Goal: Feedback & Contribution: Contribute content

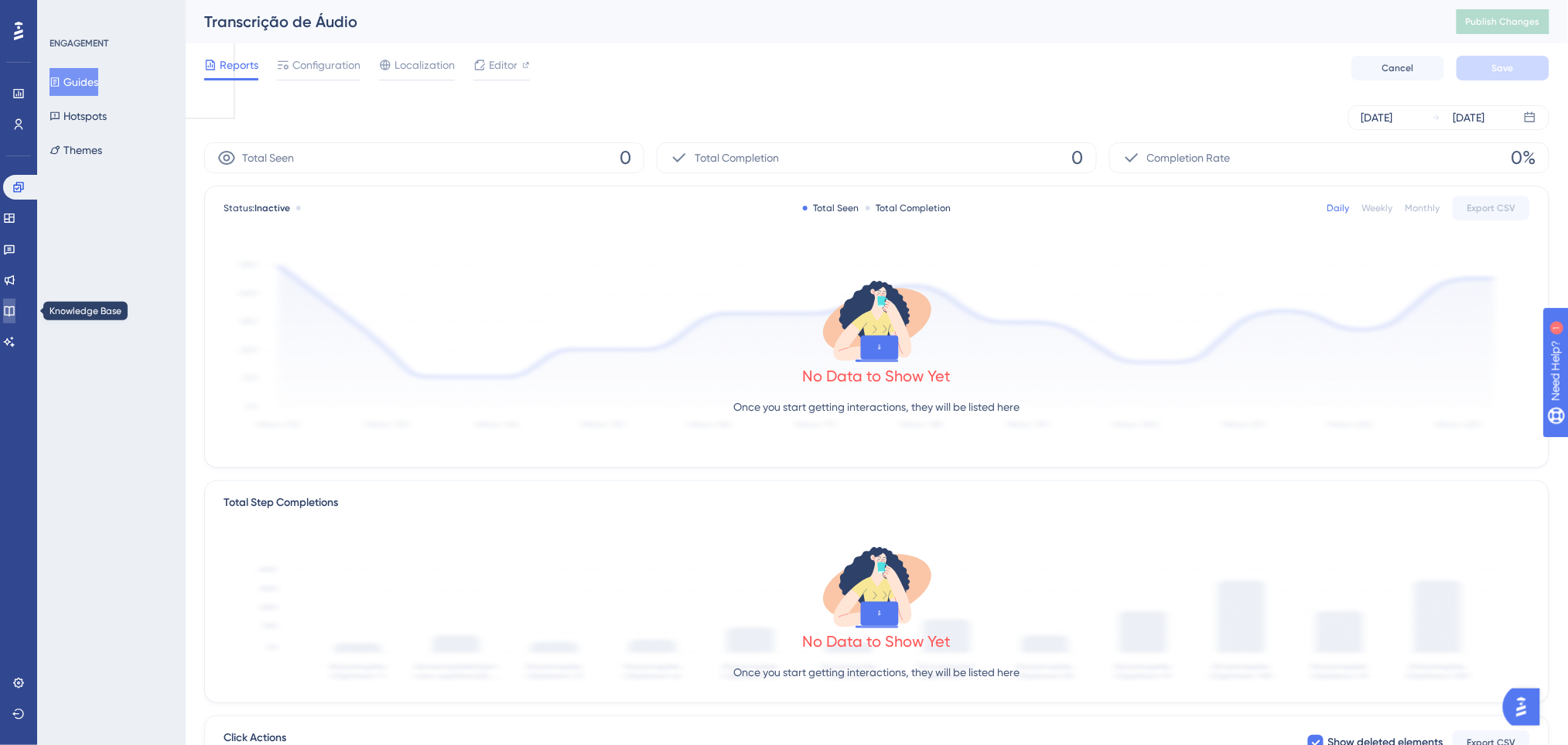
click at [16, 305] on icon at bounding box center [9, 311] width 12 height 12
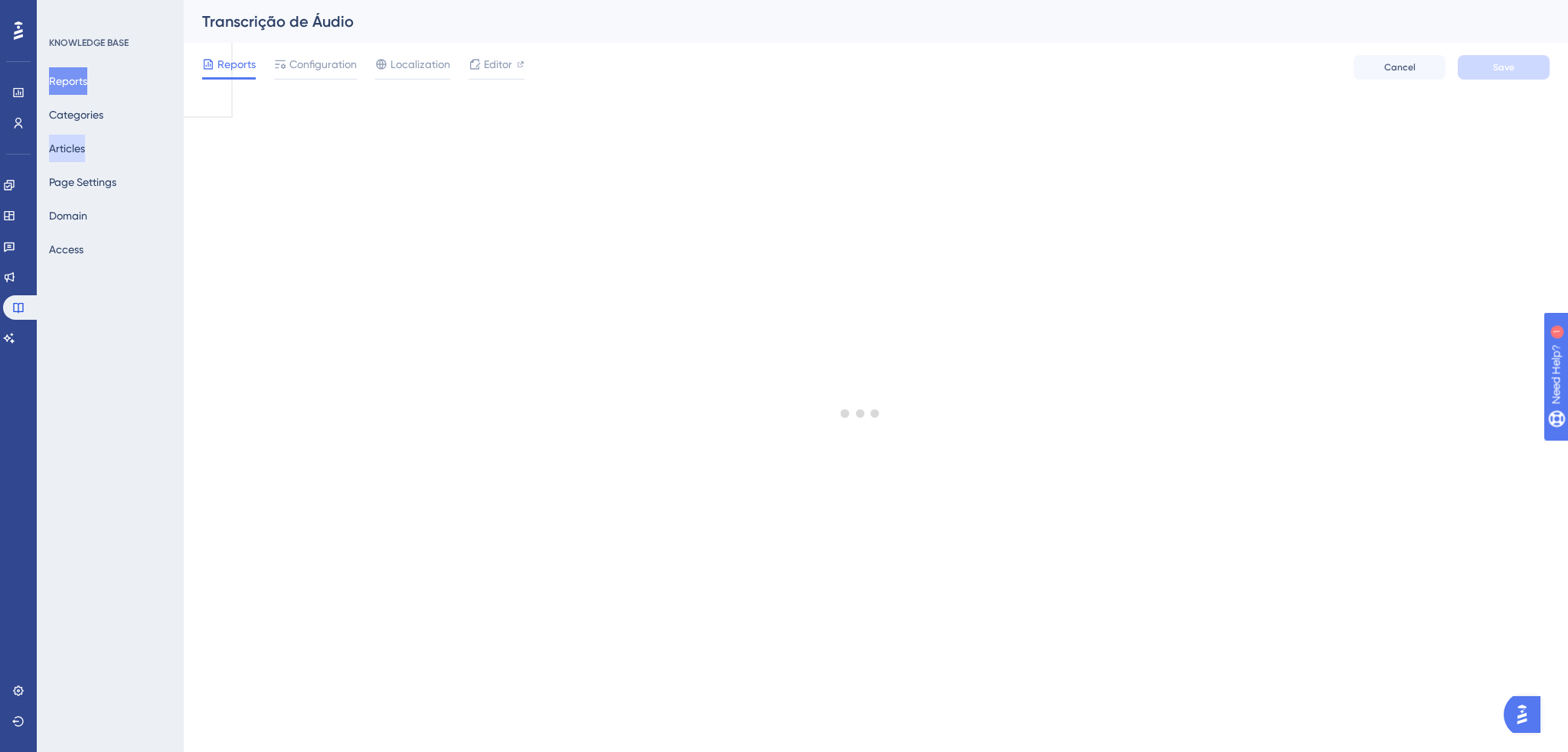
click at [80, 149] on button "Articles" at bounding box center [67, 149] width 36 height 27
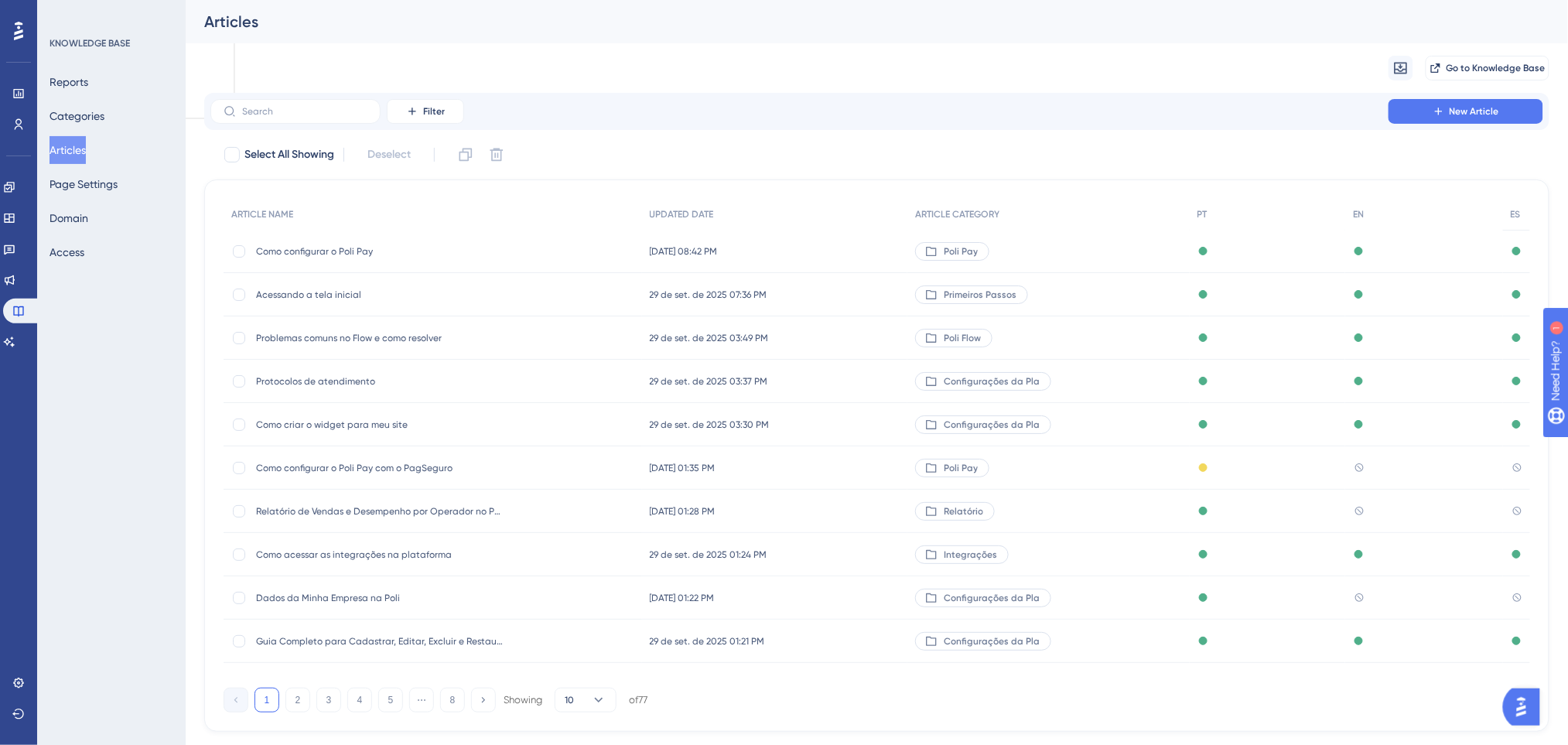
click at [417, 468] on span "Como configurar o Poli Pay com o PagSeguro" at bounding box center [379, 468] width 248 height 12
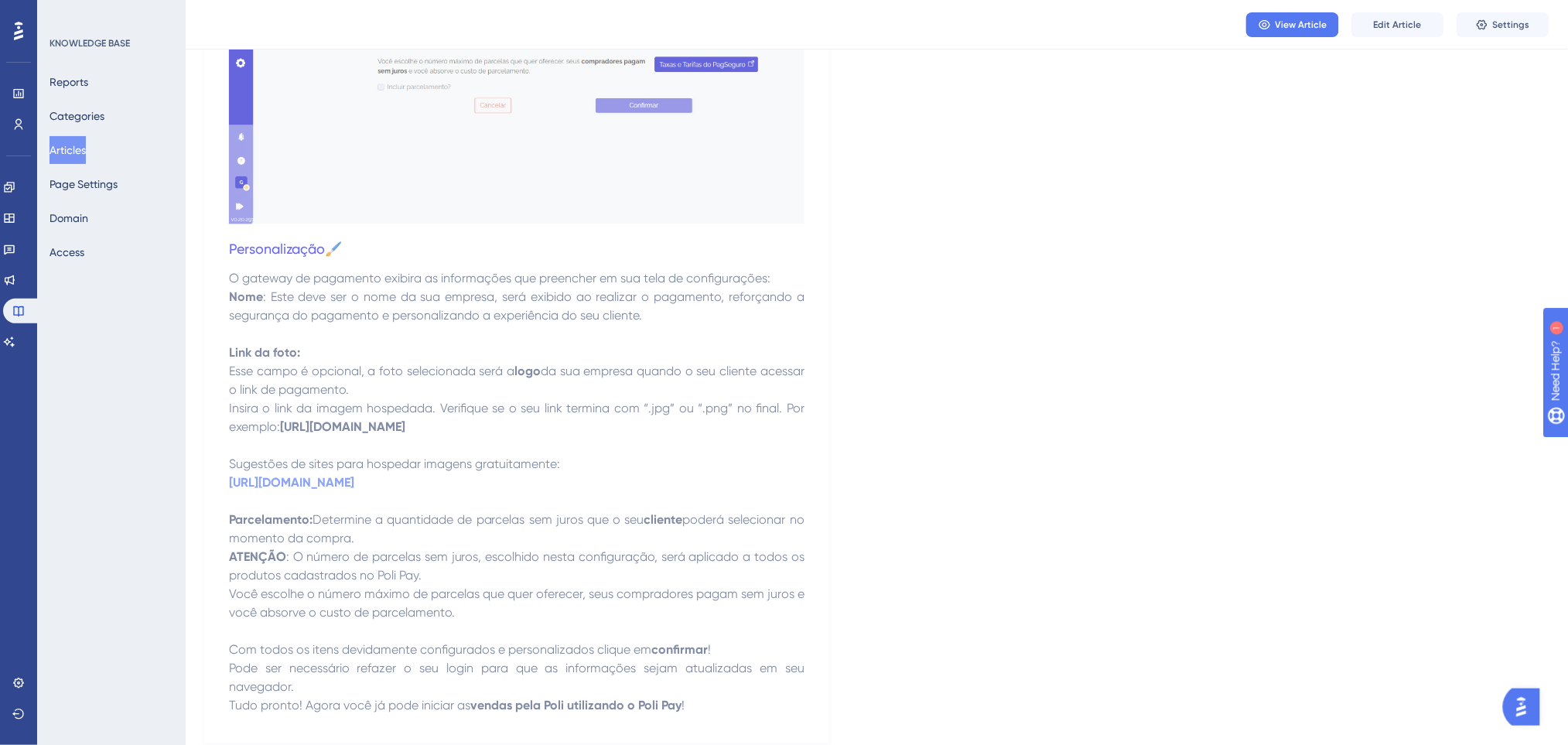
scroll to position [3262, 0]
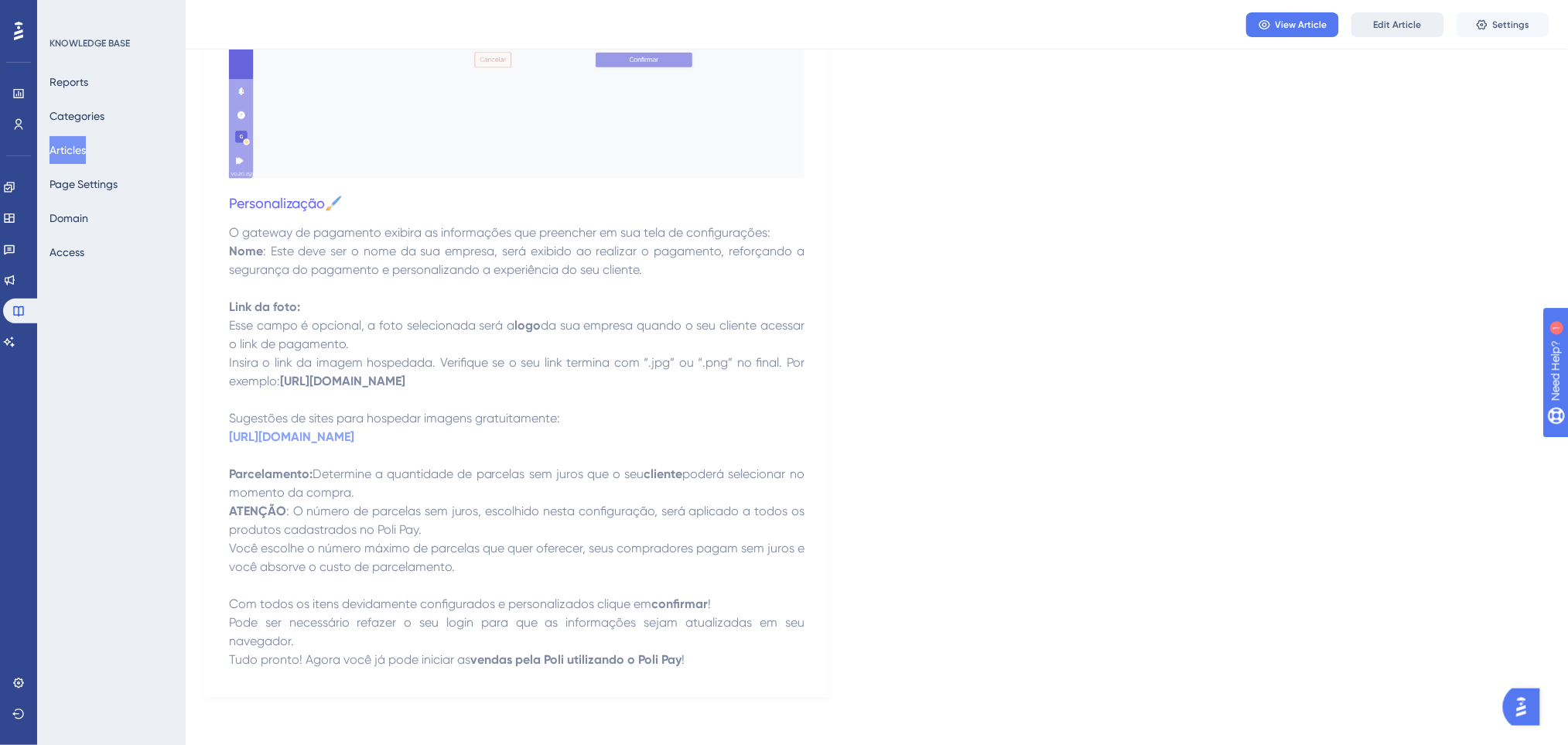
click at [1392, 24] on span "Edit Article" at bounding box center [1398, 24] width 48 height 12
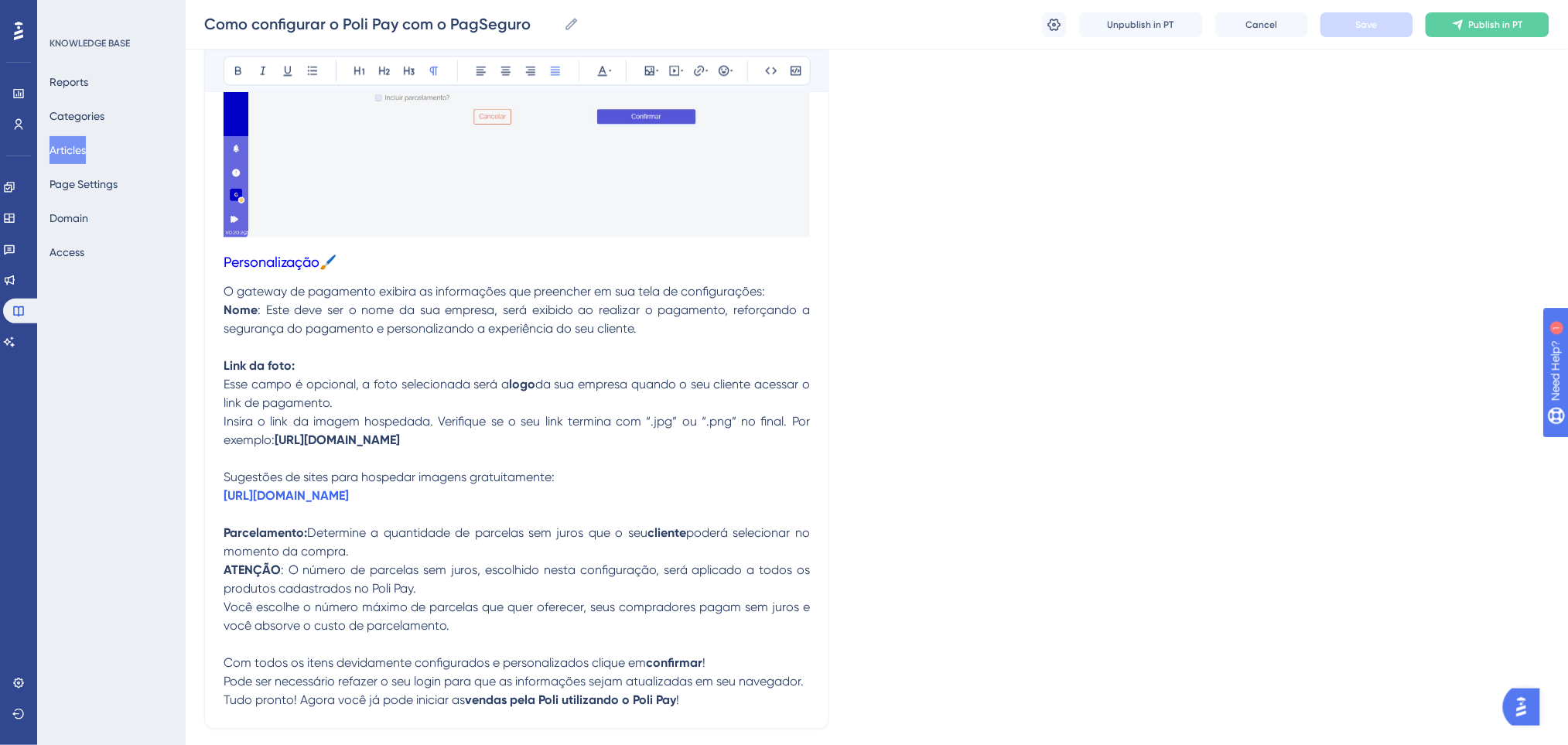
scroll to position [893, 0]
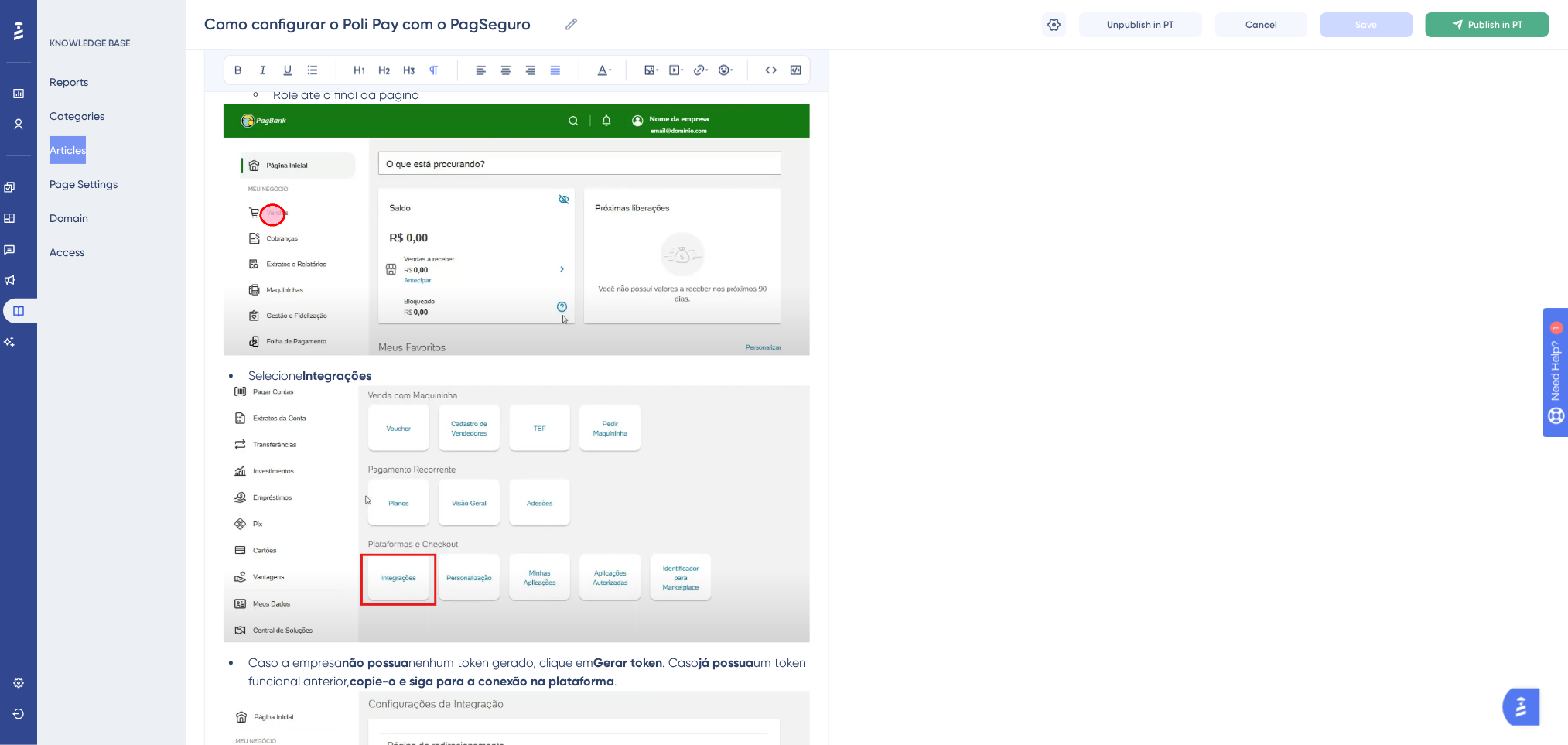
click at [1471, 32] on button "Publish in PT" at bounding box center [1487, 24] width 123 height 25
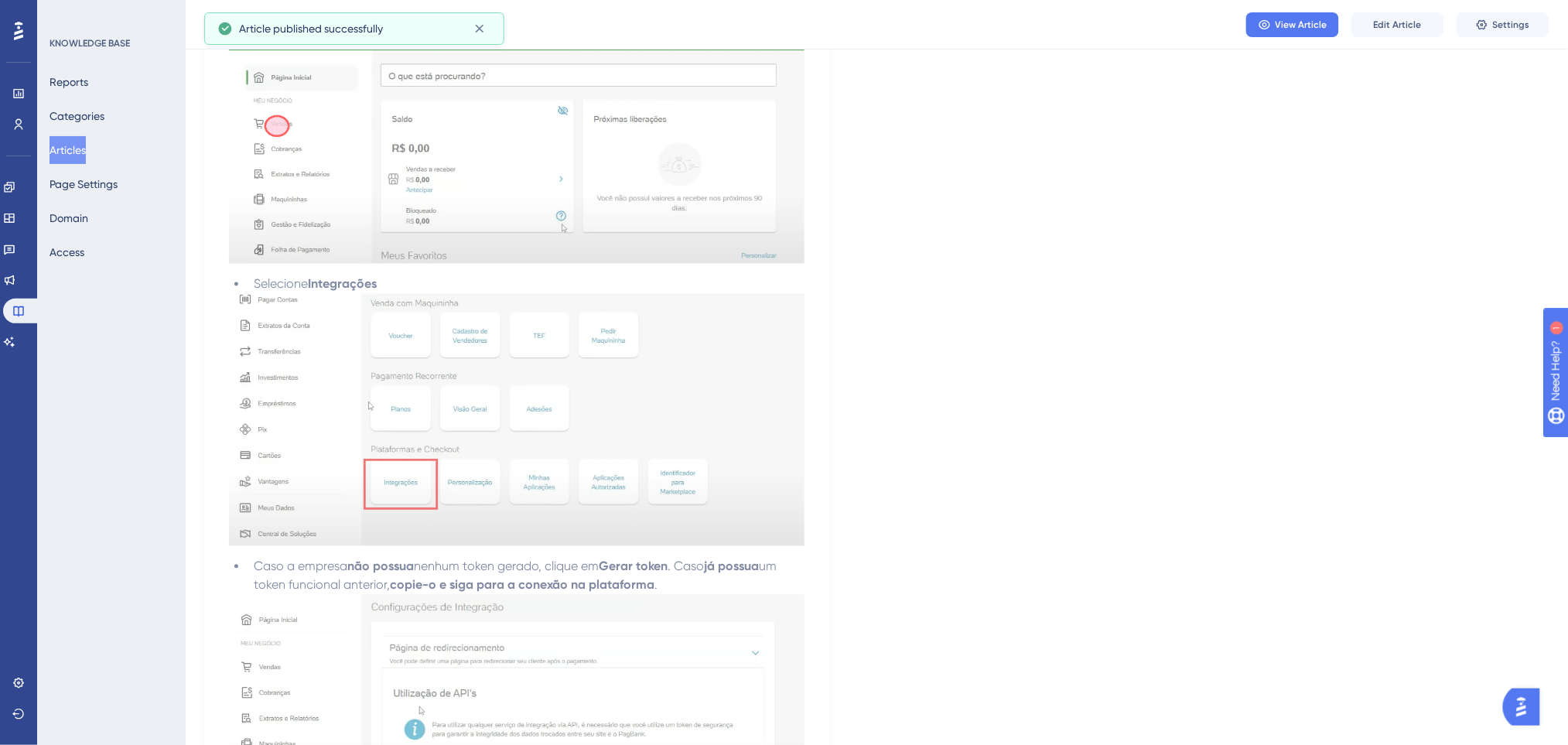
click at [63, 150] on button "Articles" at bounding box center [67, 150] width 36 height 28
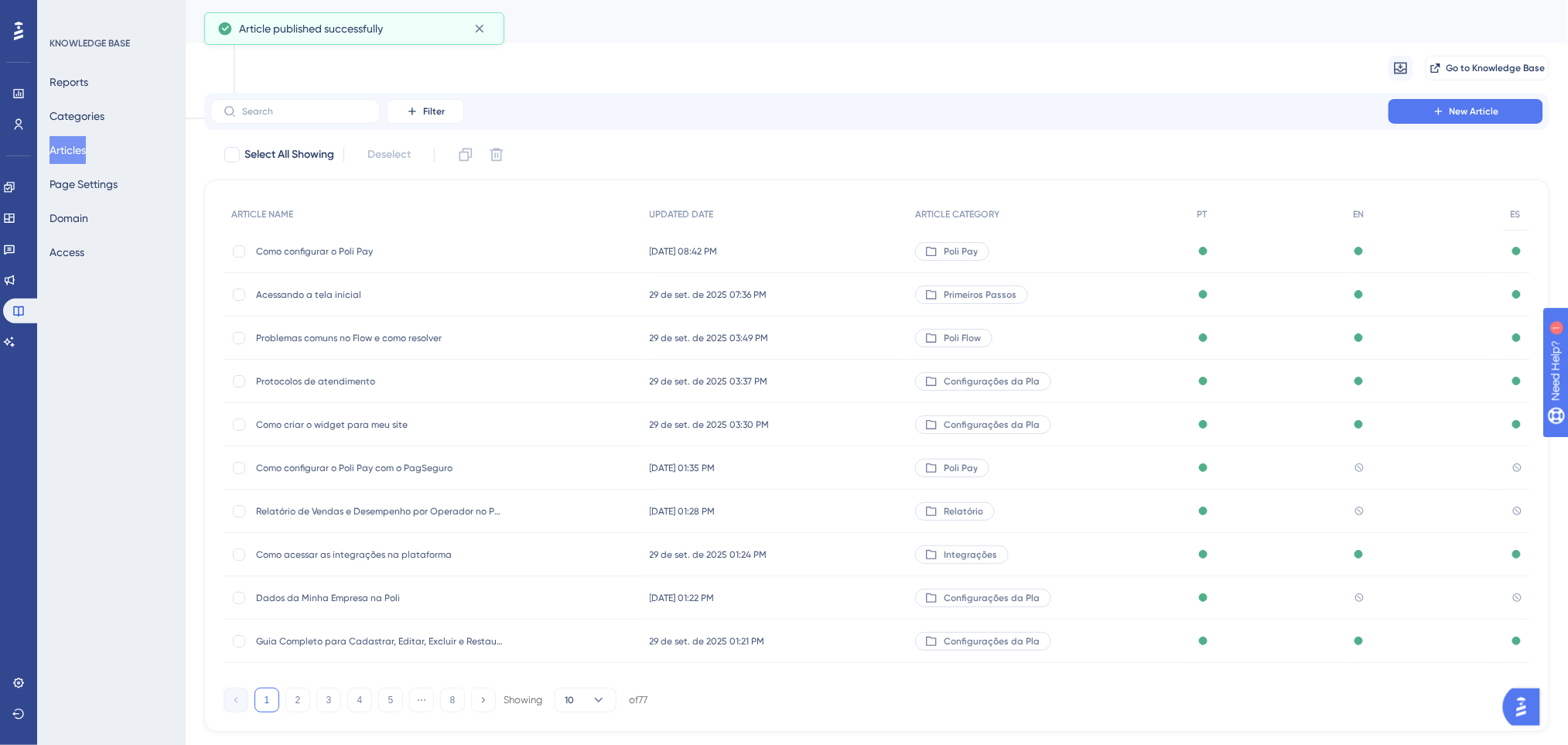
click at [396, 247] on span "Como configurar o Poli Pay" at bounding box center [379, 251] width 248 height 12
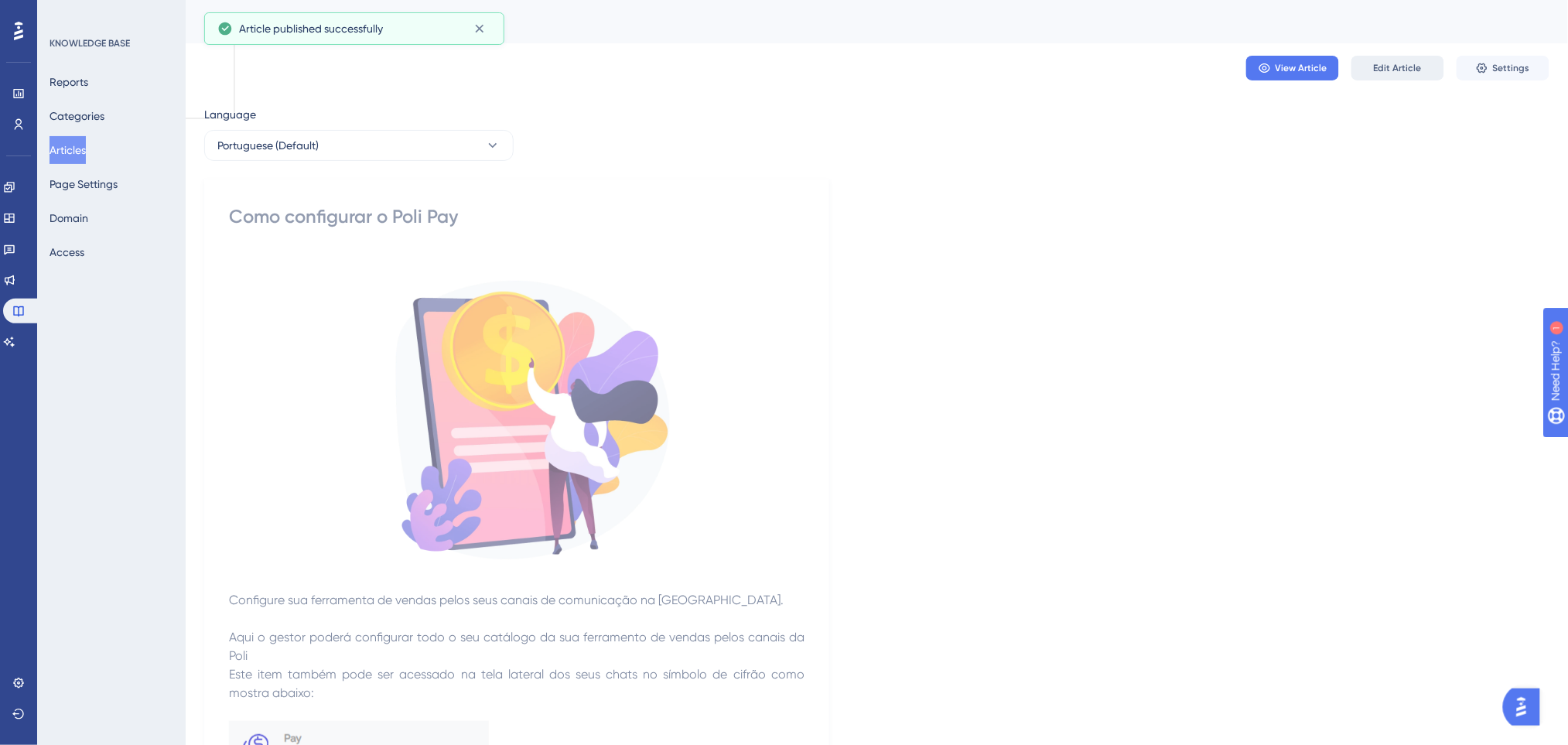
click at [1377, 65] on span "Edit Article" at bounding box center [1398, 68] width 48 height 12
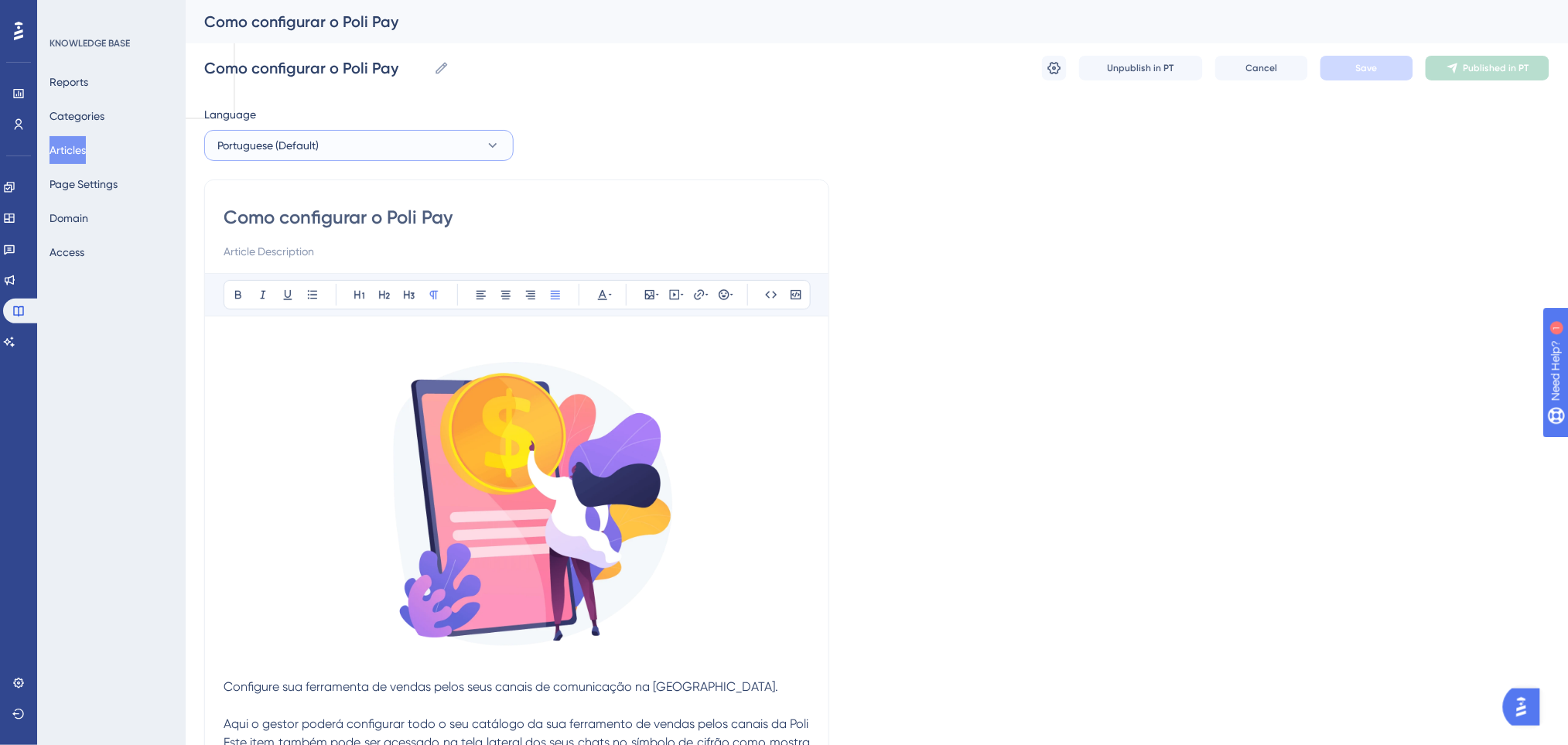
click at [317, 137] on span "Portuguese (Default)" at bounding box center [268, 145] width 101 height 18
click at [322, 218] on button "English English Published" at bounding box center [358, 224] width 289 height 31
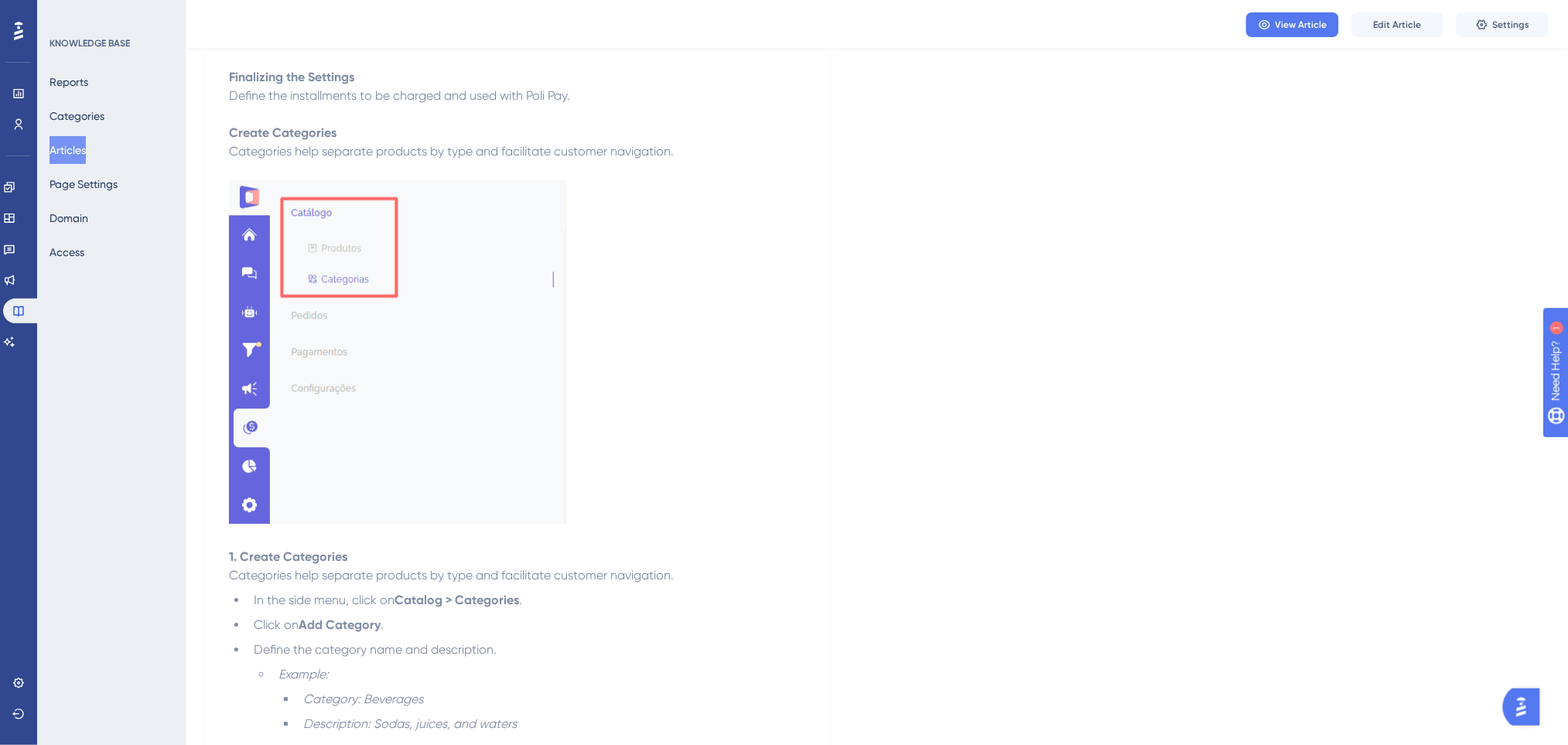
scroll to position [1959, 0]
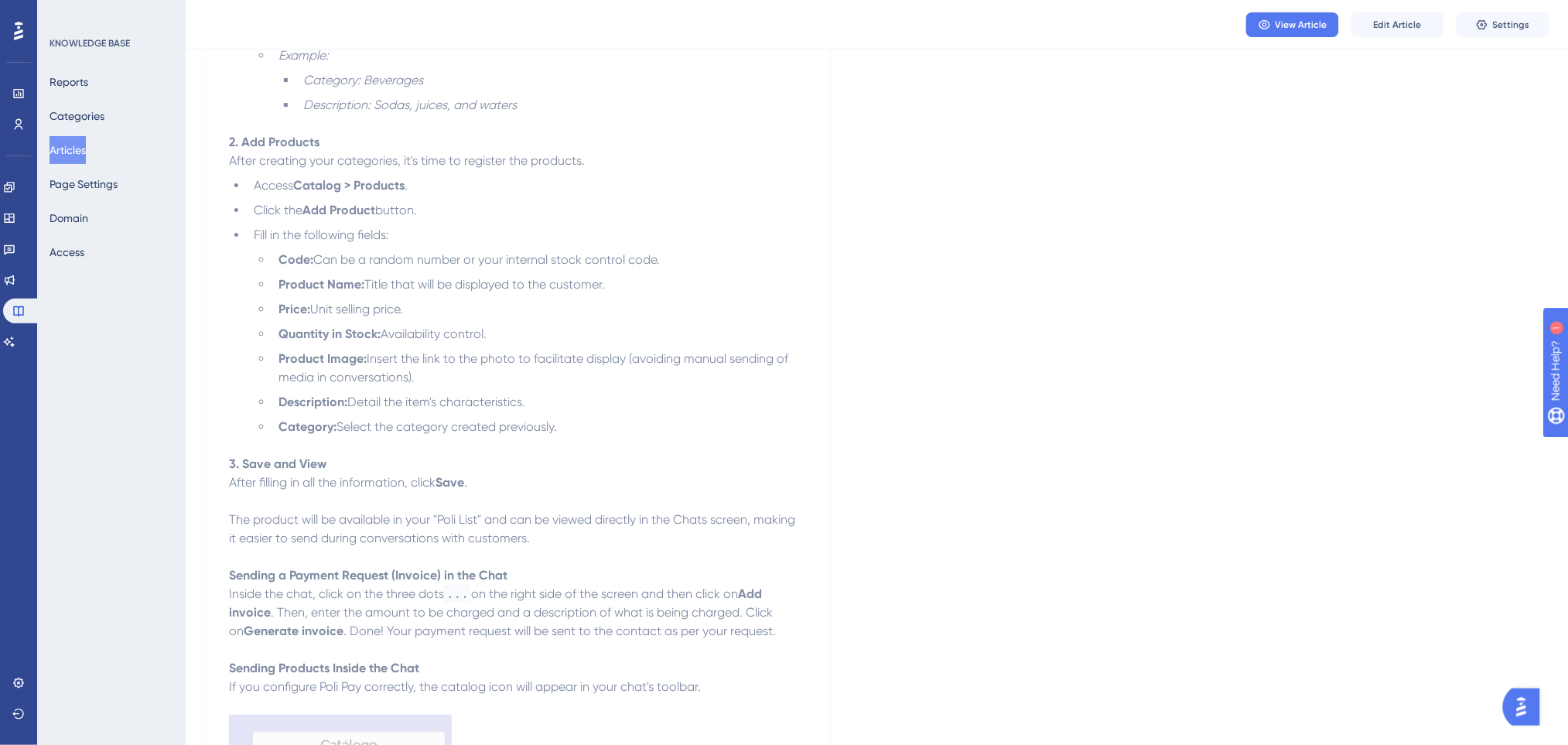
click at [76, 148] on button "Articles" at bounding box center [67, 150] width 36 height 28
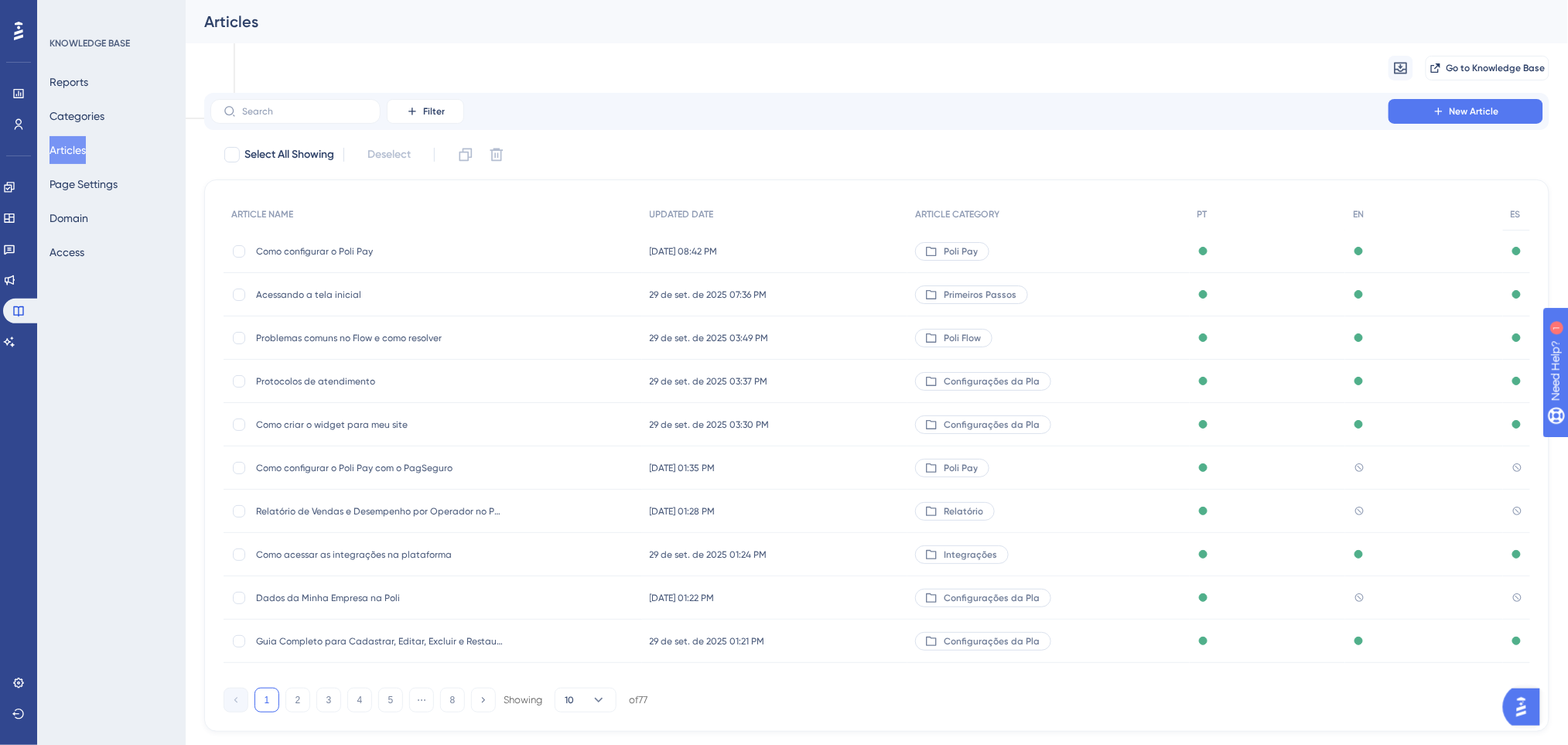
click at [415, 256] on span "Como configurar o Poli Pay" at bounding box center [379, 251] width 248 height 12
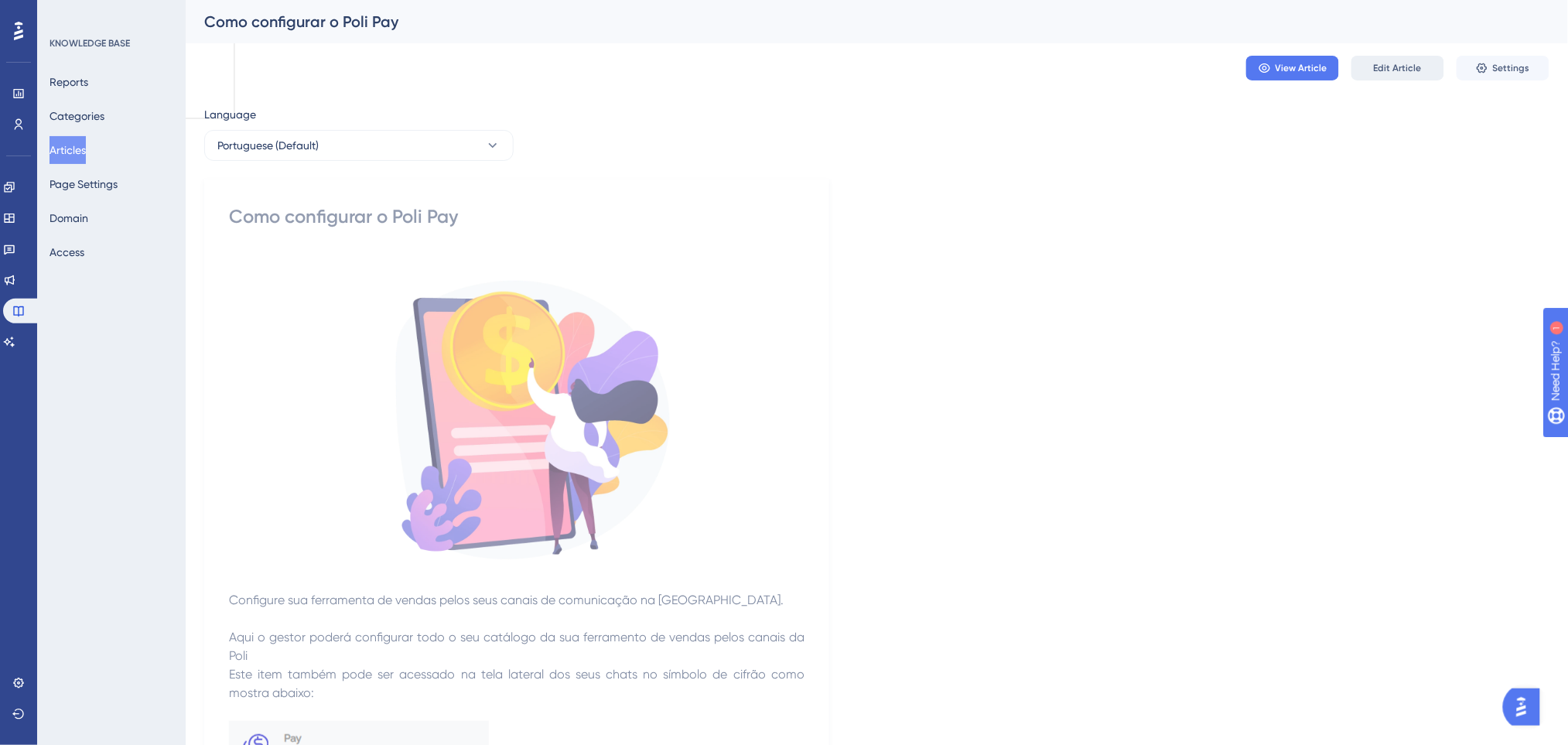
click at [1390, 70] on span "Edit Article" at bounding box center [1398, 68] width 48 height 12
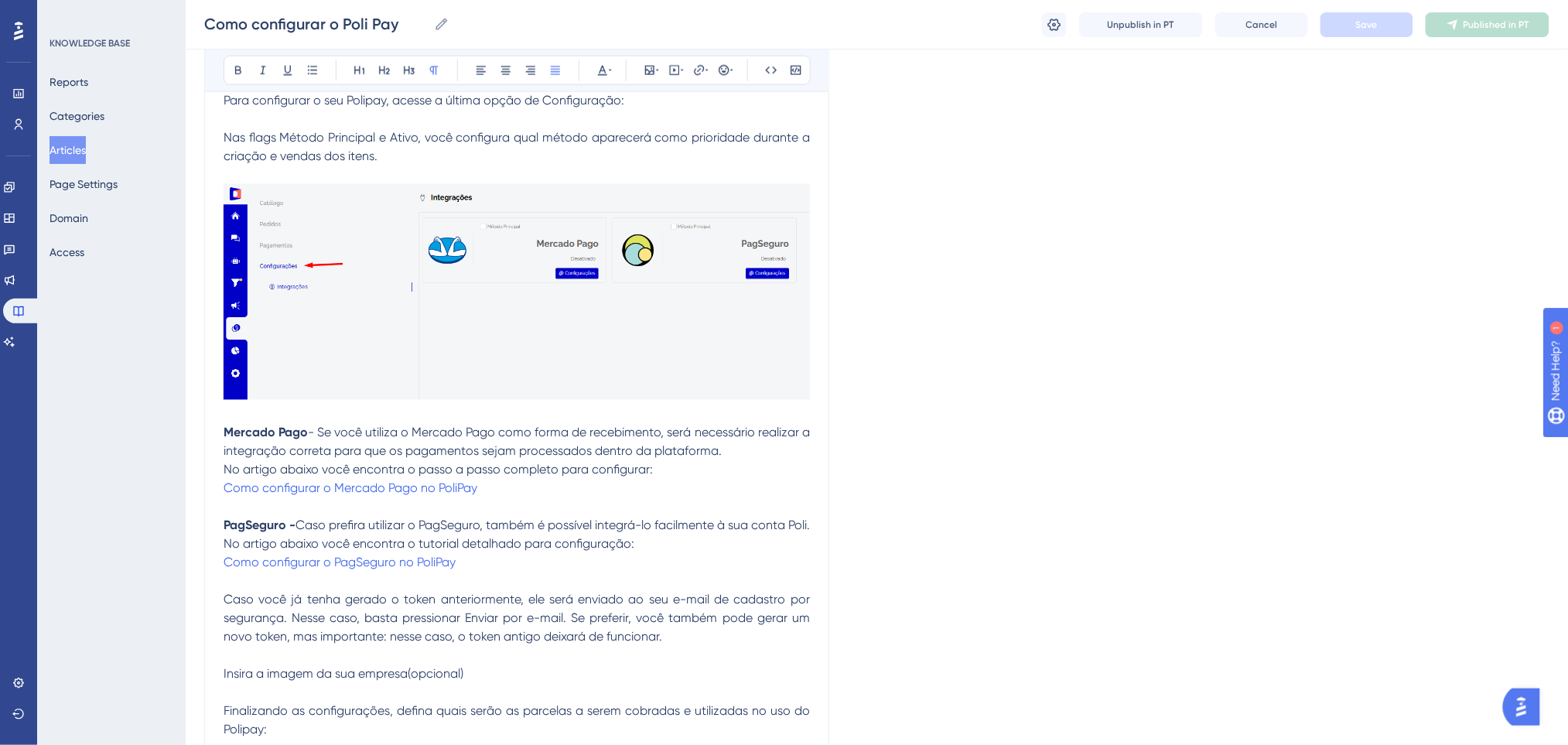
scroll to position [767, 0]
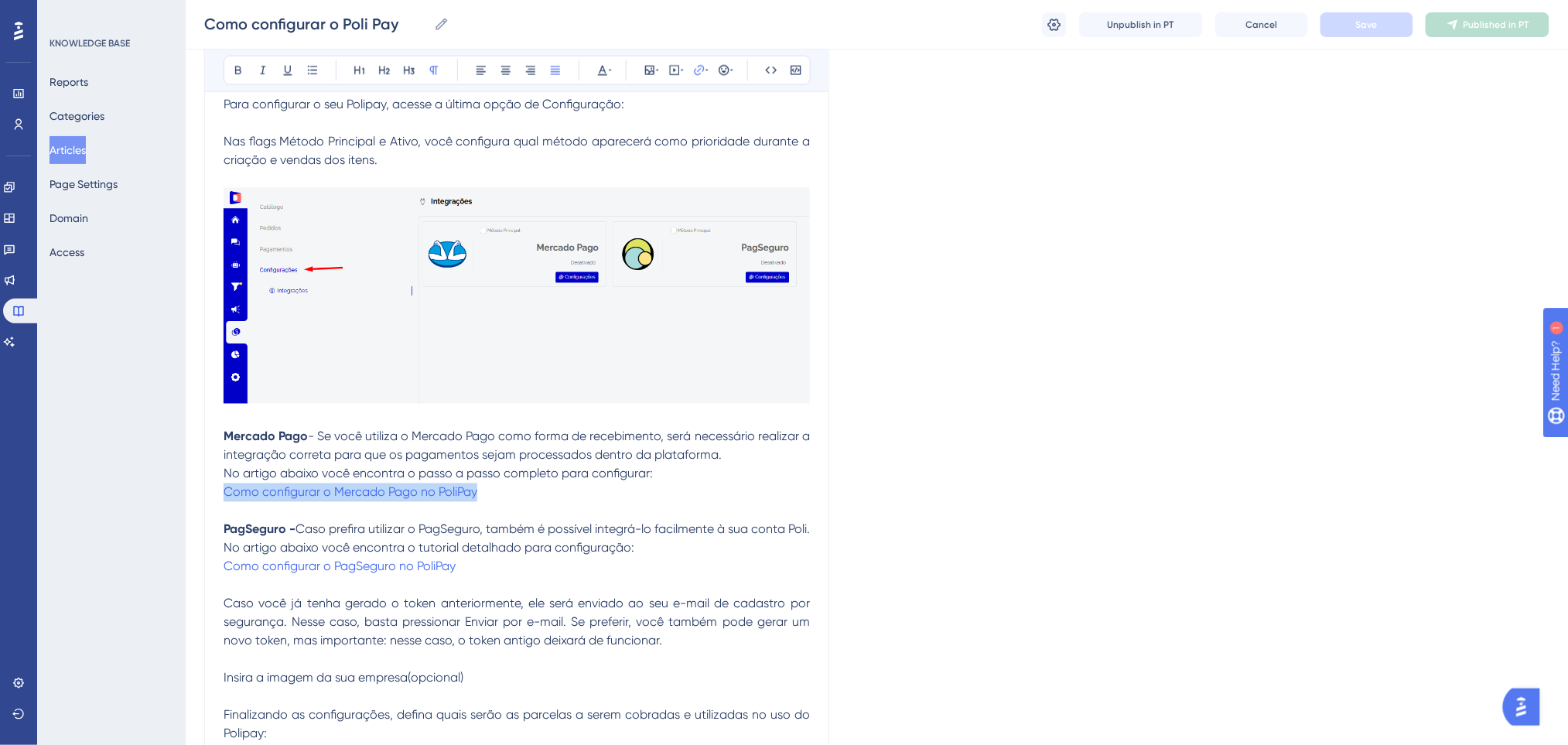
drag, startPoint x: 502, startPoint y: 493, endPoint x: 201, endPoint y: 483, distance: 301.2
click at [700, 72] on icon at bounding box center [699, 70] width 12 height 12
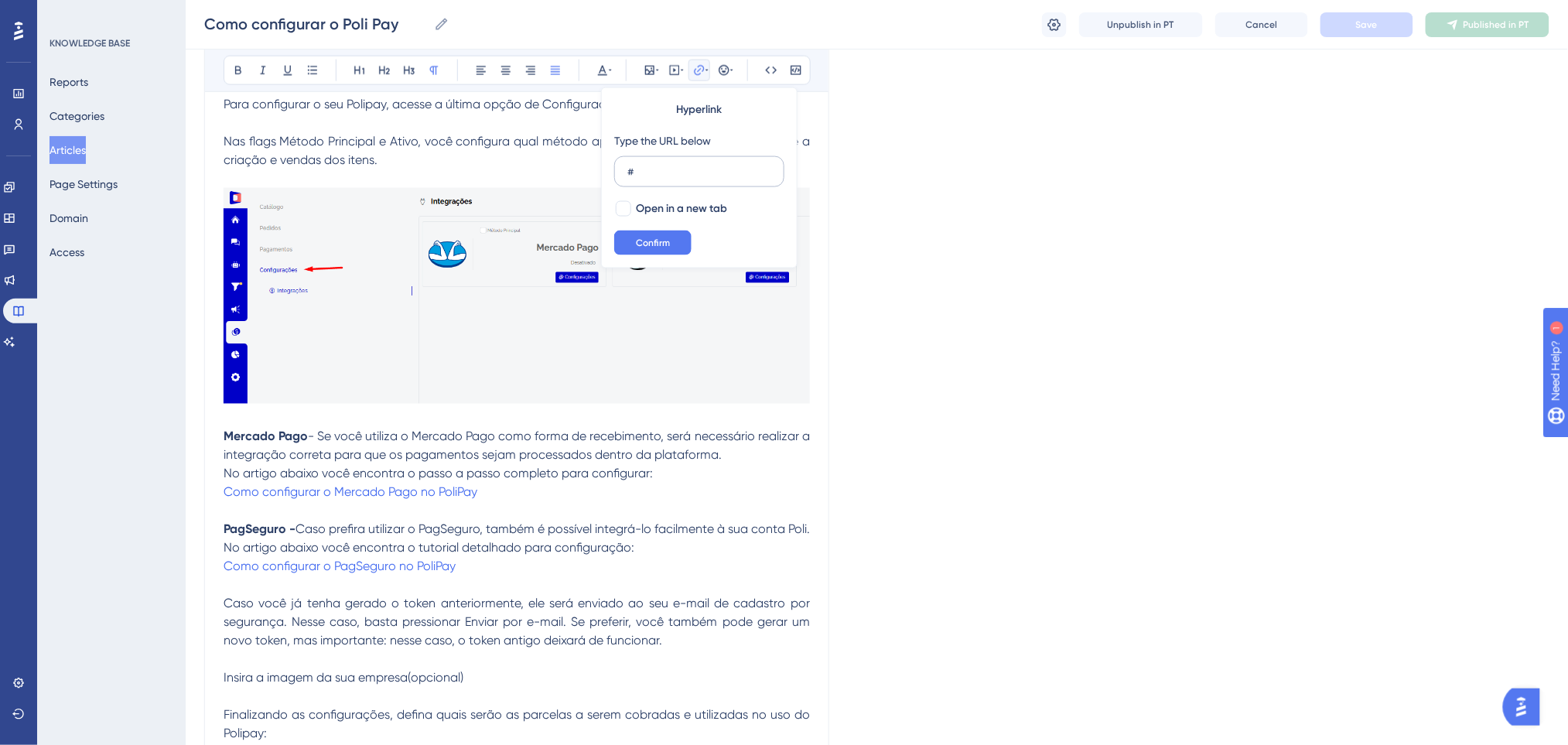
click at [707, 174] on input "#" at bounding box center [699, 172] width 144 height 17
type input "[URL][DOMAIN_NAME]"
click at [669, 241] on span "Confirm" at bounding box center [652, 243] width 34 height 12
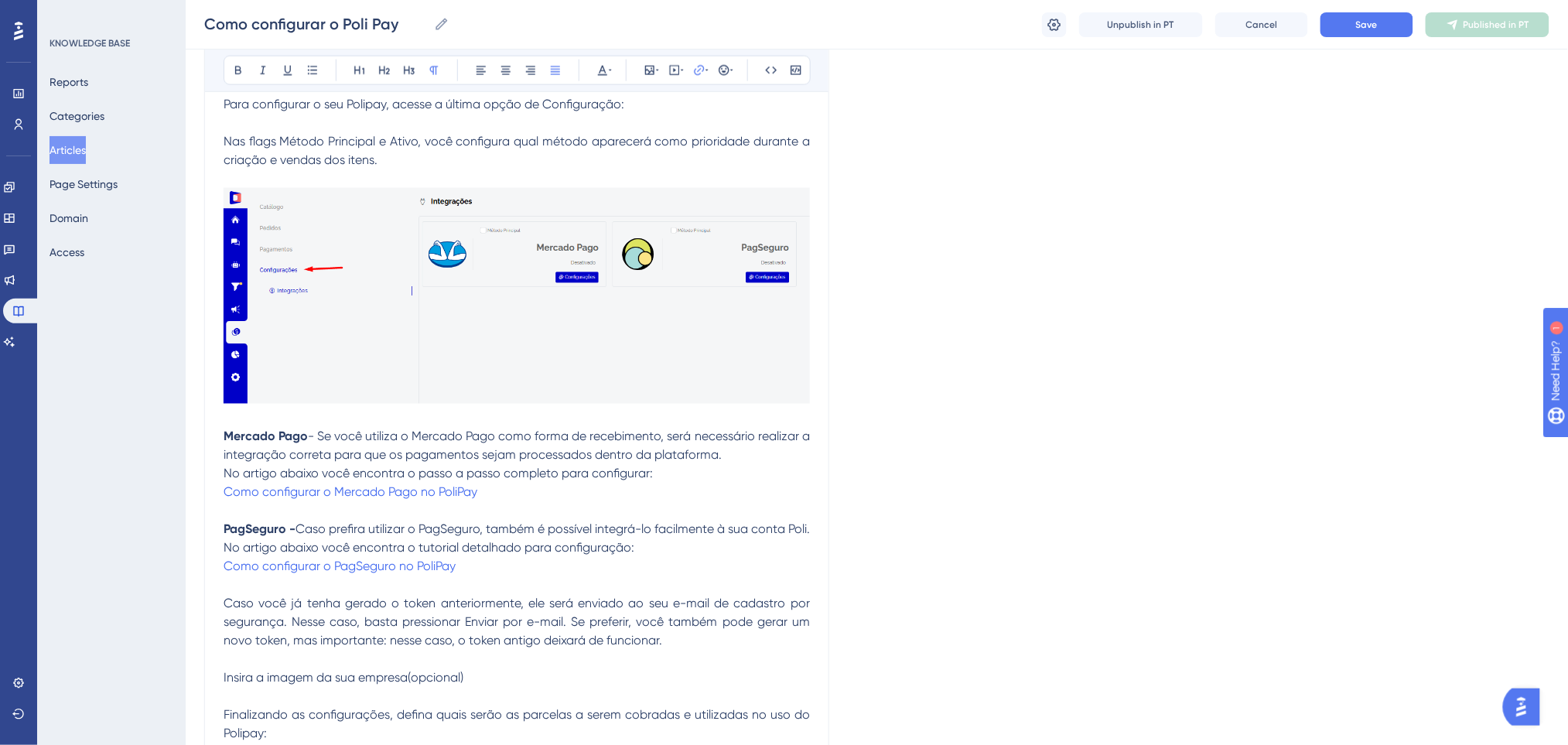
click at [520, 508] on p at bounding box center [516, 510] width 586 height 18
drag, startPoint x: 479, startPoint y: 571, endPoint x: 204, endPoint y: 565, distance: 275.1
click at [696, 69] on icon at bounding box center [699, 70] width 10 height 10
drag, startPoint x: 705, startPoint y: 166, endPoint x: 604, endPoint y: 172, distance: 101.2
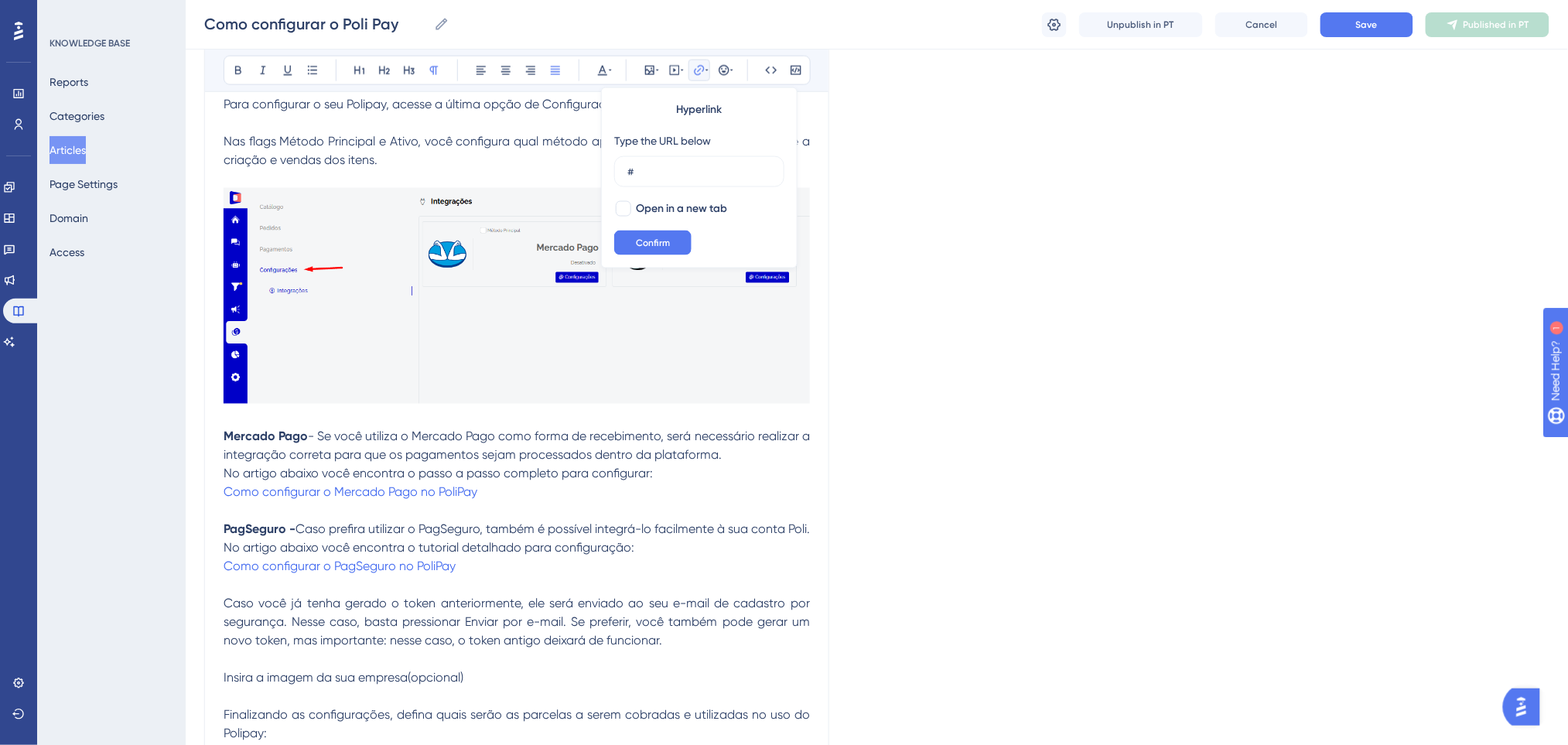
click at [604, 172] on div "Hyperlink Type the URL below # Open in a new tab Confirm" at bounding box center [699, 178] width 196 height 181
type input "[URL][DOMAIN_NAME]"
click at [669, 241] on span "Confirm" at bounding box center [652, 243] width 34 height 12
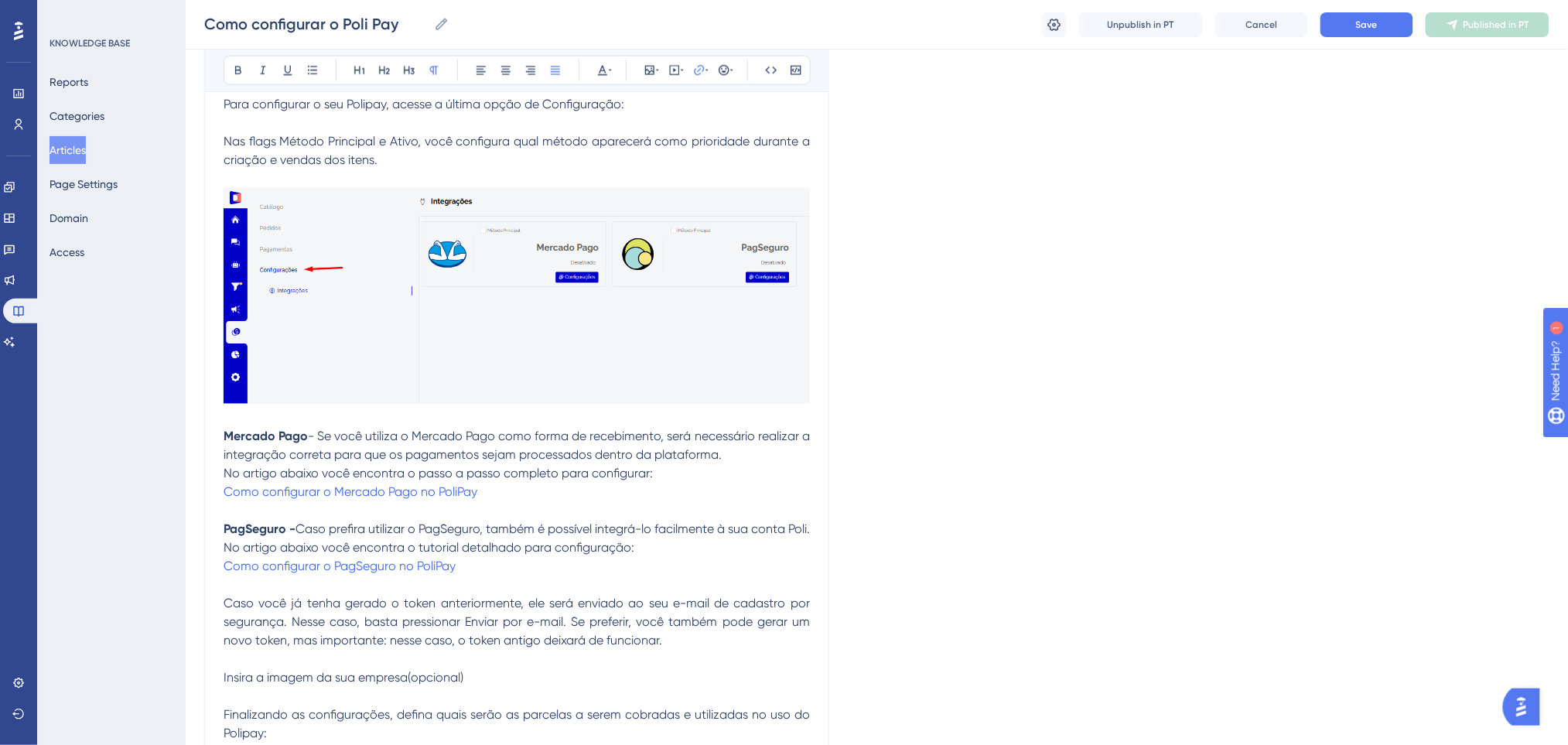
click at [1374, 20] on span "Save" at bounding box center [1366, 24] width 22 height 12
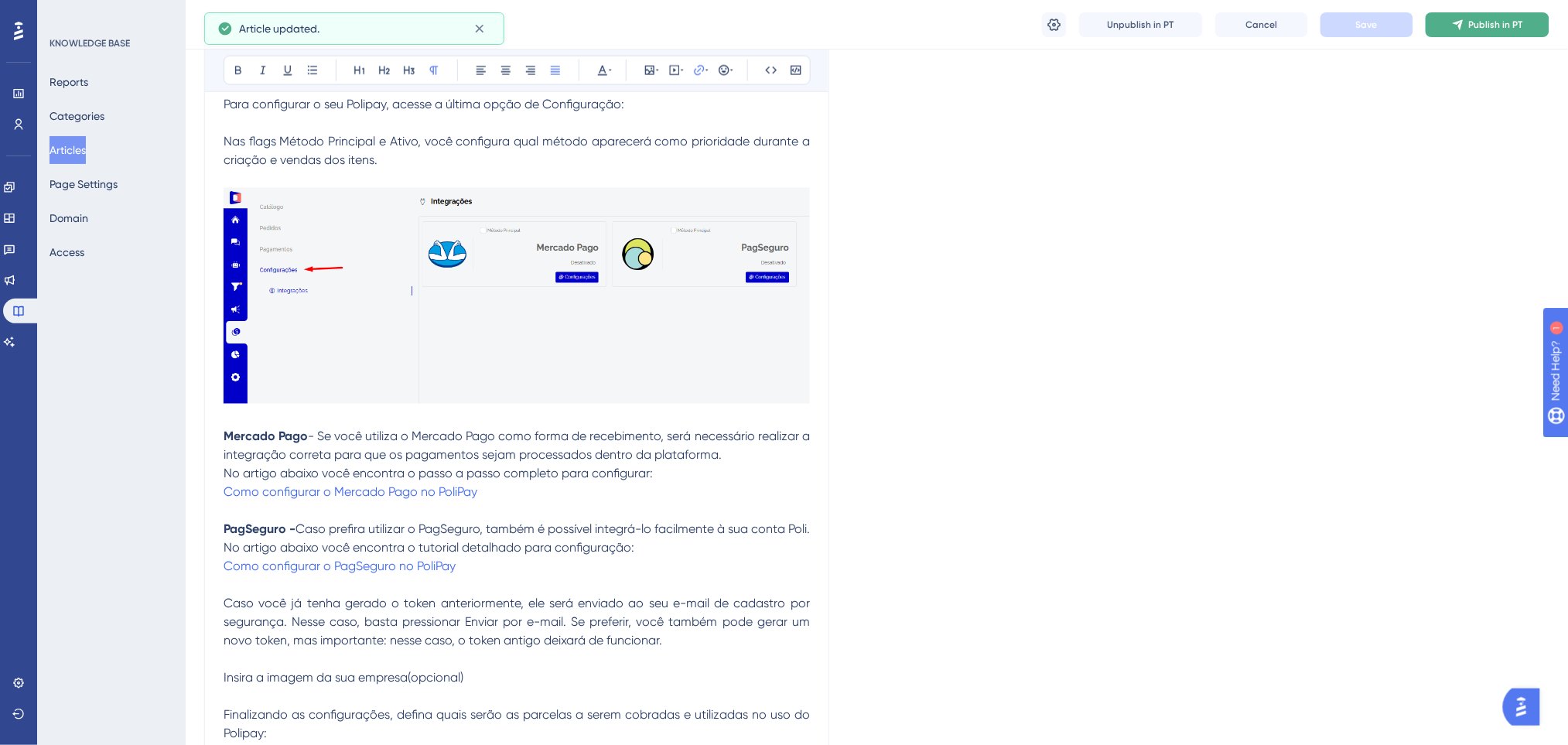
click at [1448, 26] on button "Publish in PT" at bounding box center [1487, 24] width 123 height 25
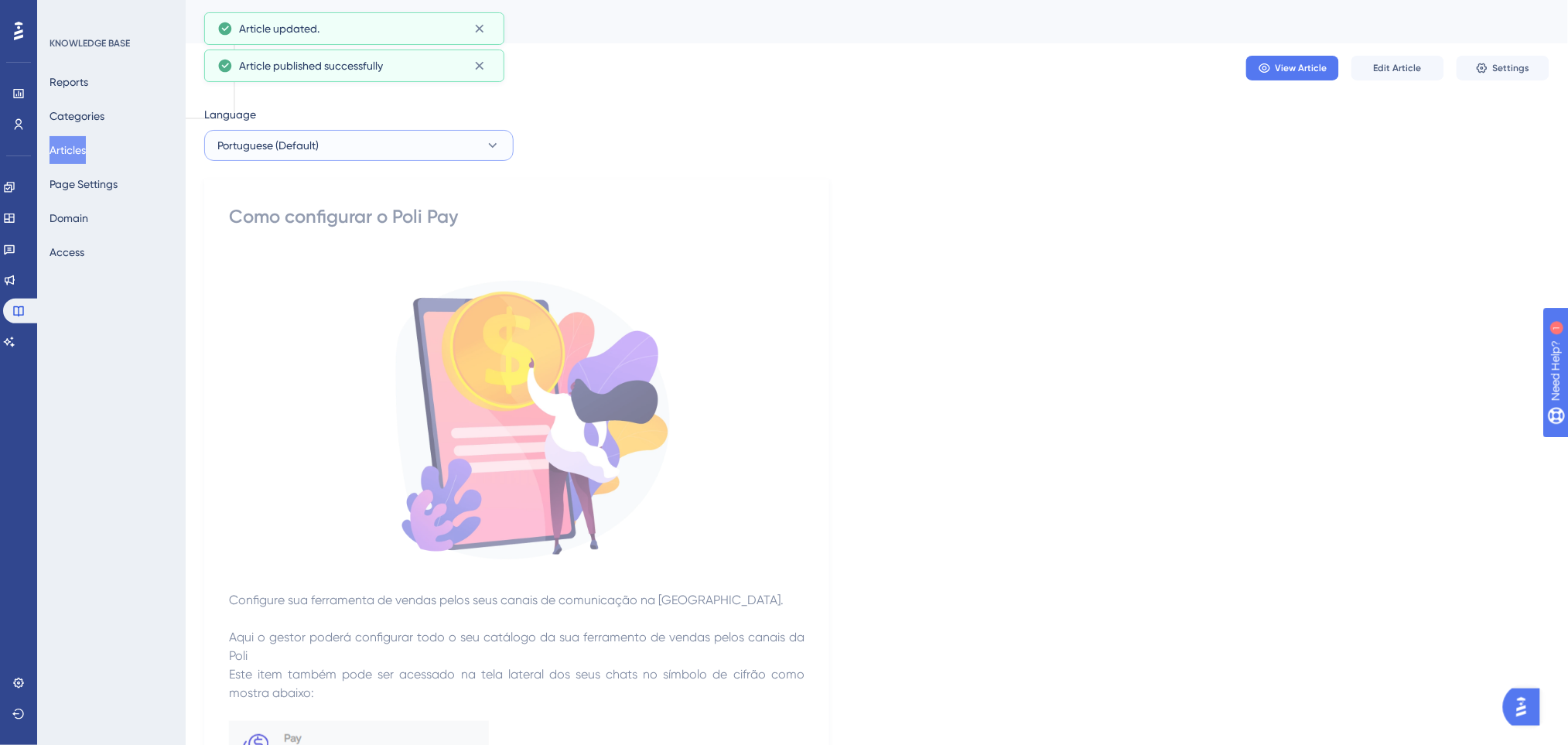
click at [464, 141] on button "Portuguese (Default)" at bounding box center [358, 145] width 309 height 31
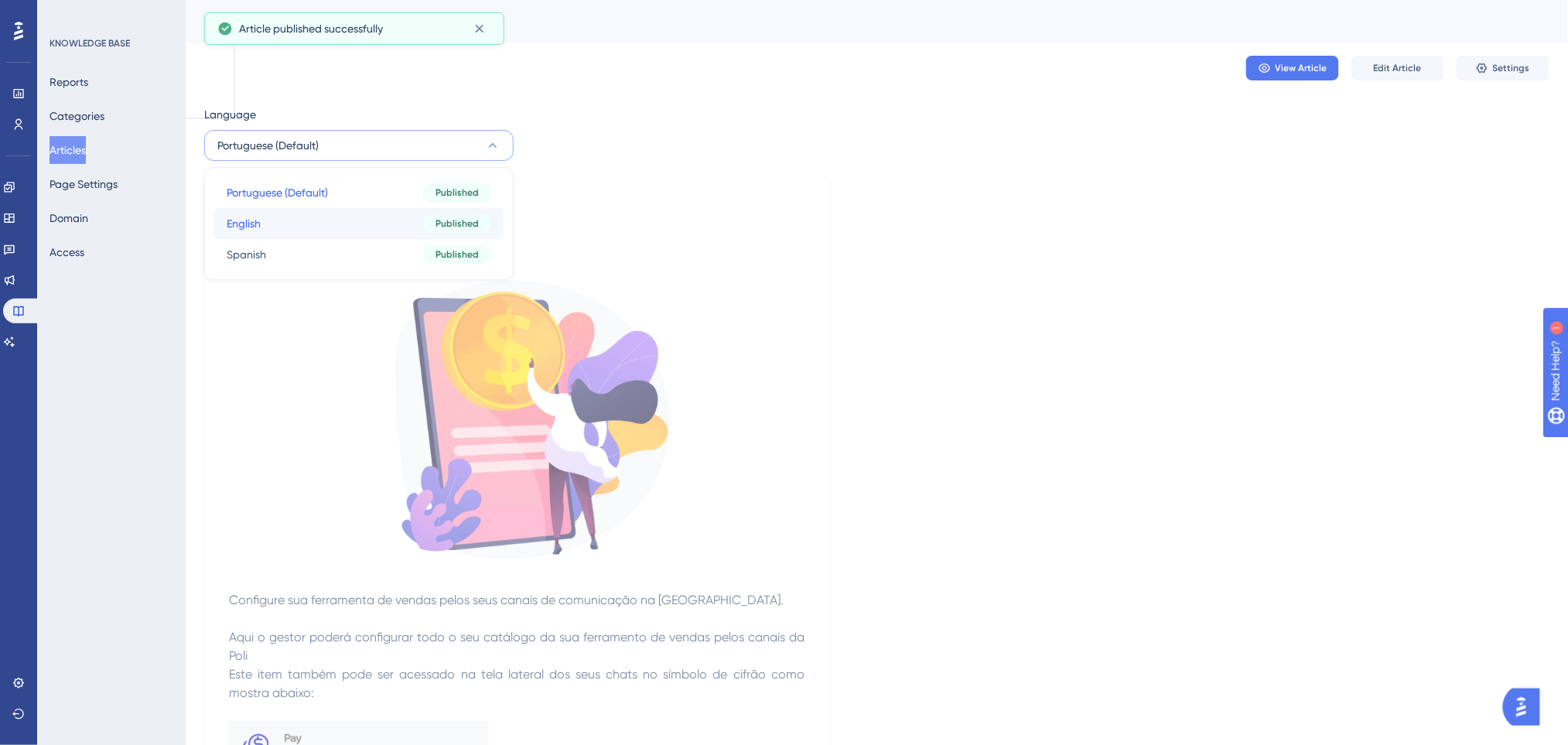
click at [384, 223] on button "English English Published" at bounding box center [358, 224] width 289 height 31
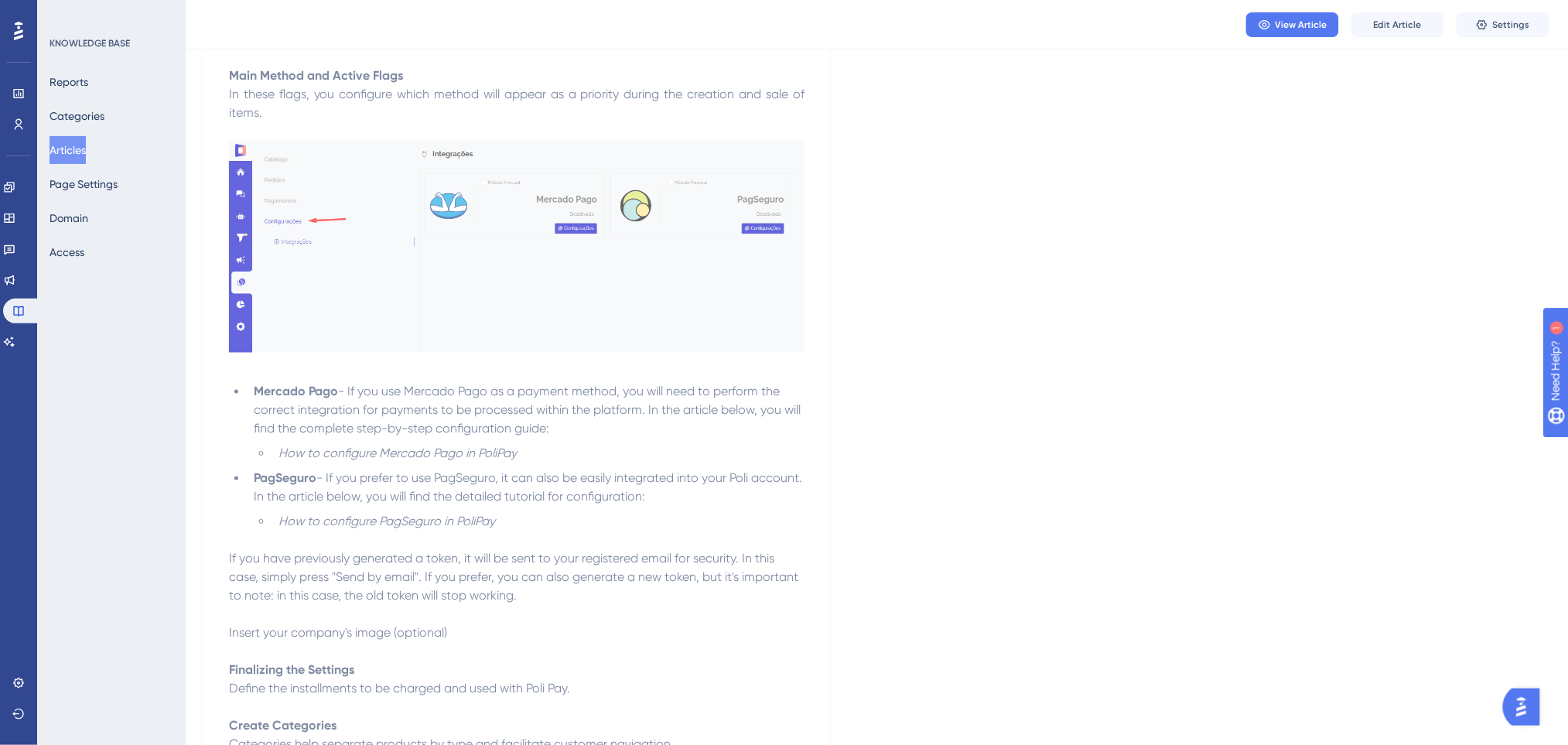
scroll to position [205, 0]
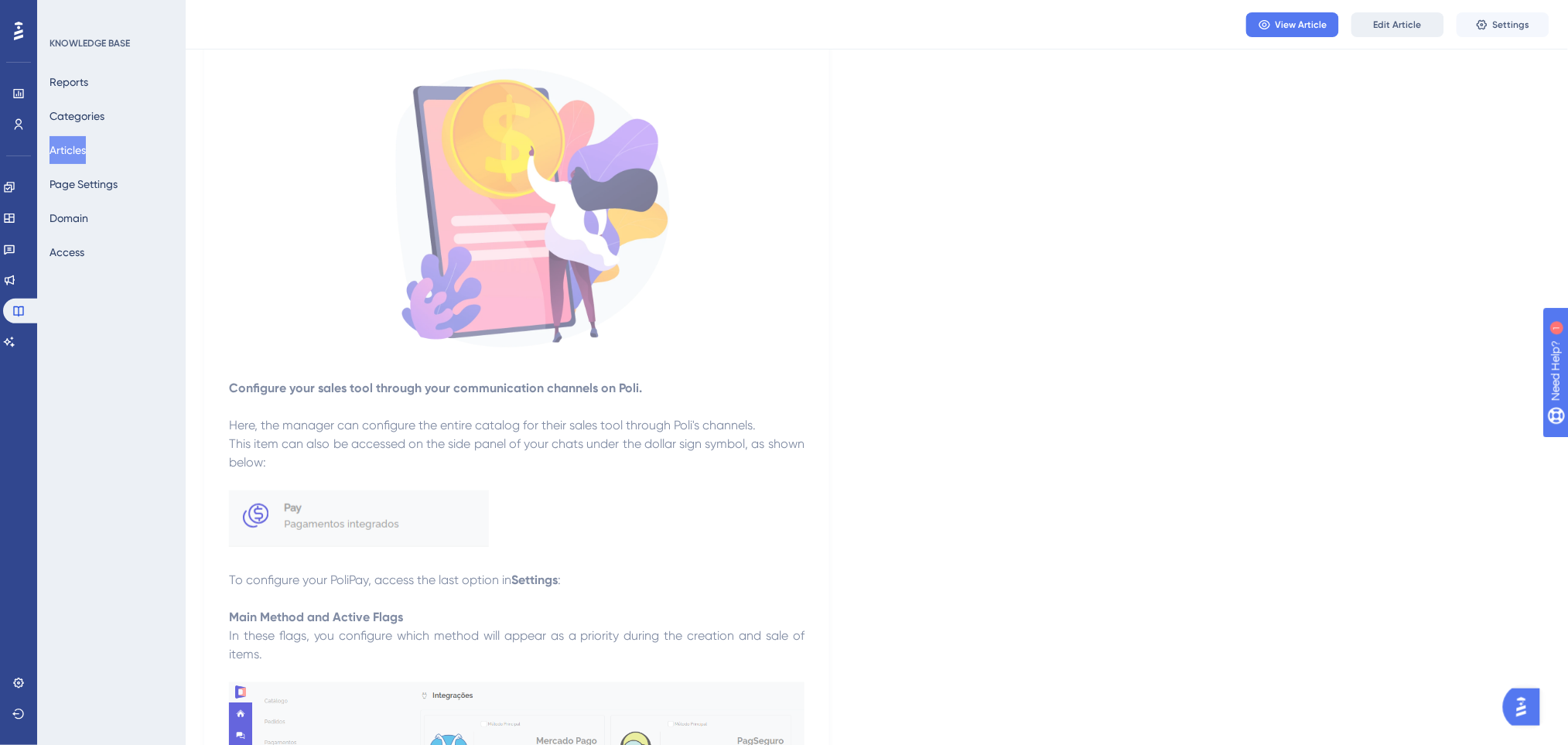
click at [1381, 16] on button "Edit Article" at bounding box center [1397, 24] width 92 height 25
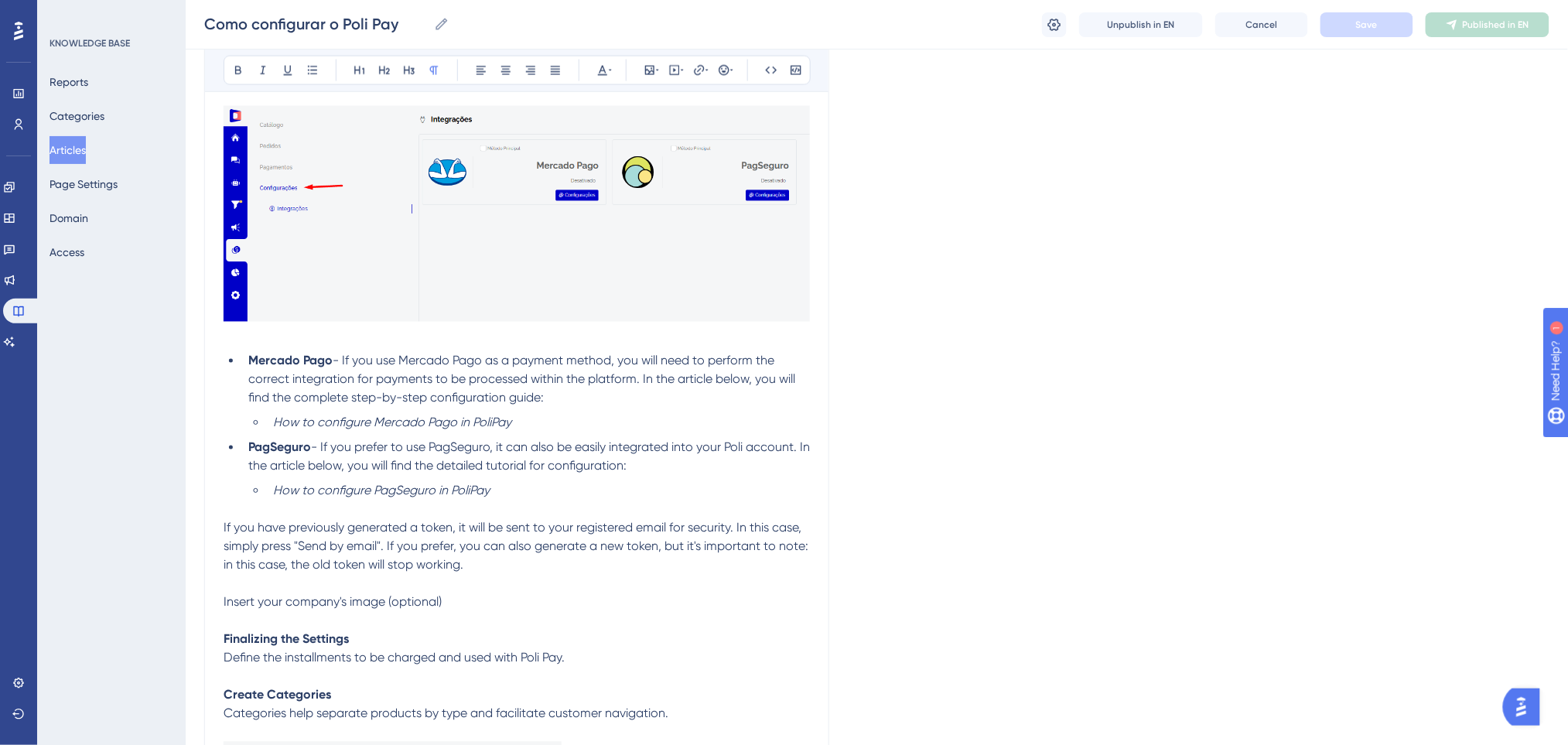
scroll to position [997, 0]
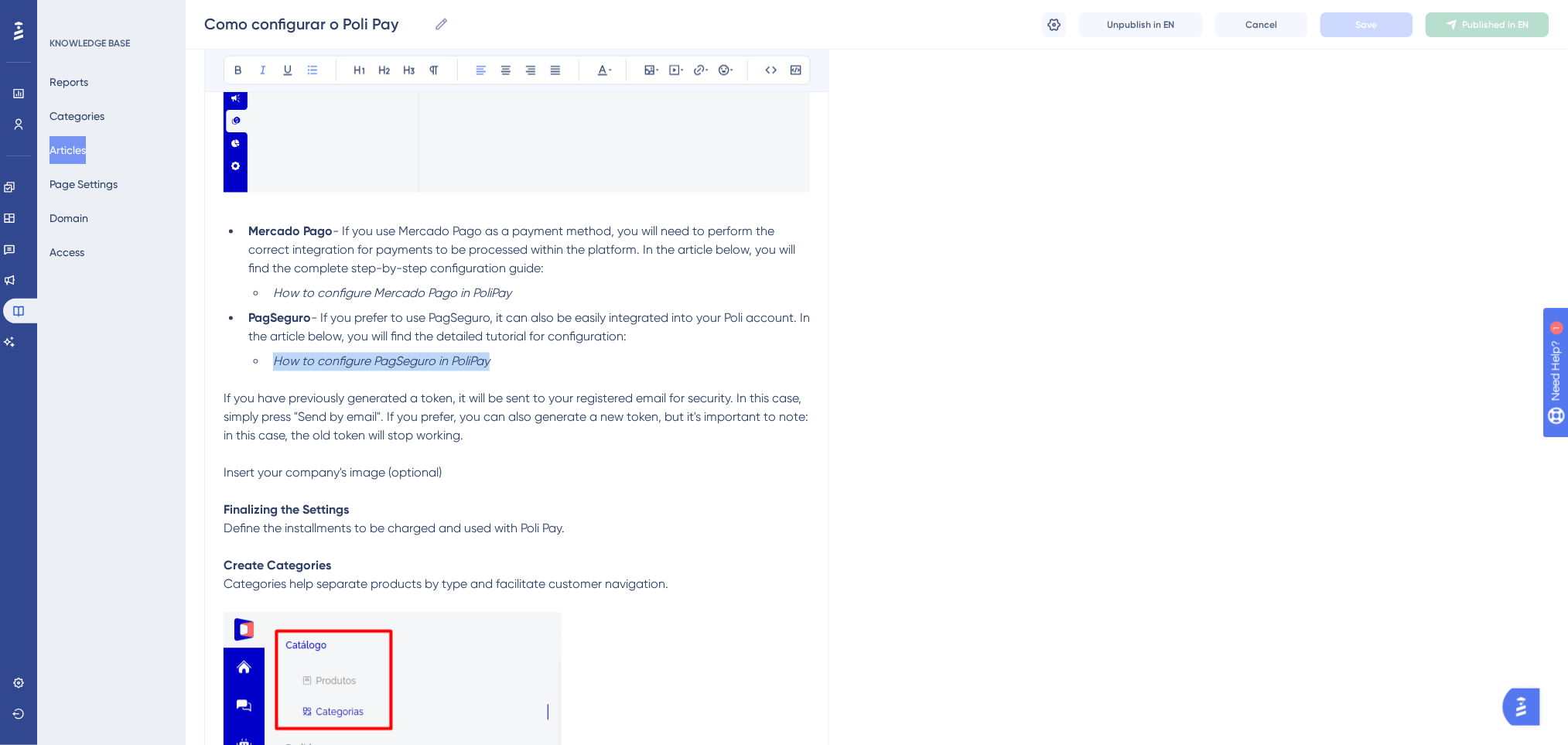
drag, startPoint x: 515, startPoint y: 357, endPoint x: 270, endPoint y: 359, distance: 245.0
click at [270, 359] on li "How to configure PagSeguro in PoliPay" at bounding box center [538, 361] width 543 height 18
click at [696, 68] on icon at bounding box center [699, 70] width 12 height 12
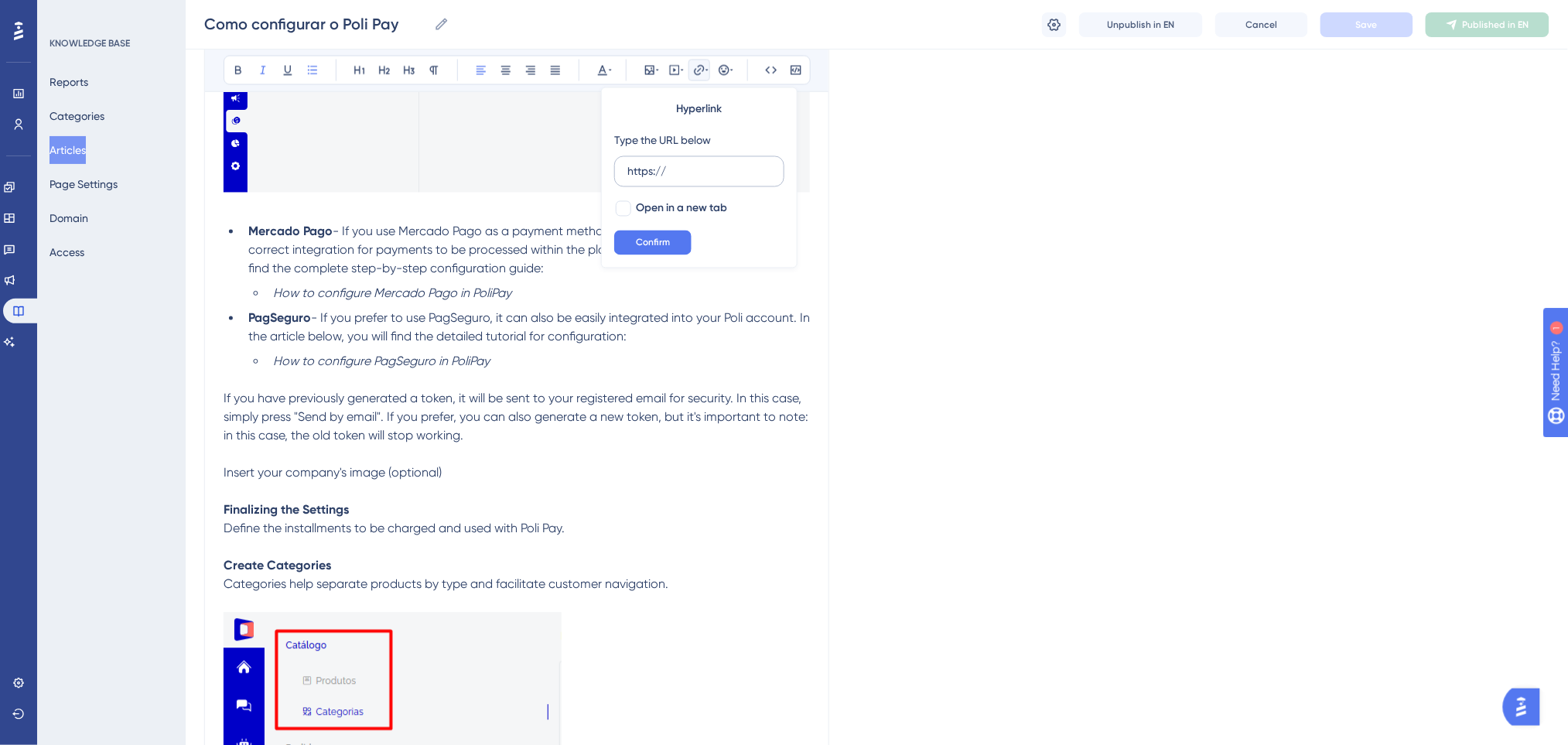
drag, startPoint x: 696, startPoint y: 164, endPoint x: 614, endPoint y: 167, distance: 82.1
click at [614, 167] on label "https://" at bounding box center [699, 172] width 170 height 31
click at [627, 167] on input "https://" at bounding box center [699, 172] width 144 height 17
click at [634, 174] on input "[URL][DOMAIN_NAME]" at bounding box center [699, 172] width 144 height 17
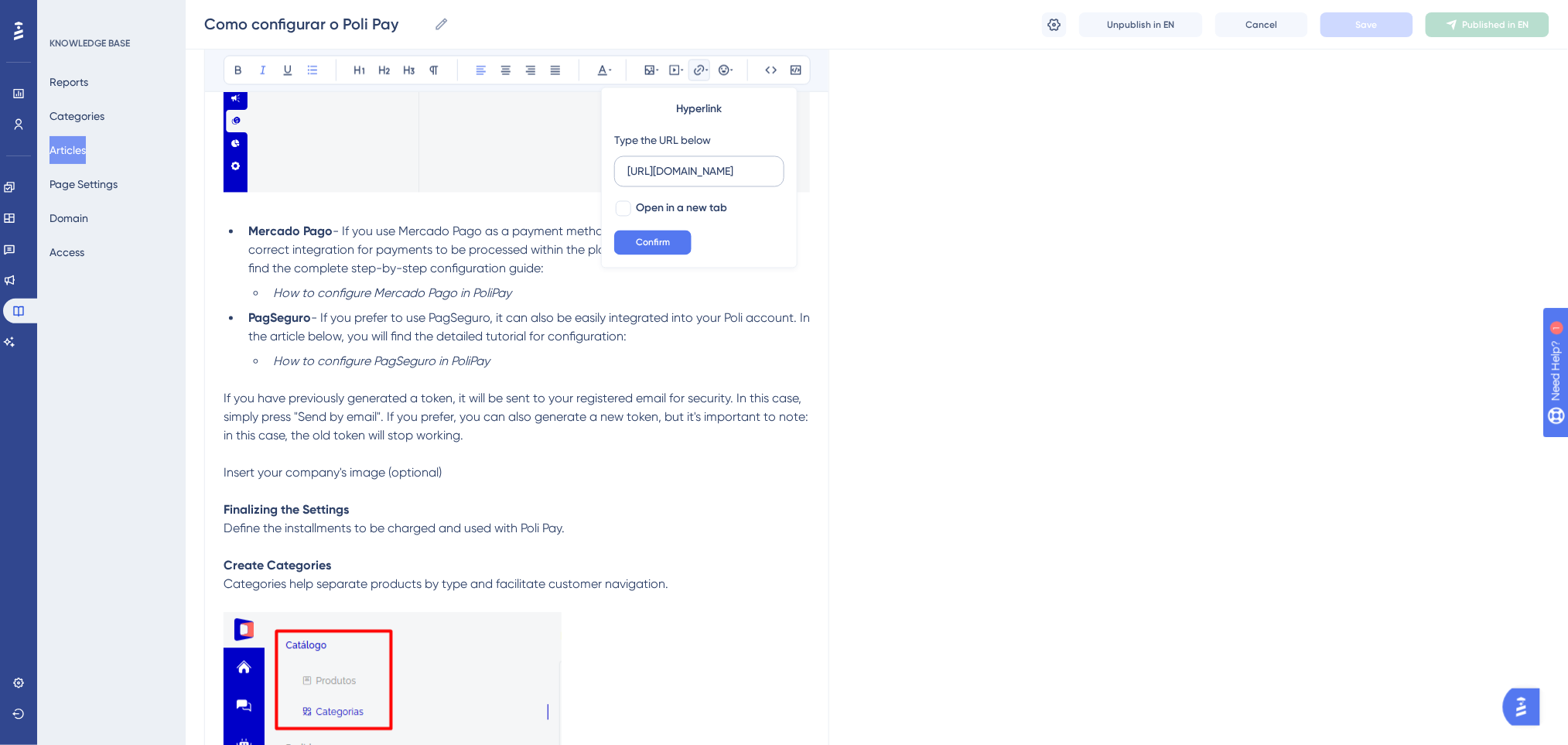
scroll to position [0, 0]
drag, startPoint x: 781, startPoint y: 172, endPoint x: 668, endPoint y: 167, distance: 113.1
click at [666, 167] on label "[URL][DOMAIN_NAME]" at bounding box center [699, 172] width 170 height 31
click at [666, 167] on input "[URL][DOMAIN_NAME]" at bounding box center [699, 172] width 144 height 17
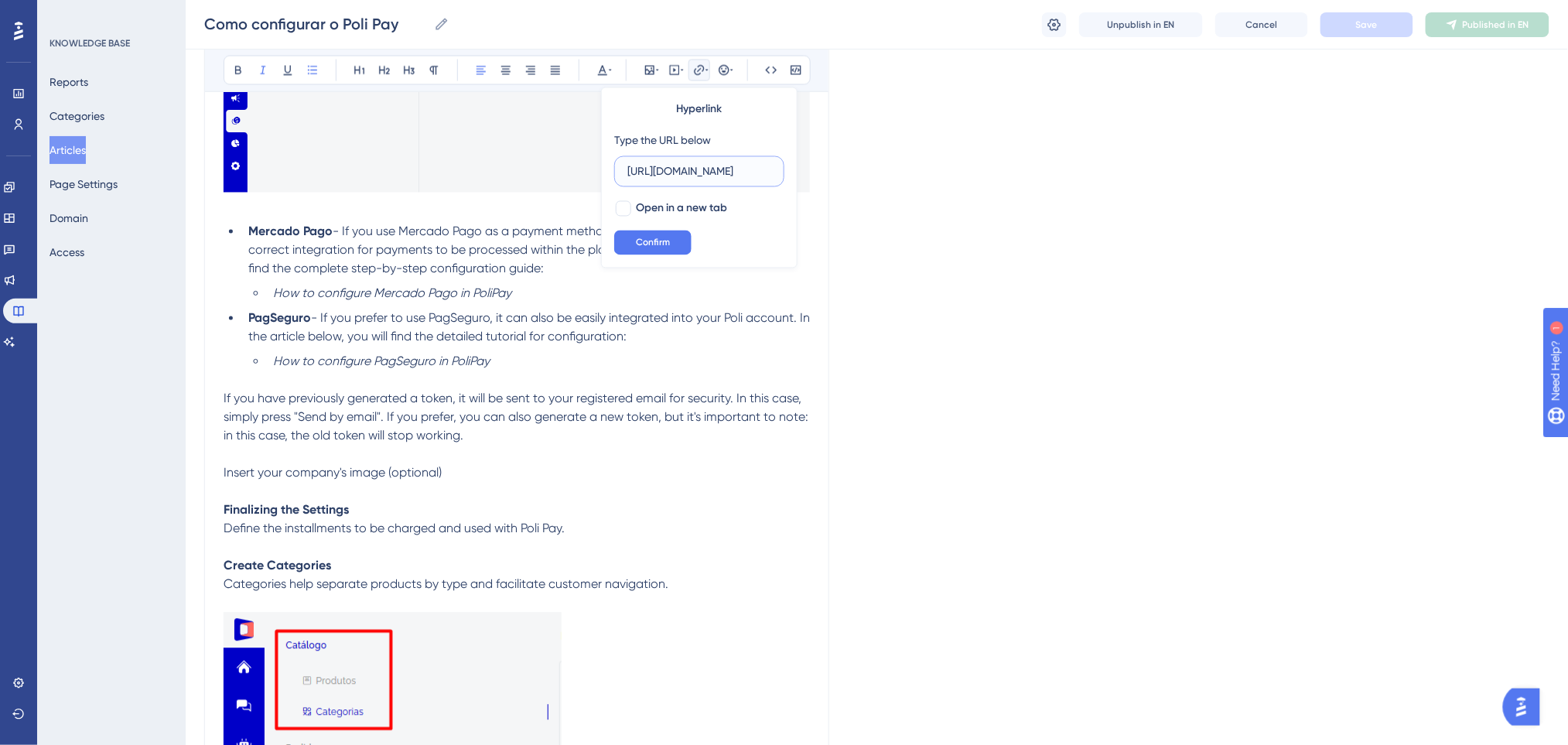
drag, startPoint x: 768, startPoint y: 168, endPoint x: 682, endPoint y: 172, distance: 86.1
click at [682, 172] on input "[URL][DOMAIN_NAME]" at bounding box center [699, 172] width 144 height 17
drag, startPoint x: 768, startPoint y: 172, endPoint x: 711, endPoint y: 172, distance: 57.0
click at [711, 172] on input "[URL][DOMAIN_NAME]" at bounding box center [699, 172] width 144 height 17
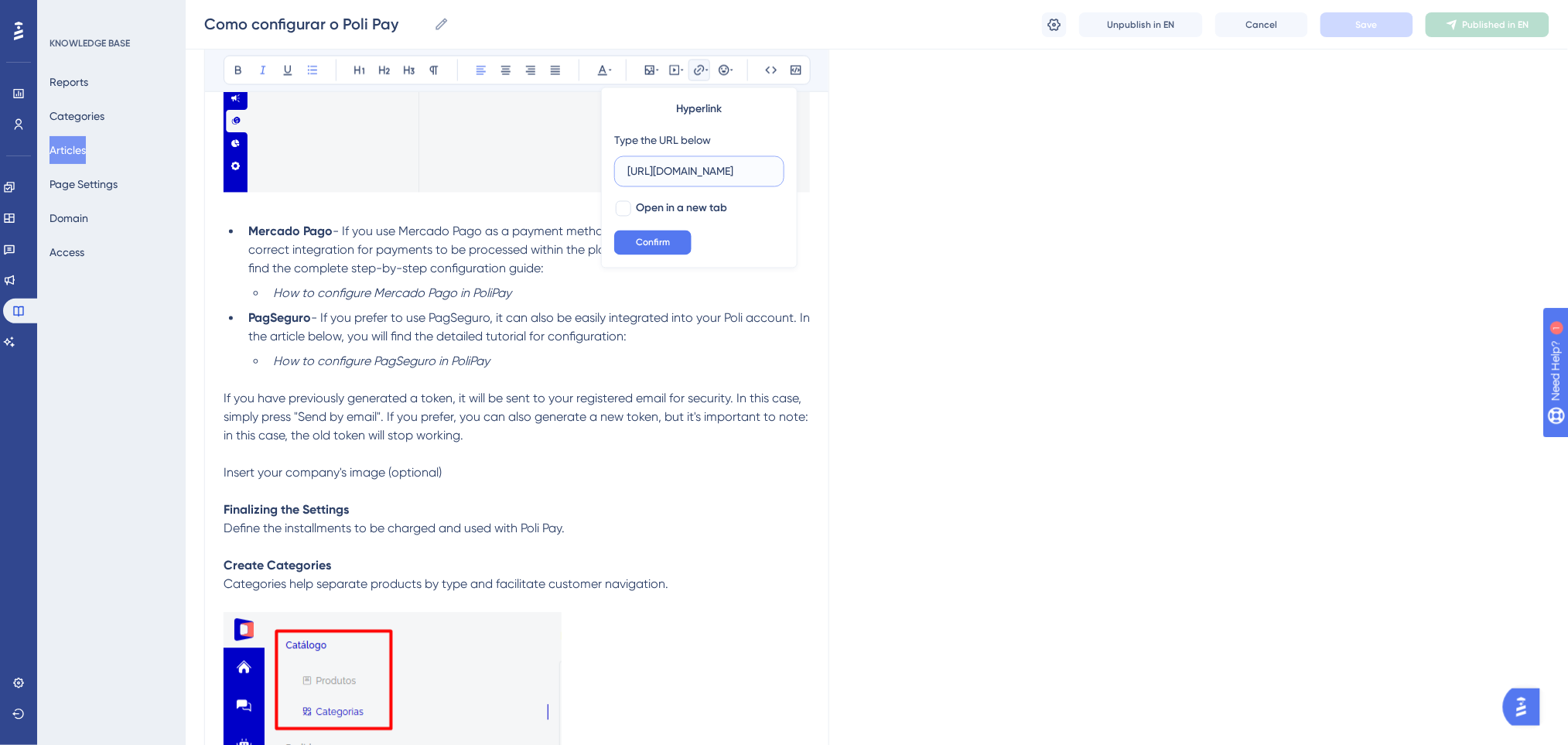
scroll to position [0, 71]
click at [696, 172] on input "[URL][DOMAIN_NAME]" at bounding box center [699, 172] width 144 height 17
type input "[URL][DOMAIN_NAME]"
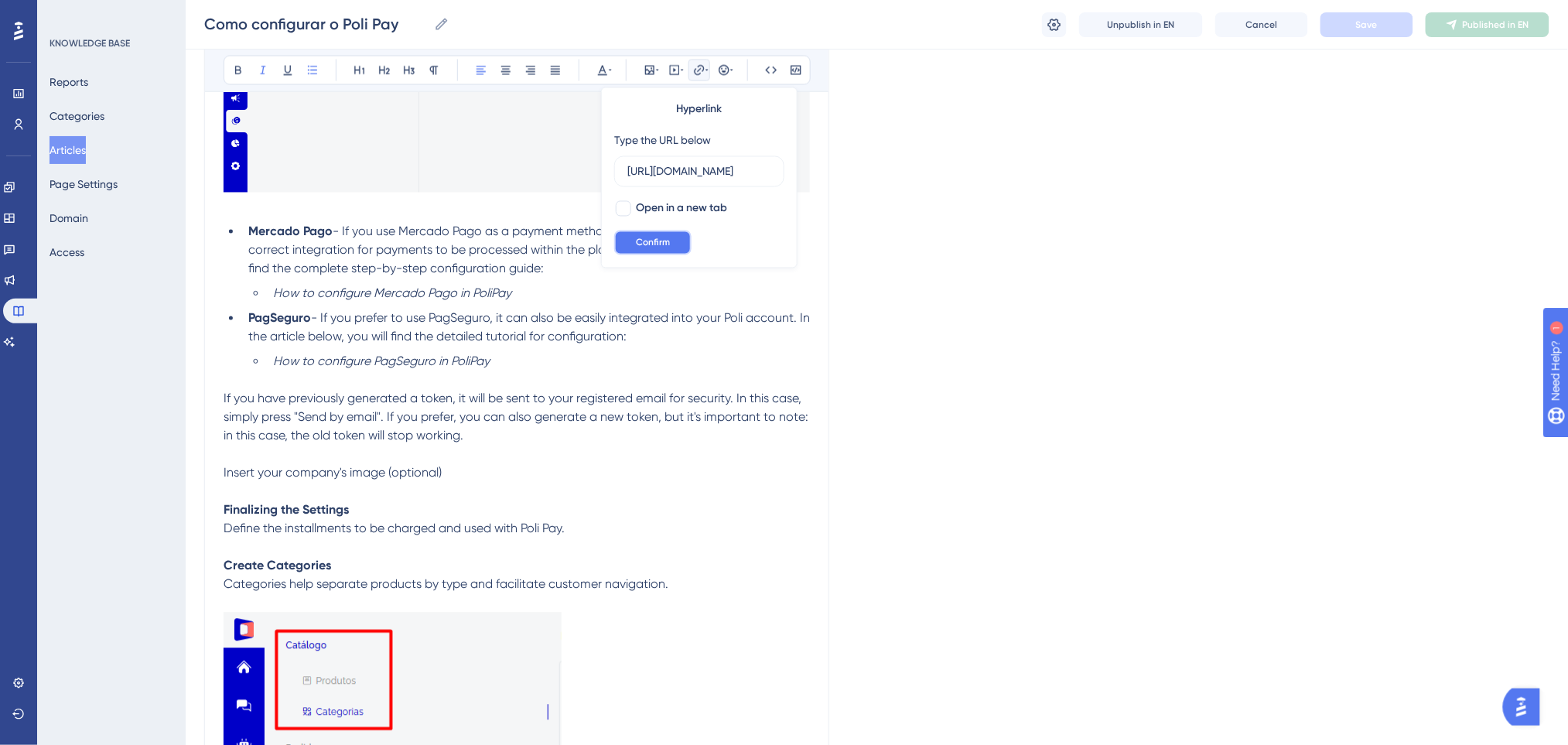
click at [667, 235] on button "Confirm" at bounding box center [653, 243] width 78 height 25
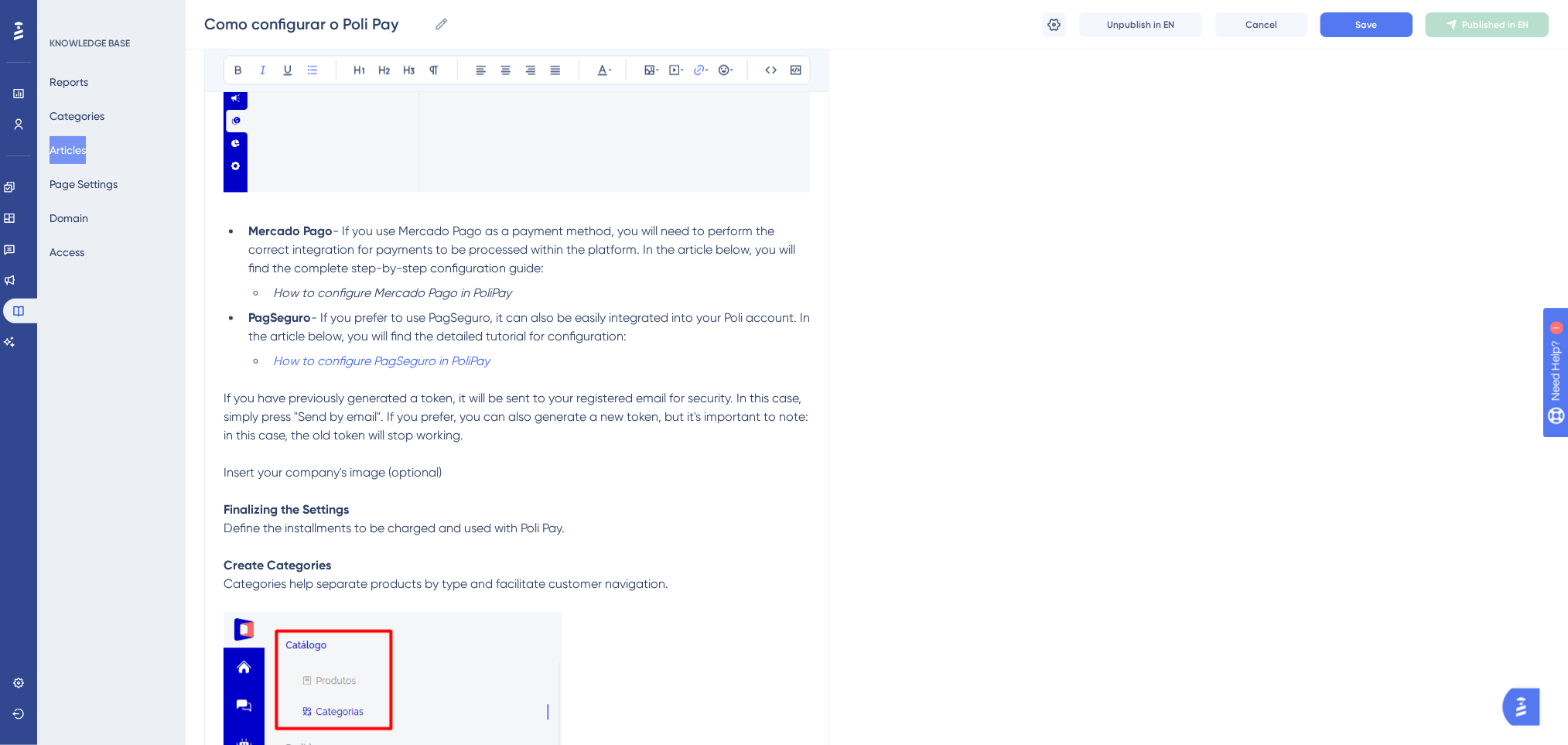
click at [607, 347] on ul "Mercado Pago - If you use Mercado Pago as a payment method, you will need to pe…" at bounding box center [516, 297] width 586 height 148
drag, startPoint x: 537, startPoint y: 297, endPoint x: 700, endPoint y: 92, distance: 261.9
click at [272, 294] on li "How to configure Mercado Pago in PoliPay" at bounding box center [538, 294] width 543 height 18
click at [699, 66] on icon at bounding box center [699, 70] width 12 height 12
drag, startPoint x: 709, startPoint y: 180, endPoint x: 626, endPoint y: 174, distance: 83.2
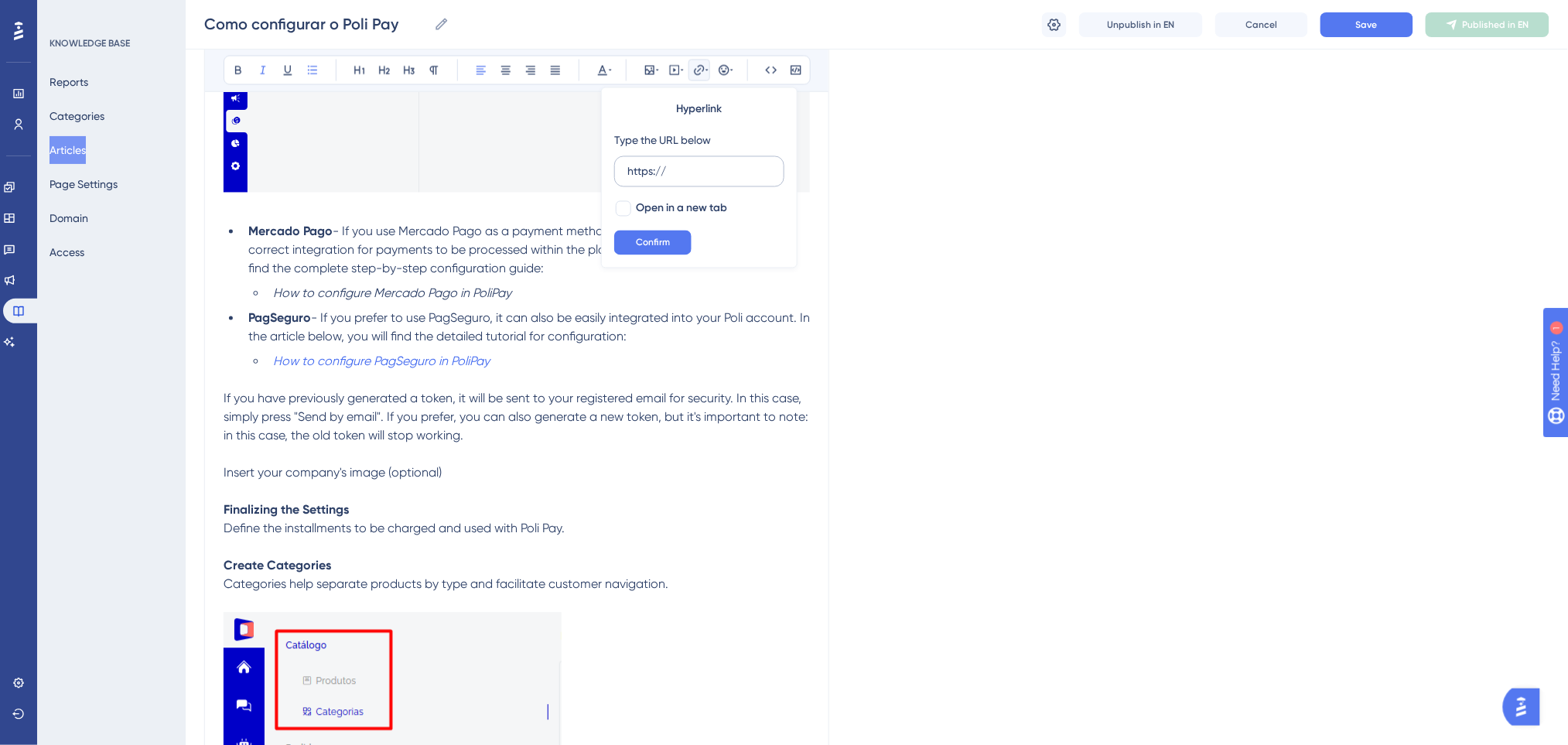
click at [627, 174] on input "https://" at bounding box center [699, 172] width 144 height 17
drag, startPoint x: 775, startPoint y: 173, endPoint x: 760, endPoint y: 175, distance: 15.1
click at [757, 176] on label "[URL][DOMAIN_NAME]" at bounding box center [699, 172] width 170 height 31
click at [757, 176] on input "[URL][DOMAIN_NAME]" at bounding box center [699, 172] width 144 height 17
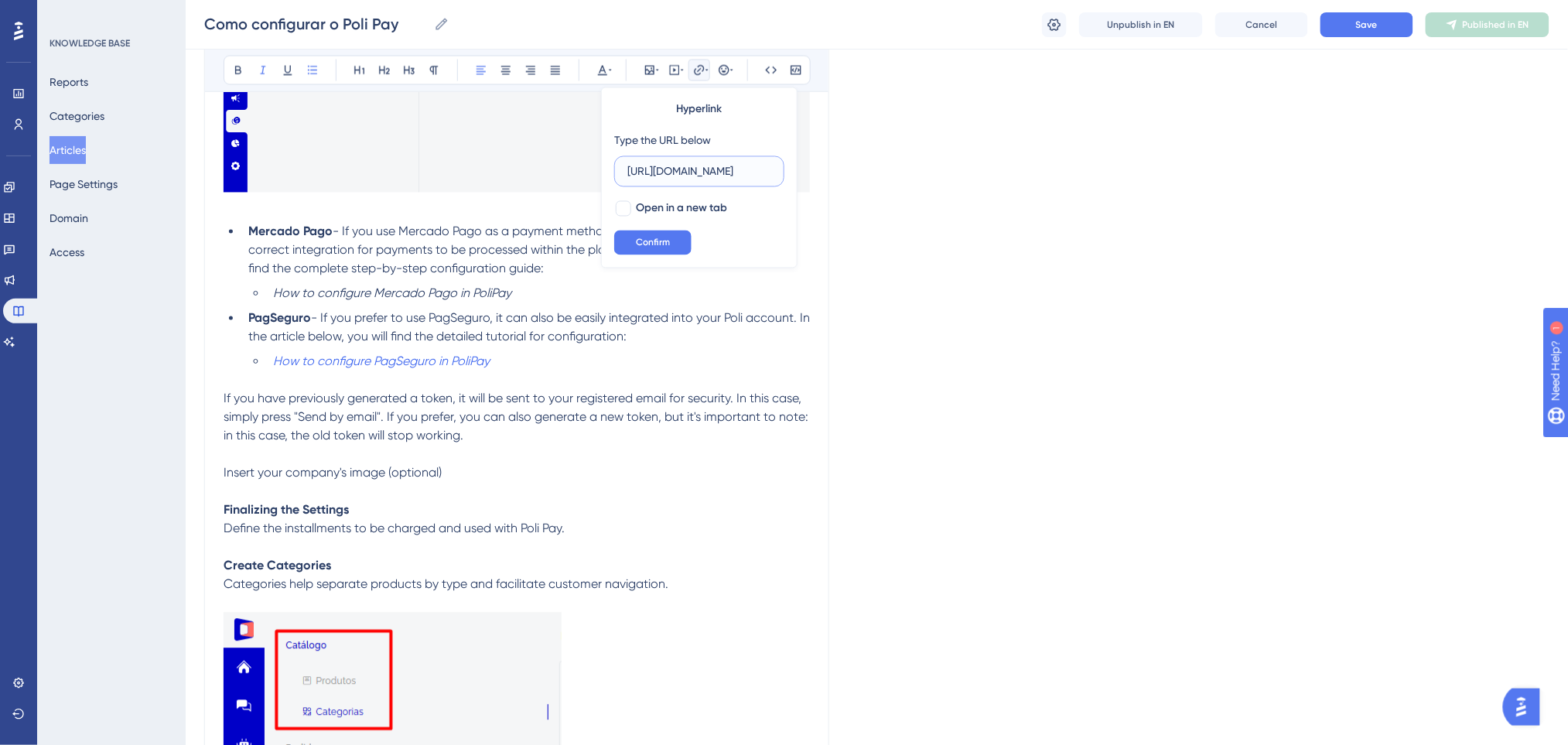
click at [696, 163] on input "[URL][DOMAIN_NAME]" at bounding box center [699, 172] width 144 height 17
type input "[URL][DOMAIN_NAME]"
click at [659, 242] on span "Confirm" at bounding box center [652, 243] width 34 height 12
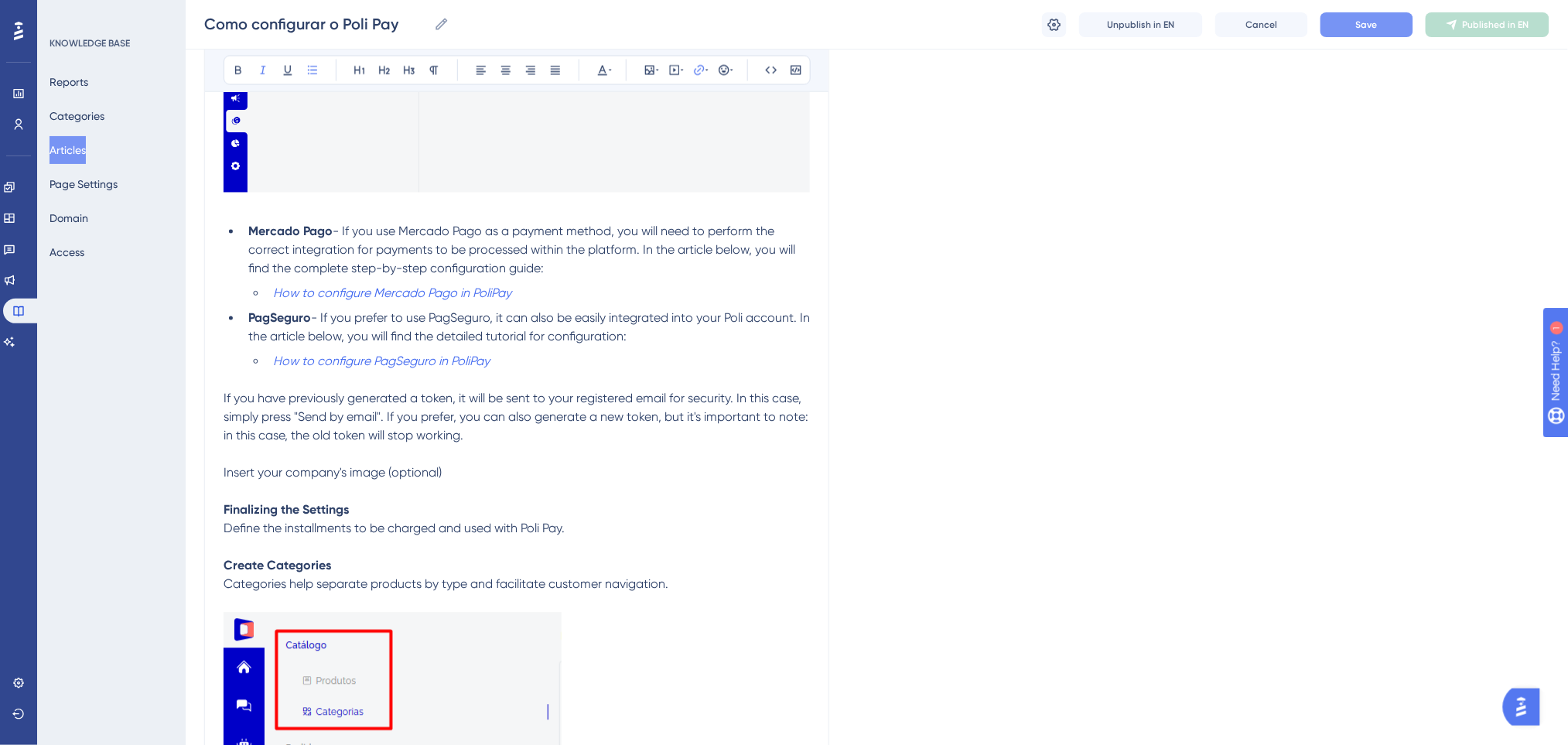
click at [1390, 29] on button "Save" at bounding box center [1366, 24] width 92 height 25
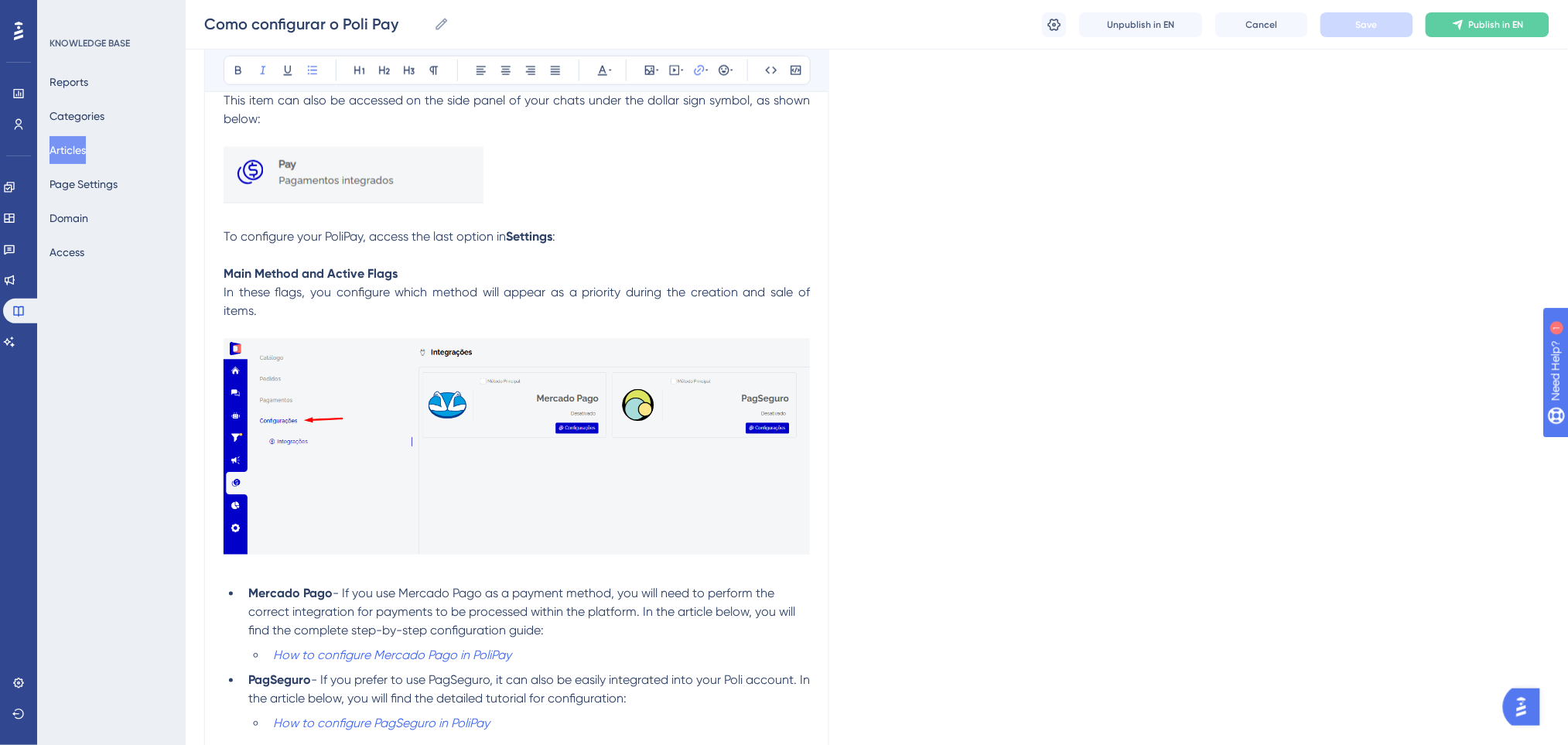
scroll to position [379, 0]
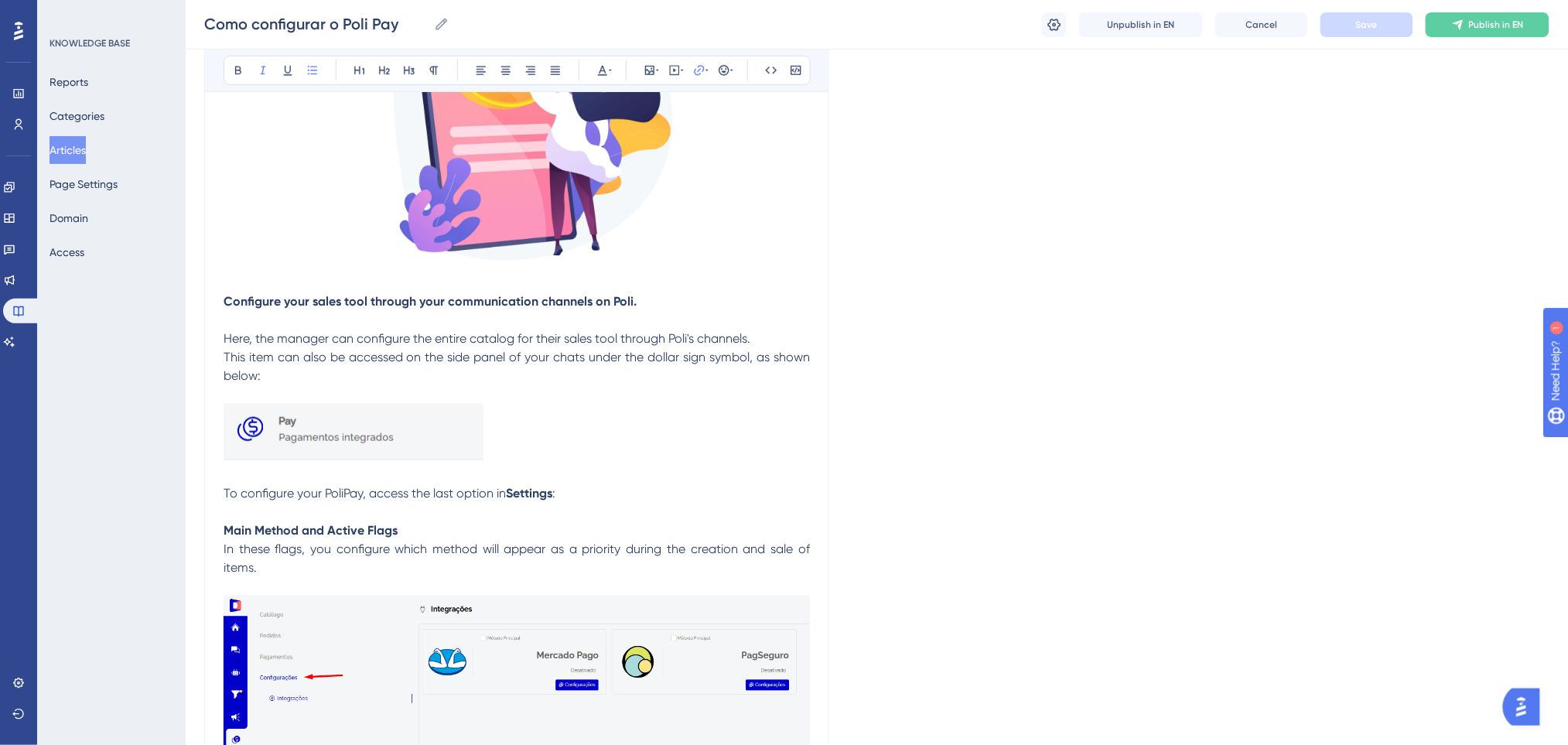
click at [525, 445] on p at bounding box center [516, 435] width 586 height 62
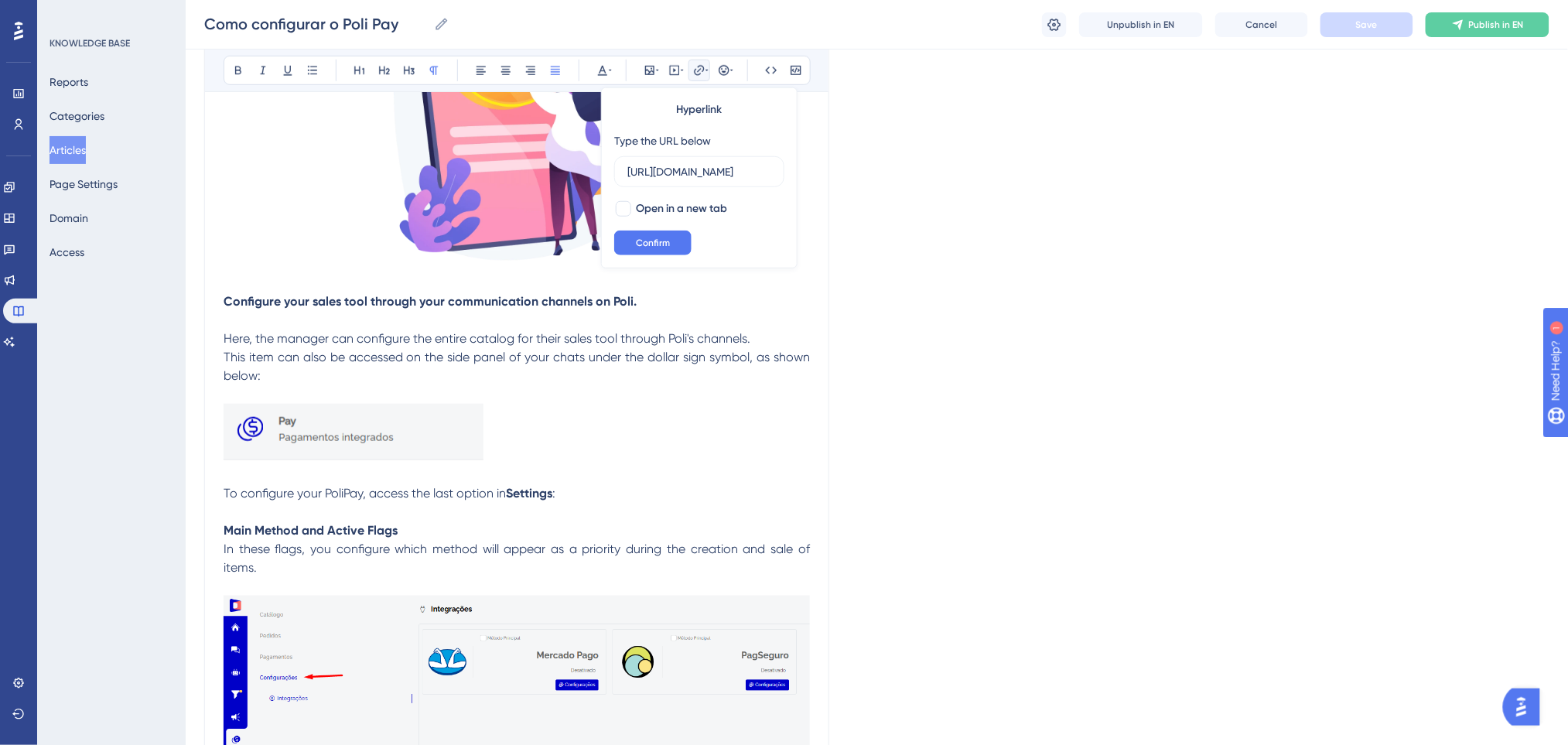
scroll to position [0, 0]
click at [504, 441] on p at bounding box center [516, 435] width 586 height 62
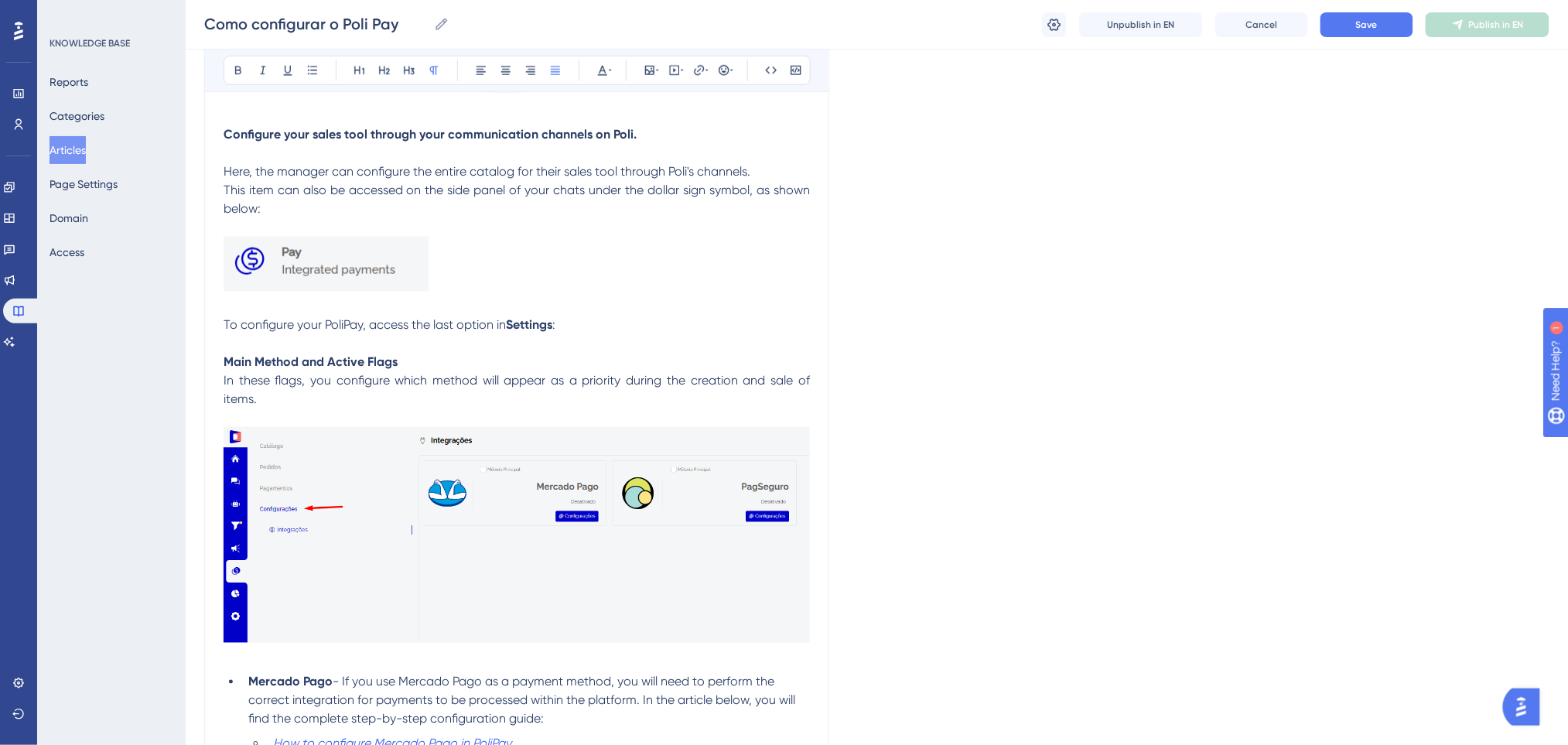
scroll to position [792, 0]
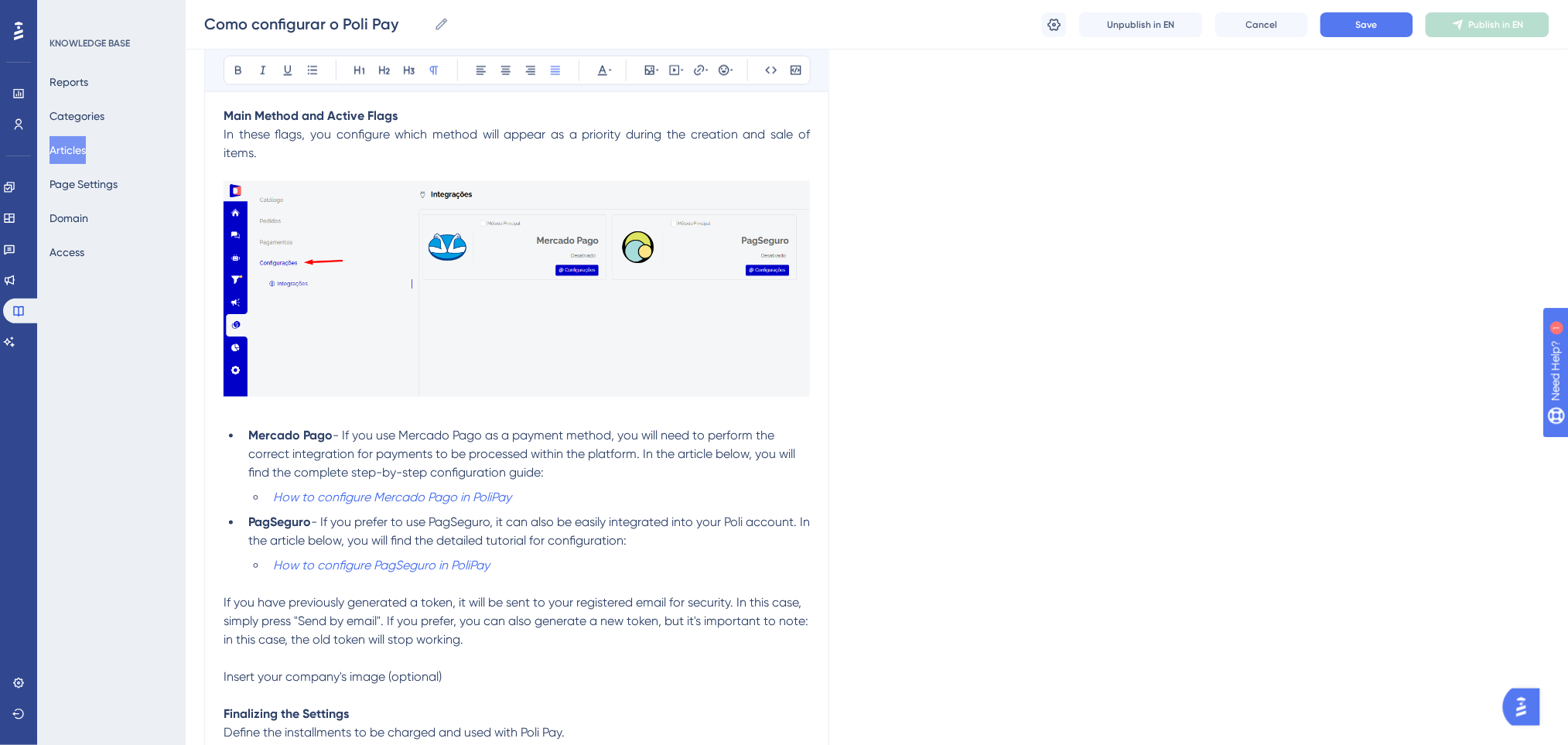
click at [762, 411] on p at bounding box center [516, 411] width 586 height 18
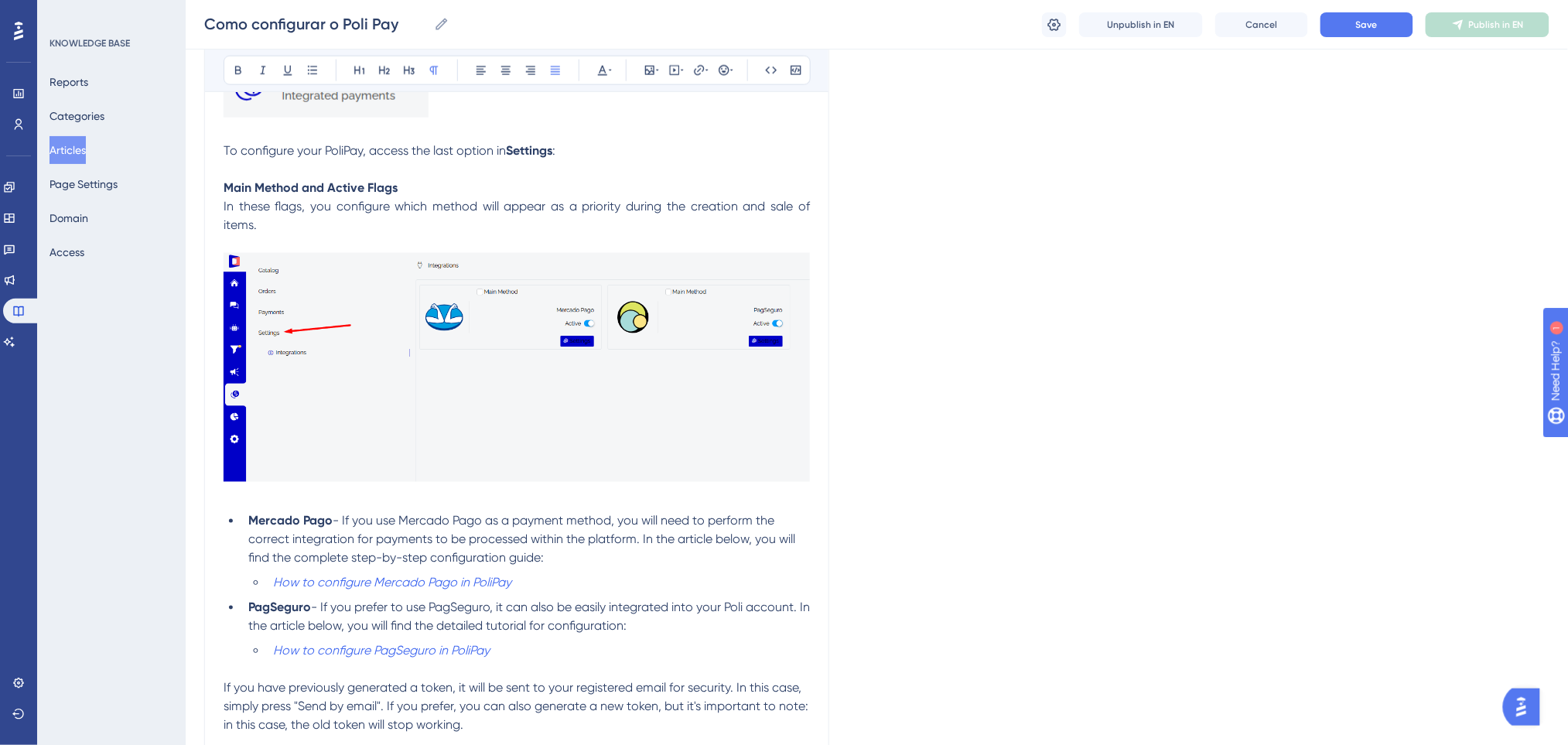
scroll to position [688, 0]
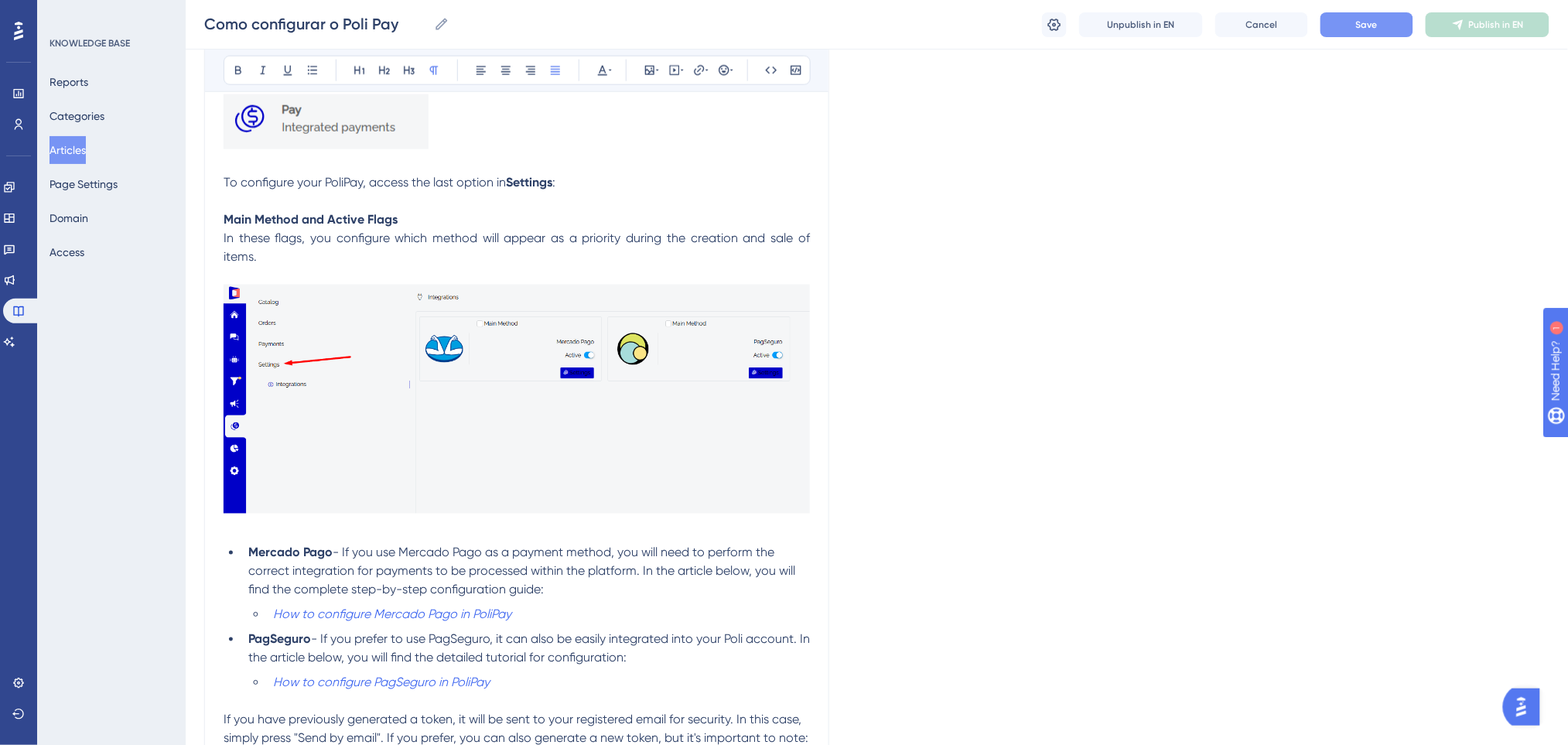
click at [1398, 35] on button "Save" at bounding box center [1366, 24] width 92 height 25
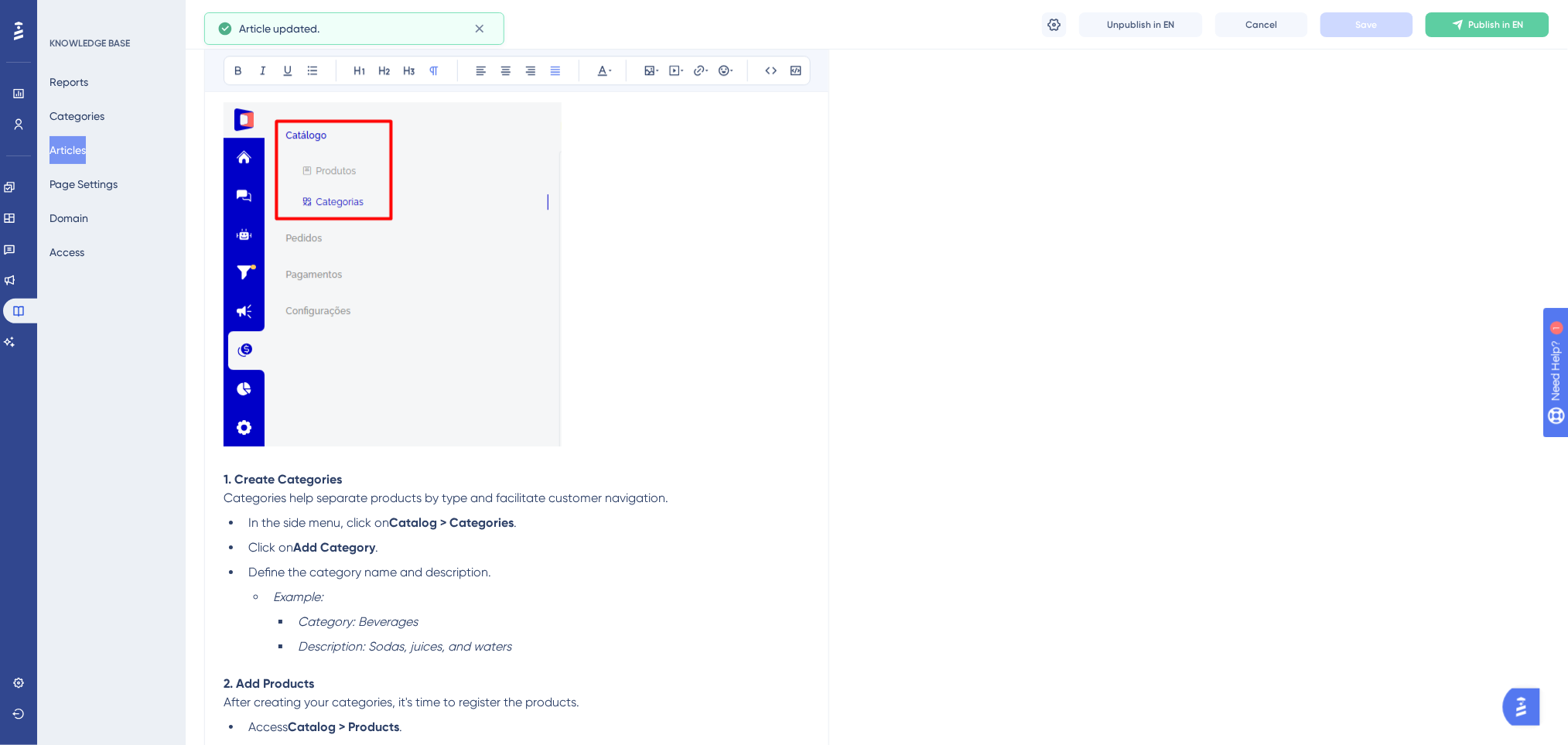
scroll to position [1411, 0]
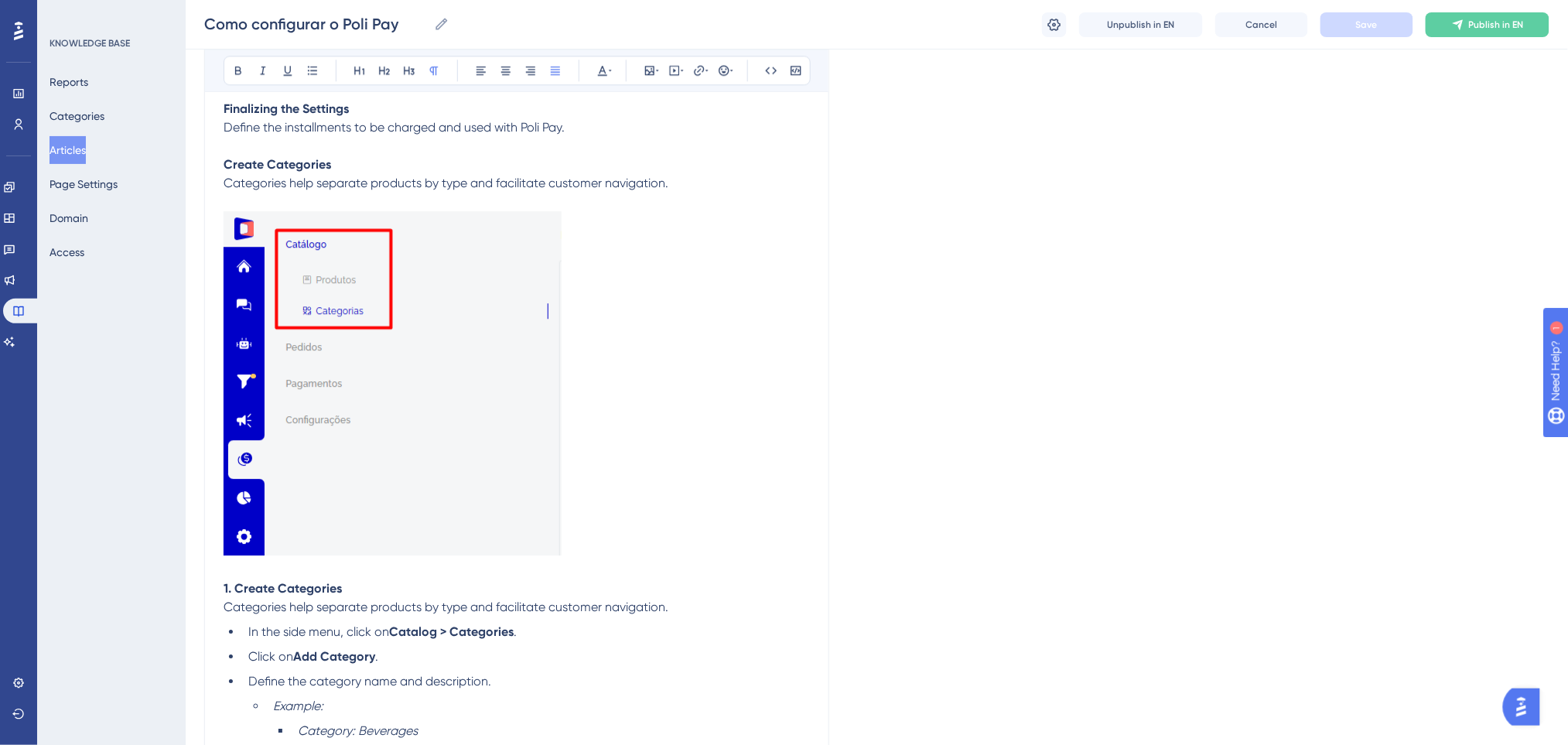
click at [610, 468] on p at bounding box center [516, 386] width 586 height 350
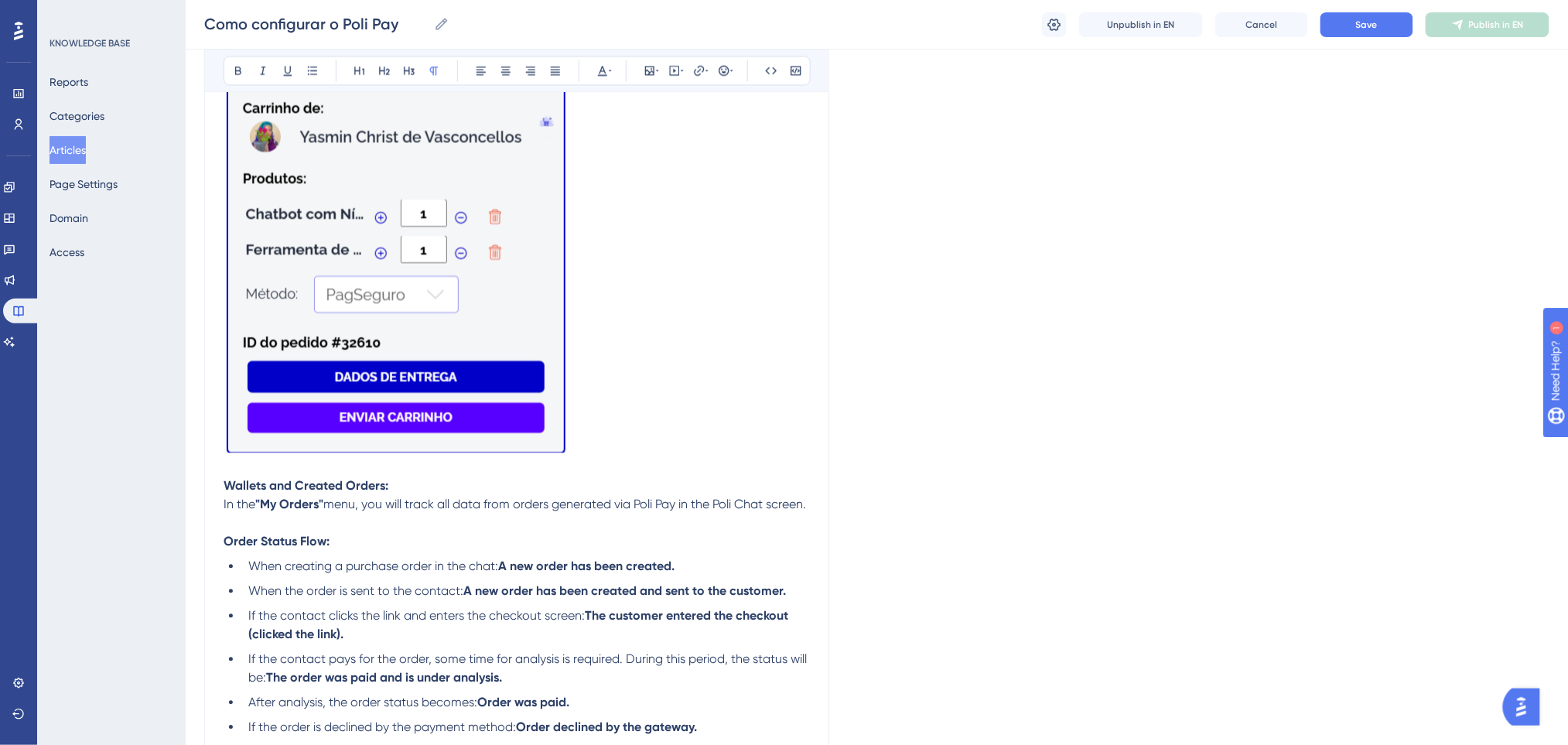
scroll to position [2988, 0]
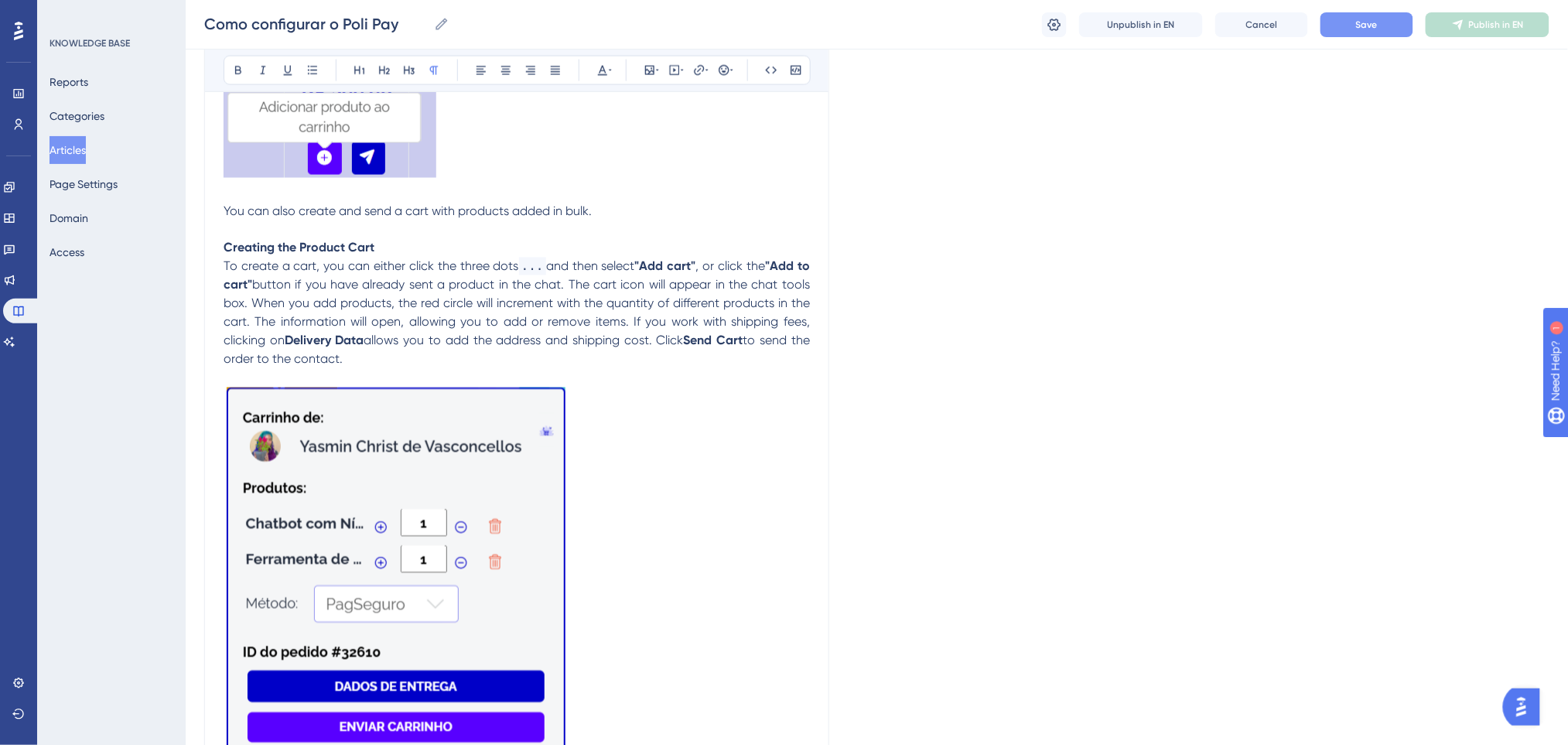
click at [1364, 28] on span "Save" at bounding box center [1366, 24] width 22 height 12
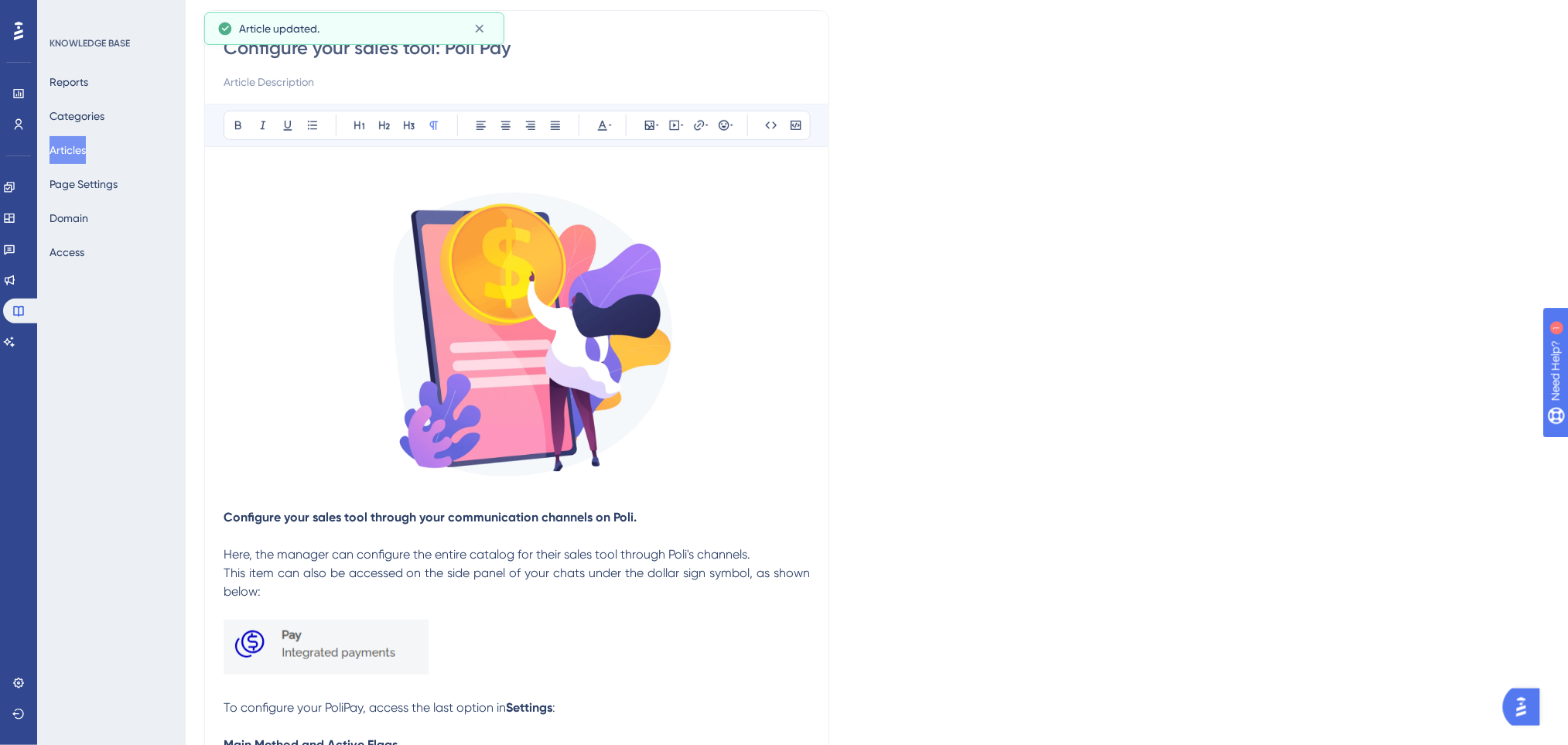
scroll to position [0, 0]
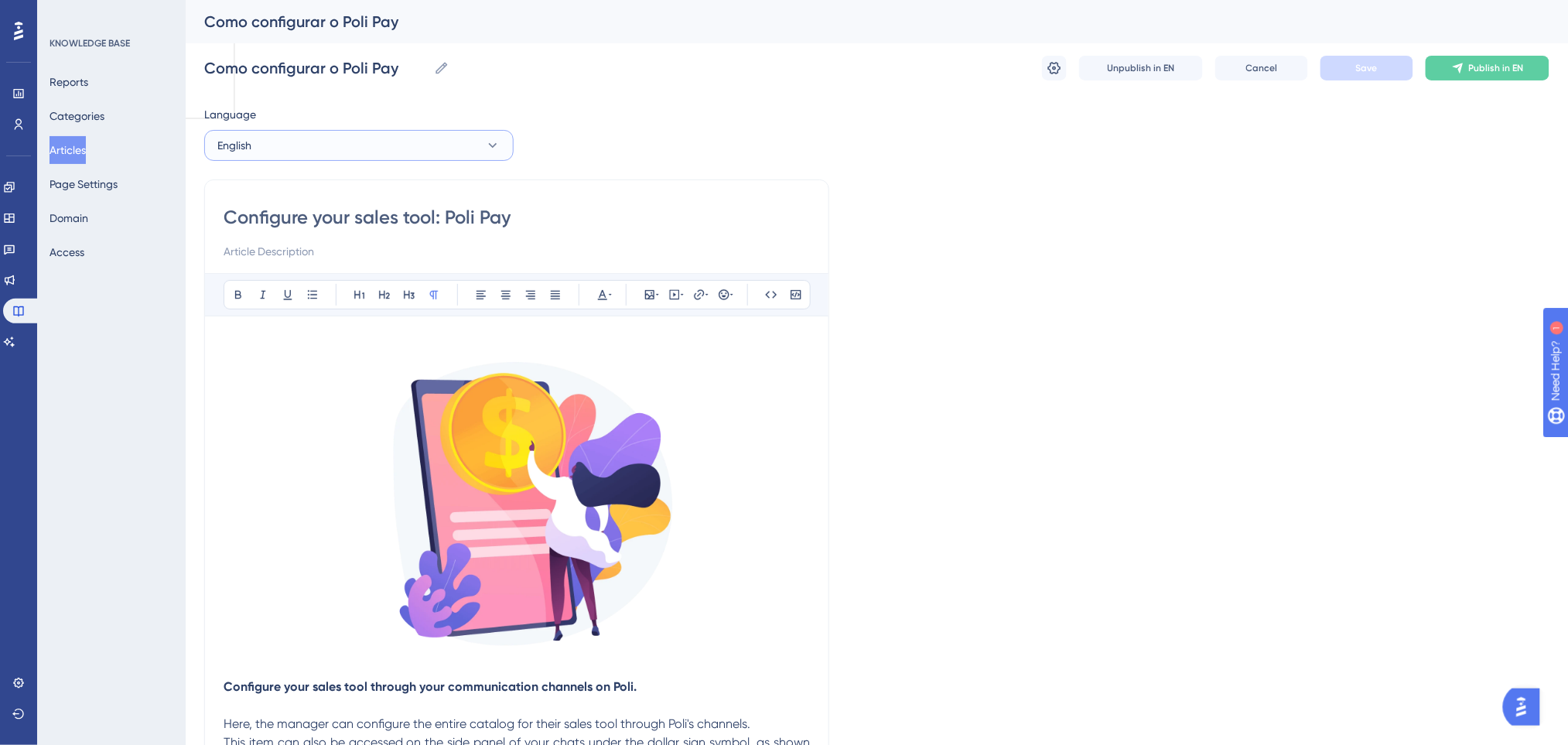
click at [433, 152] on button "English" at bounding box center [358, 145] width 309 height 31
click at [1526, 66] on button "Publish in EN" at bounding box center [1487, 67] width 123 height 25
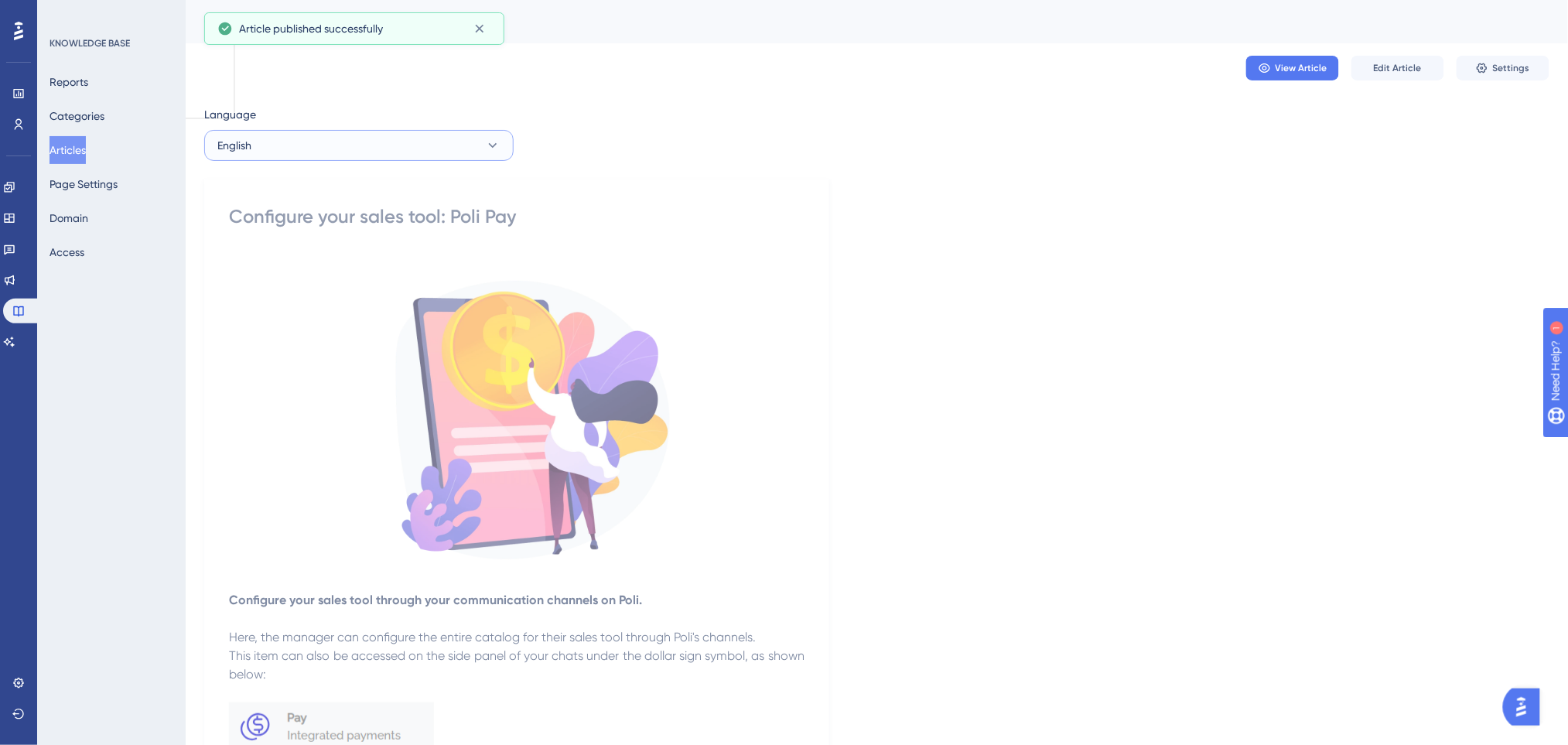
drag, startPoint x: 419, startPoint y: 142, endPoint x: 419, endPoint y: 163, distance: 21.0
click at [419, 143] on button "English" at bounding box center [358, 145] width 309 height 31
click at [372, 261] on button "Spanish Spanish Published" at bounding box center [358, 255] width 289 height 31
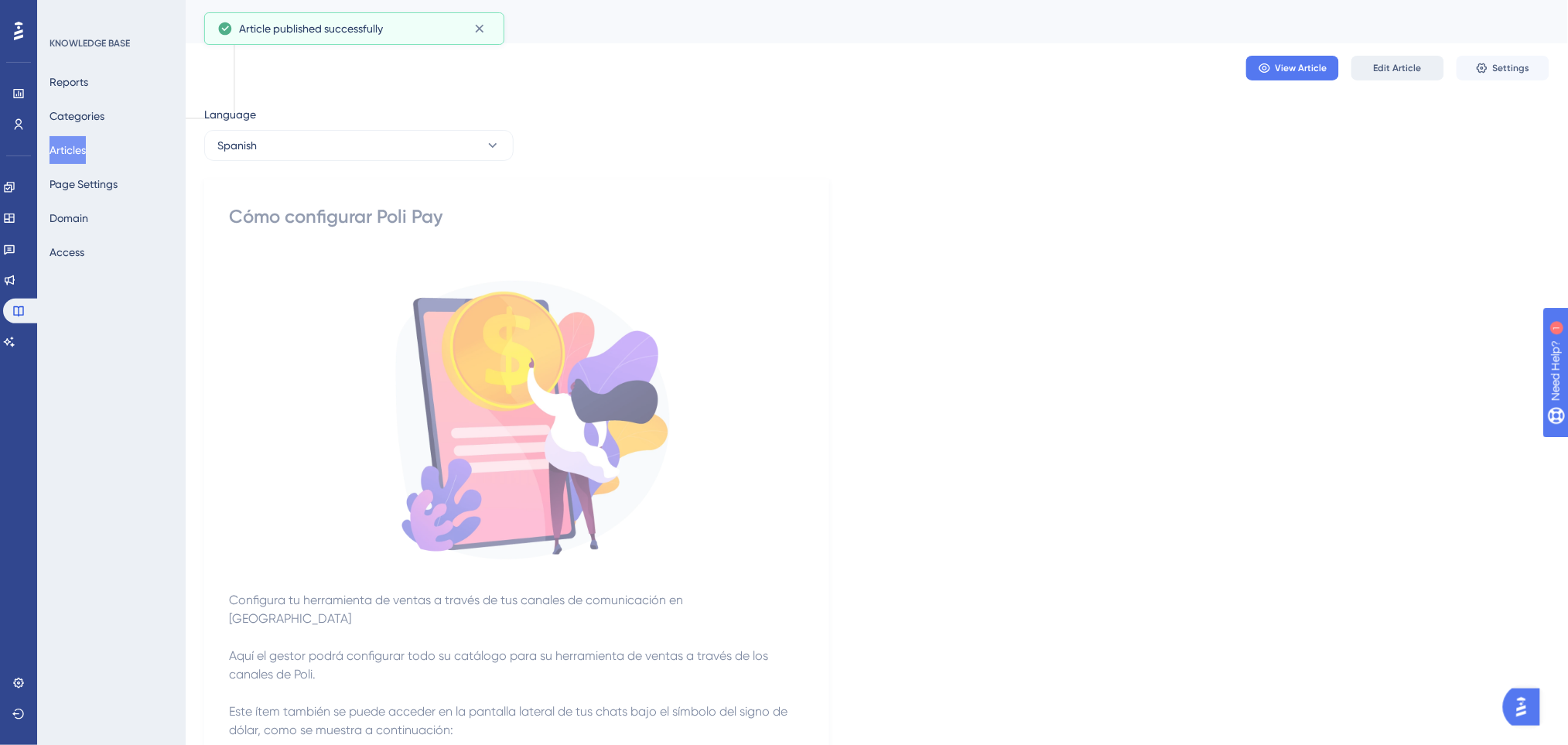
click at [1420, 67] on button "Edit Article" at bounding box center [1397, 67] width 92 height 25
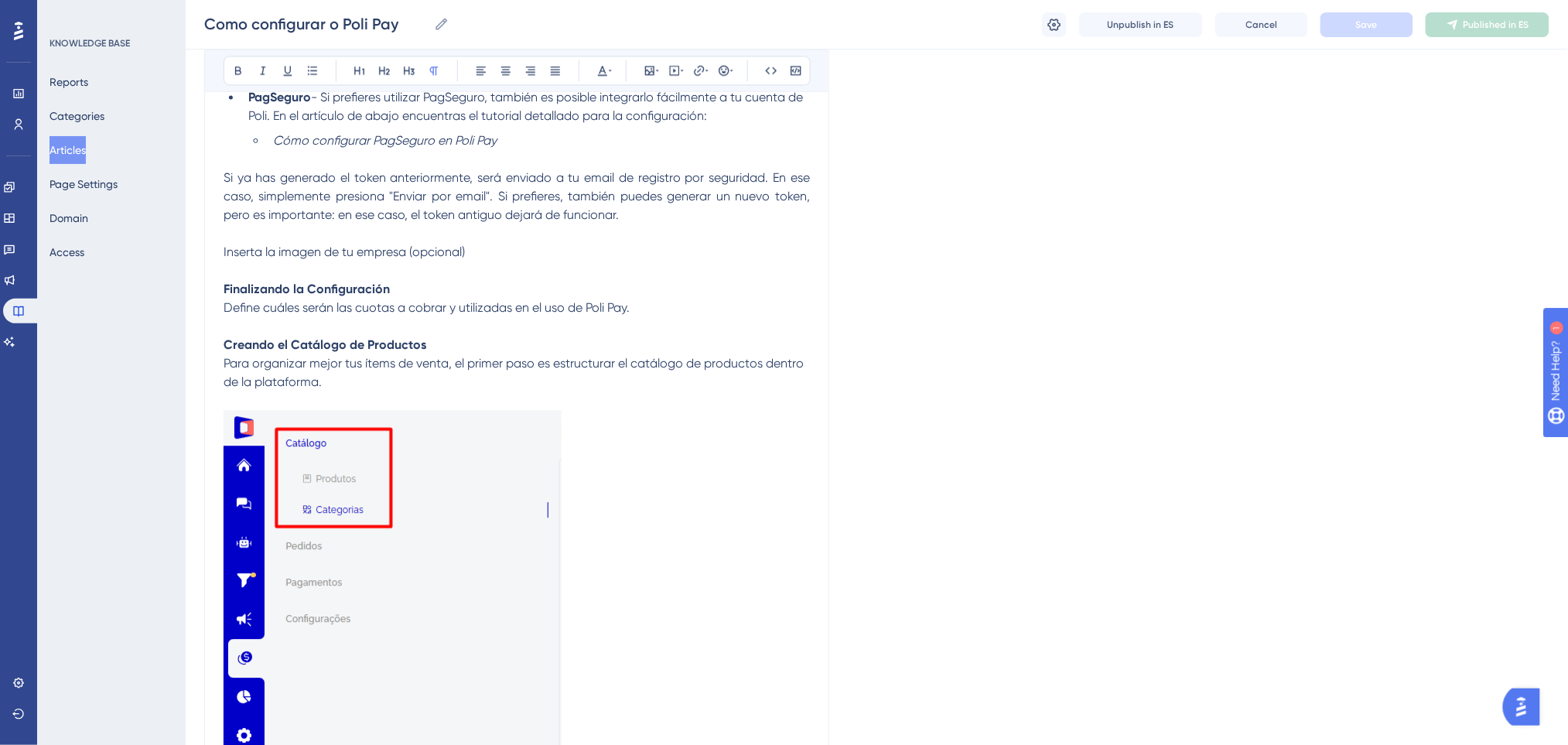
scroll to position [1443, 0]
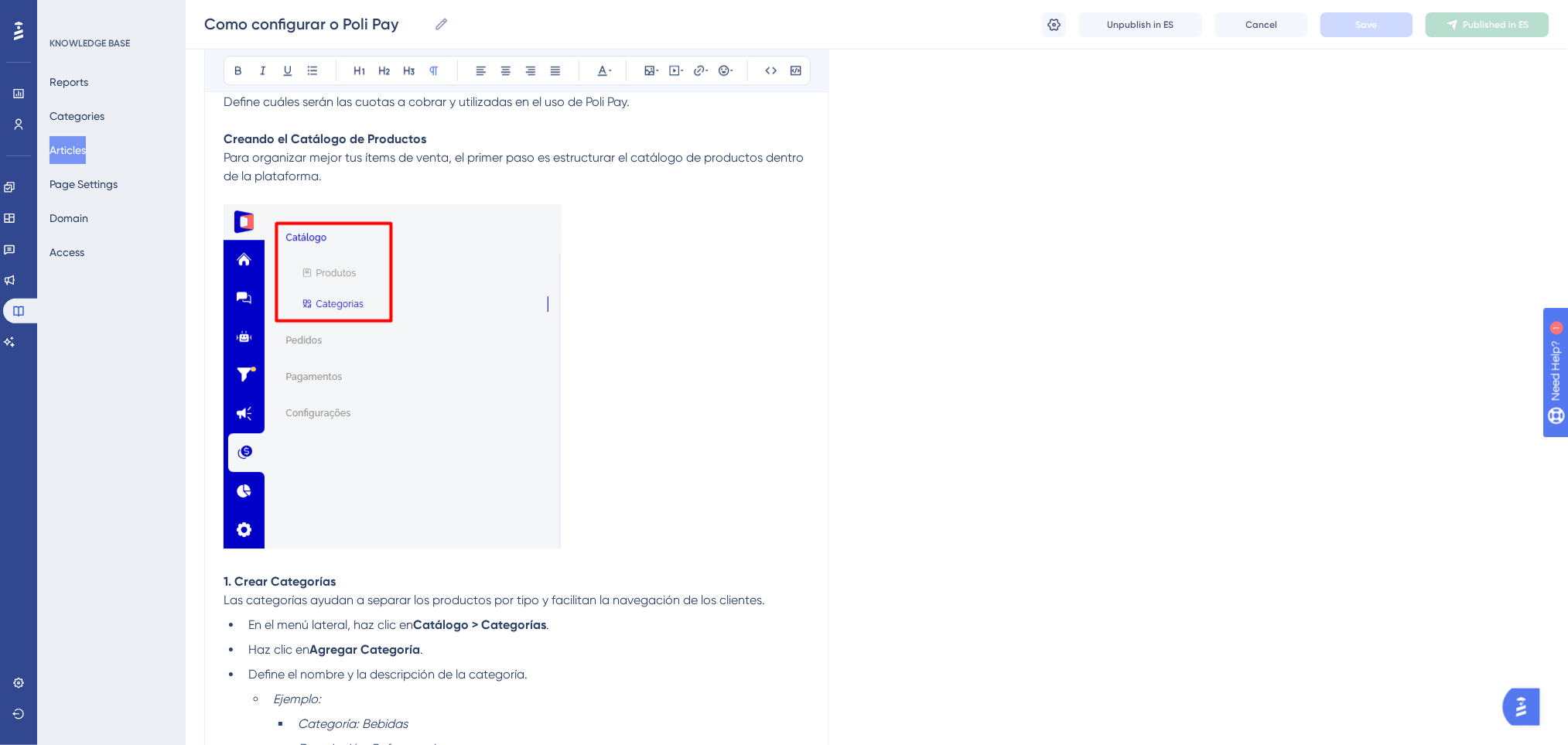
click at [651, 451] on p at bounding box center [516, 378] width 586 height 350
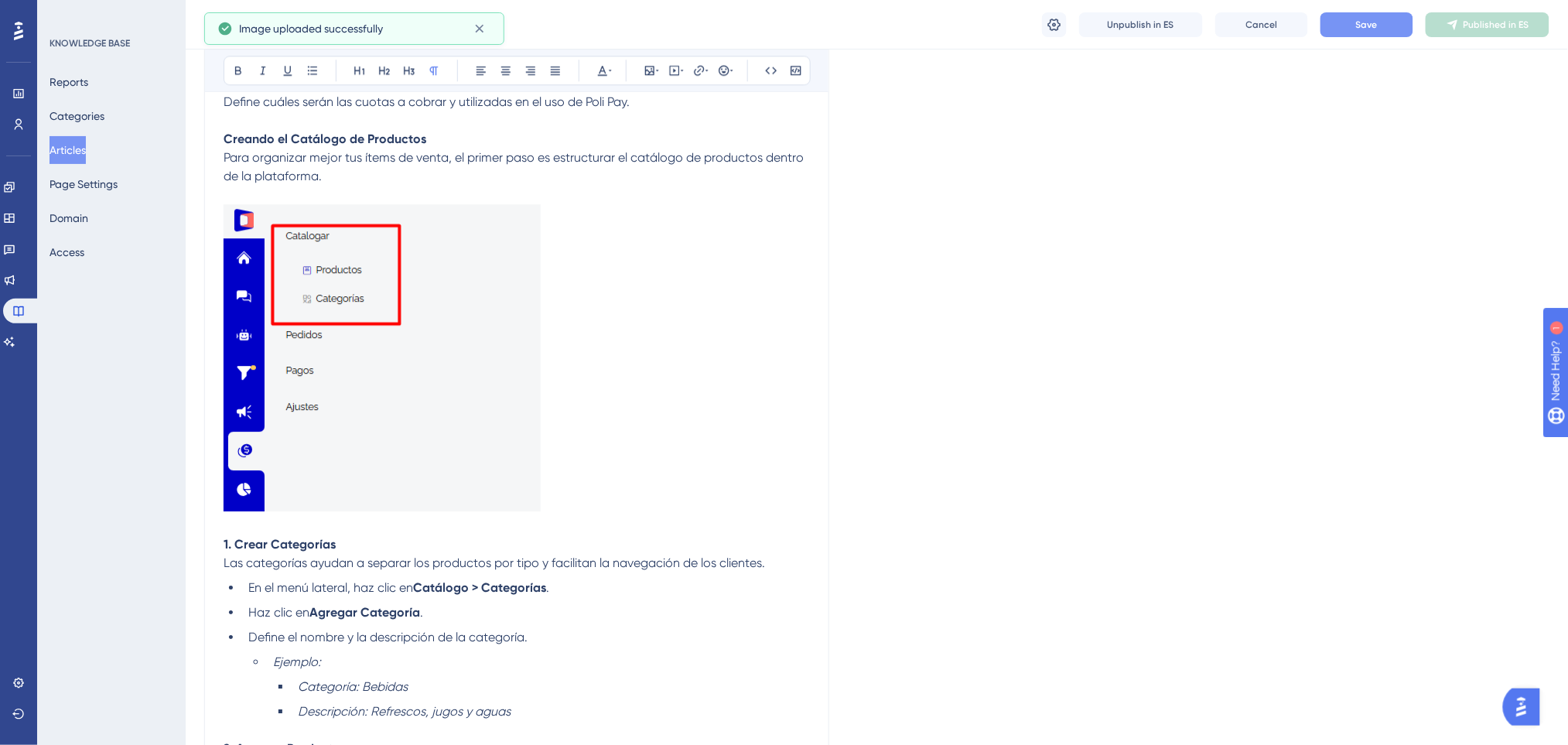
click at [1382, 22] on button "Save" at bounding box center [1366, 24] width 92 height 25
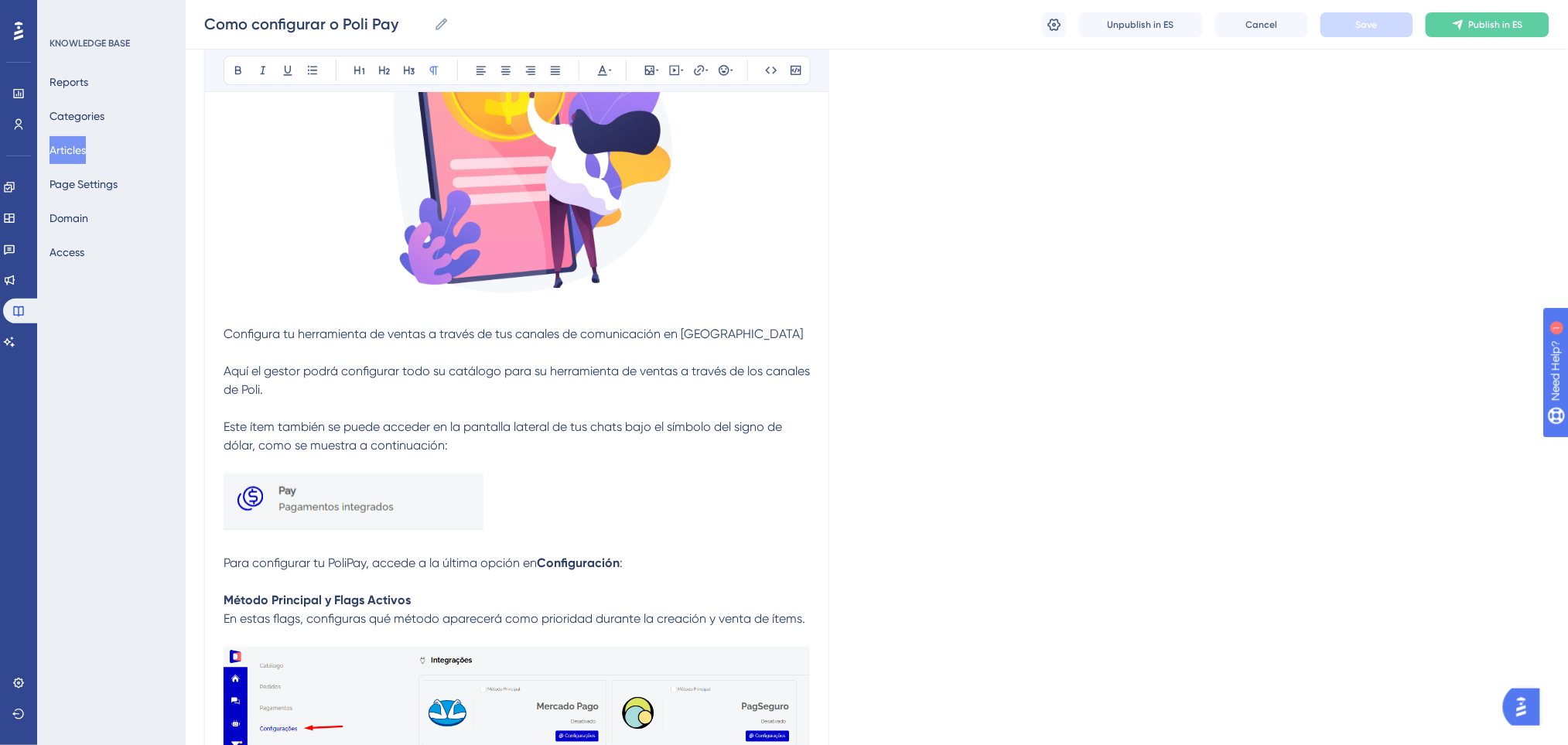
scroll to position [309, 0]
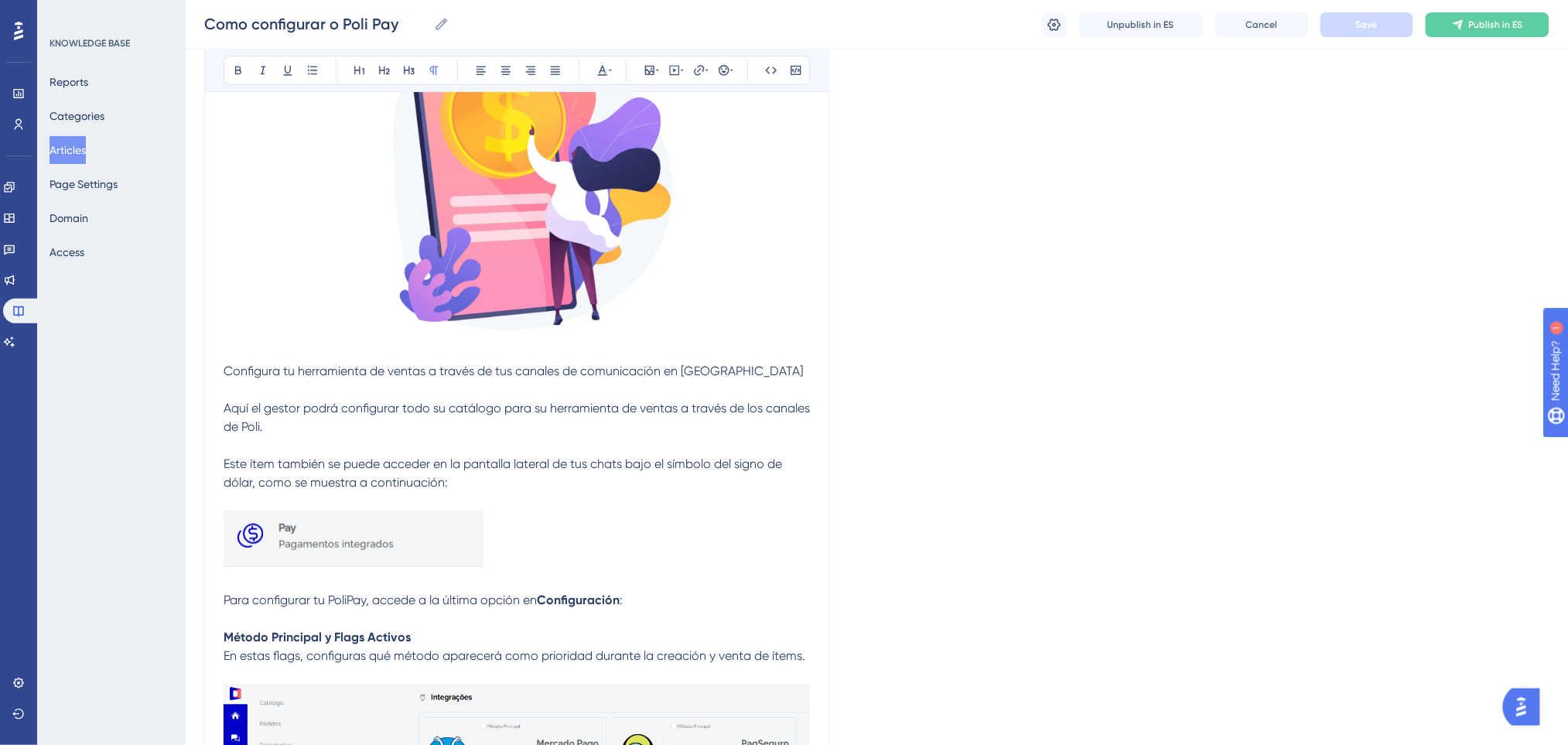
click at [466, 559] on img at bounding box center [353, 538] width 260 height 56
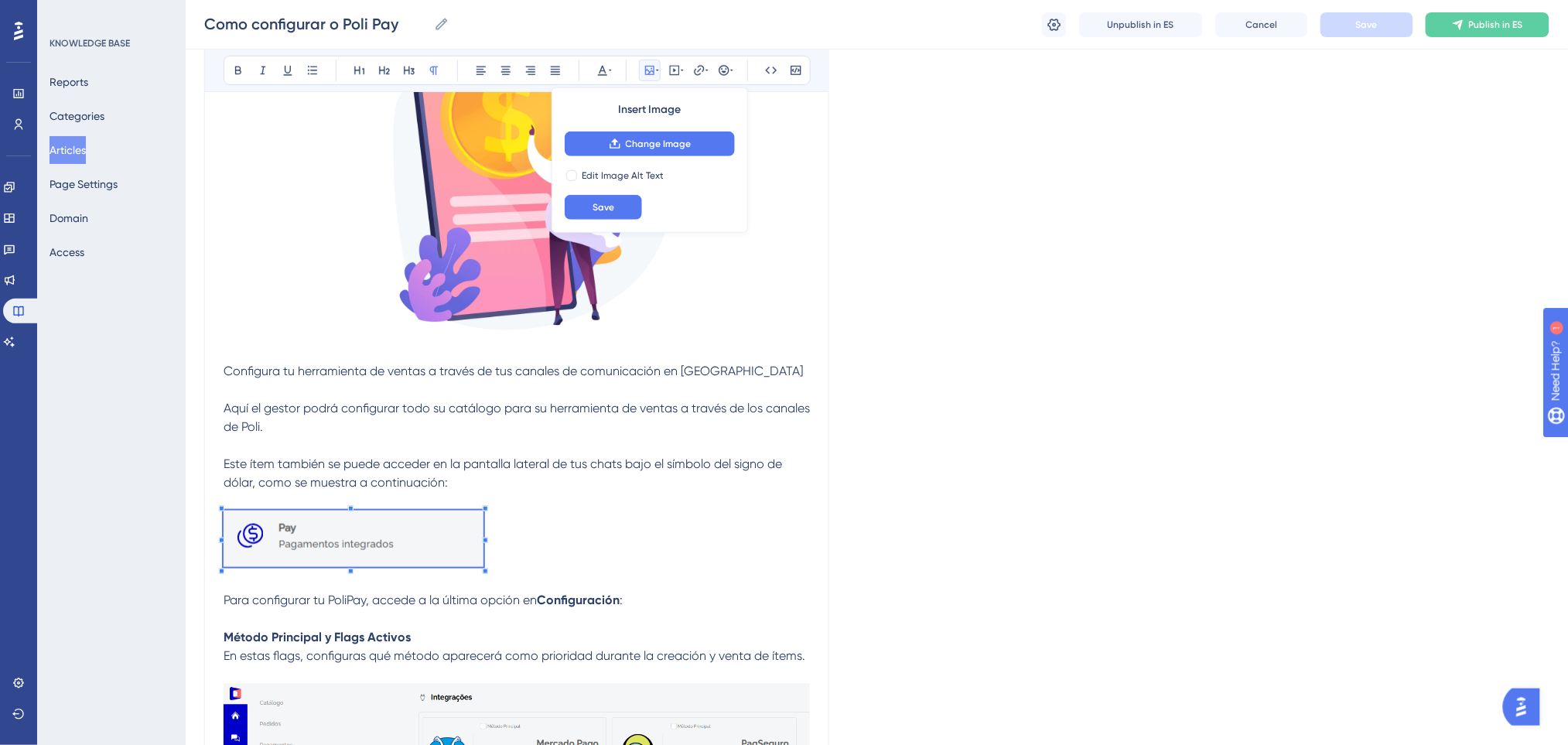
click at [559, 549] on p at bounding box center [516, 541] width 586 height 62
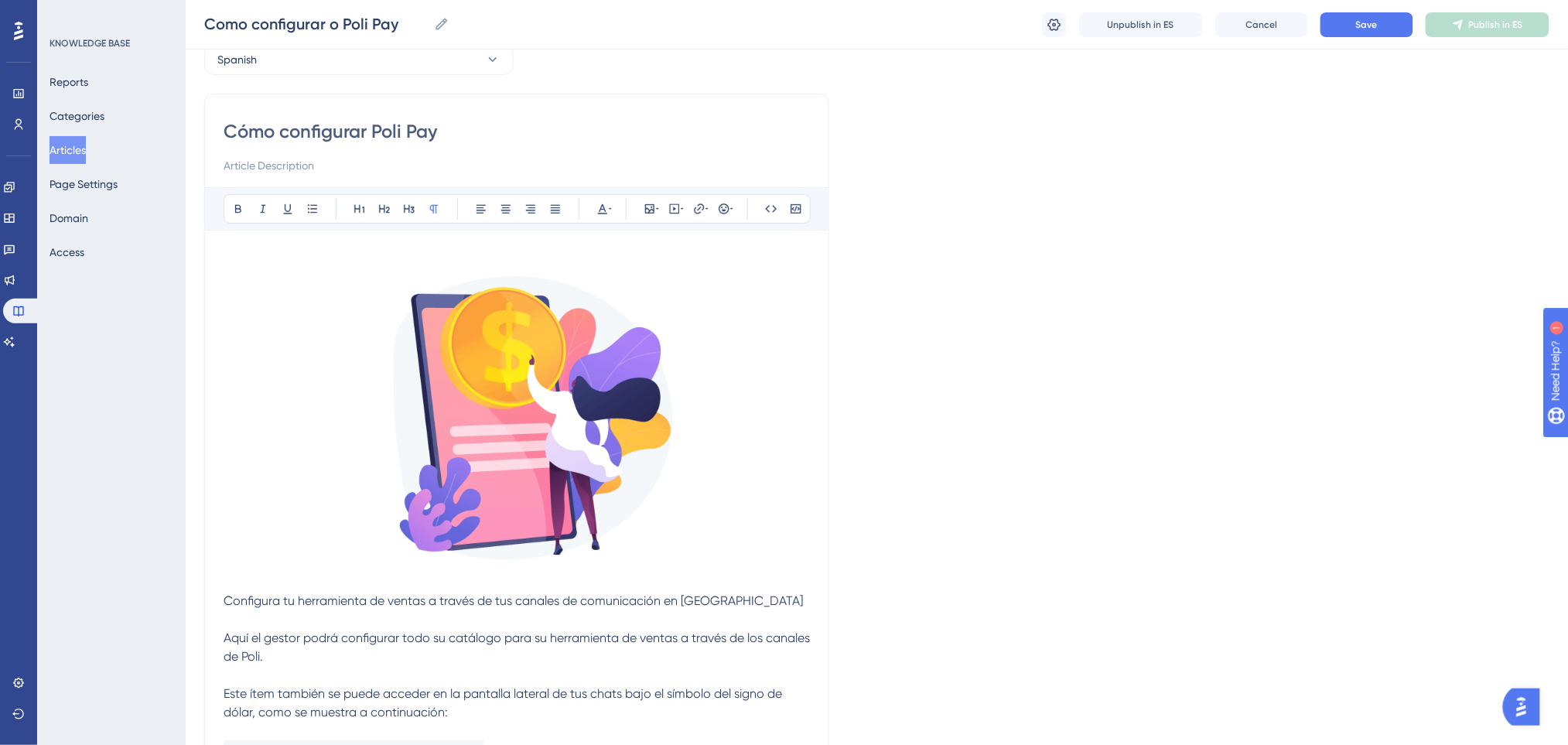
scroll to position [0, 0]
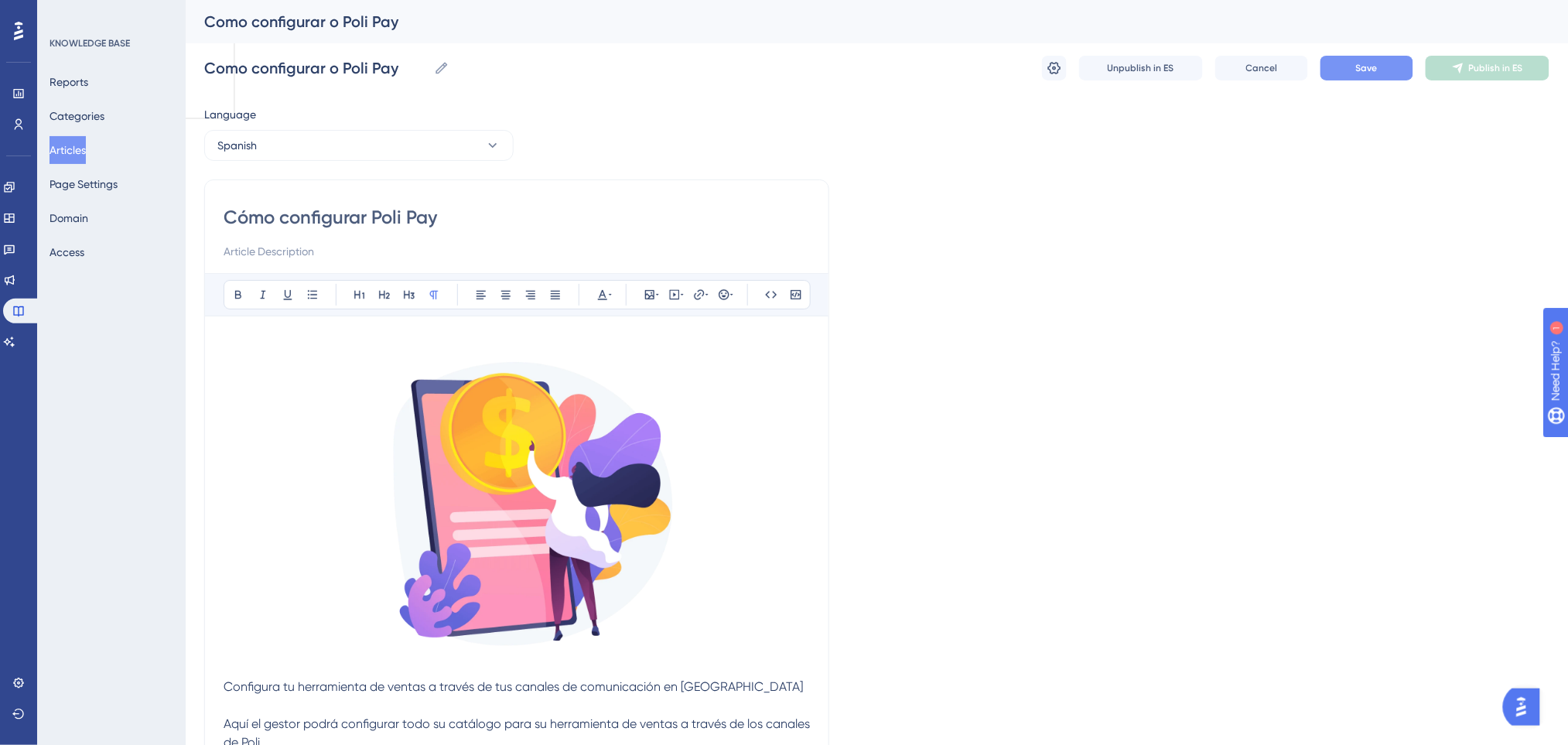
click at [1375, 66] on span "Save" at bounding box center [1366, 68] width 22 height 12
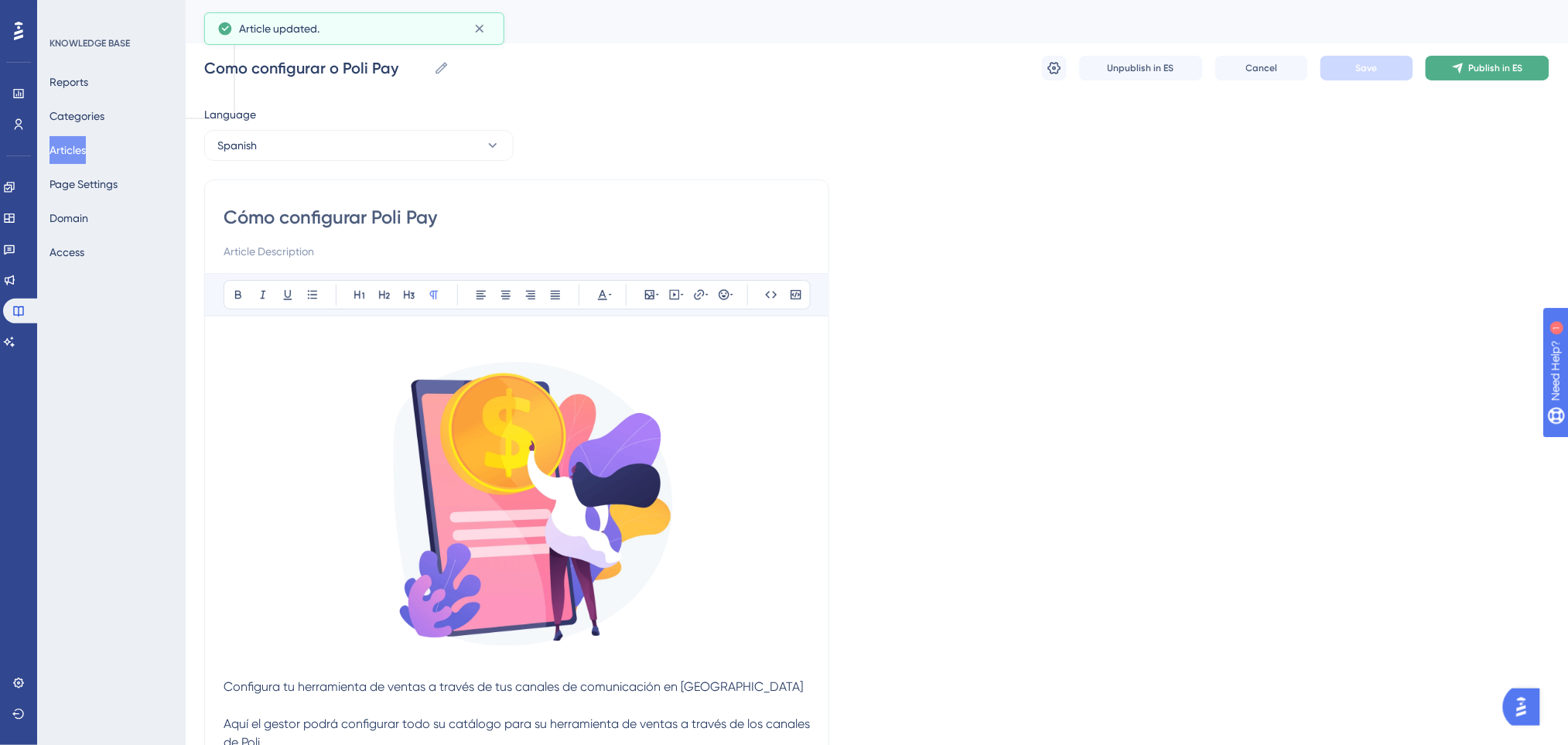
click at [1463, 63] on icon at bounding box center [1457, 68] width 10 height 10
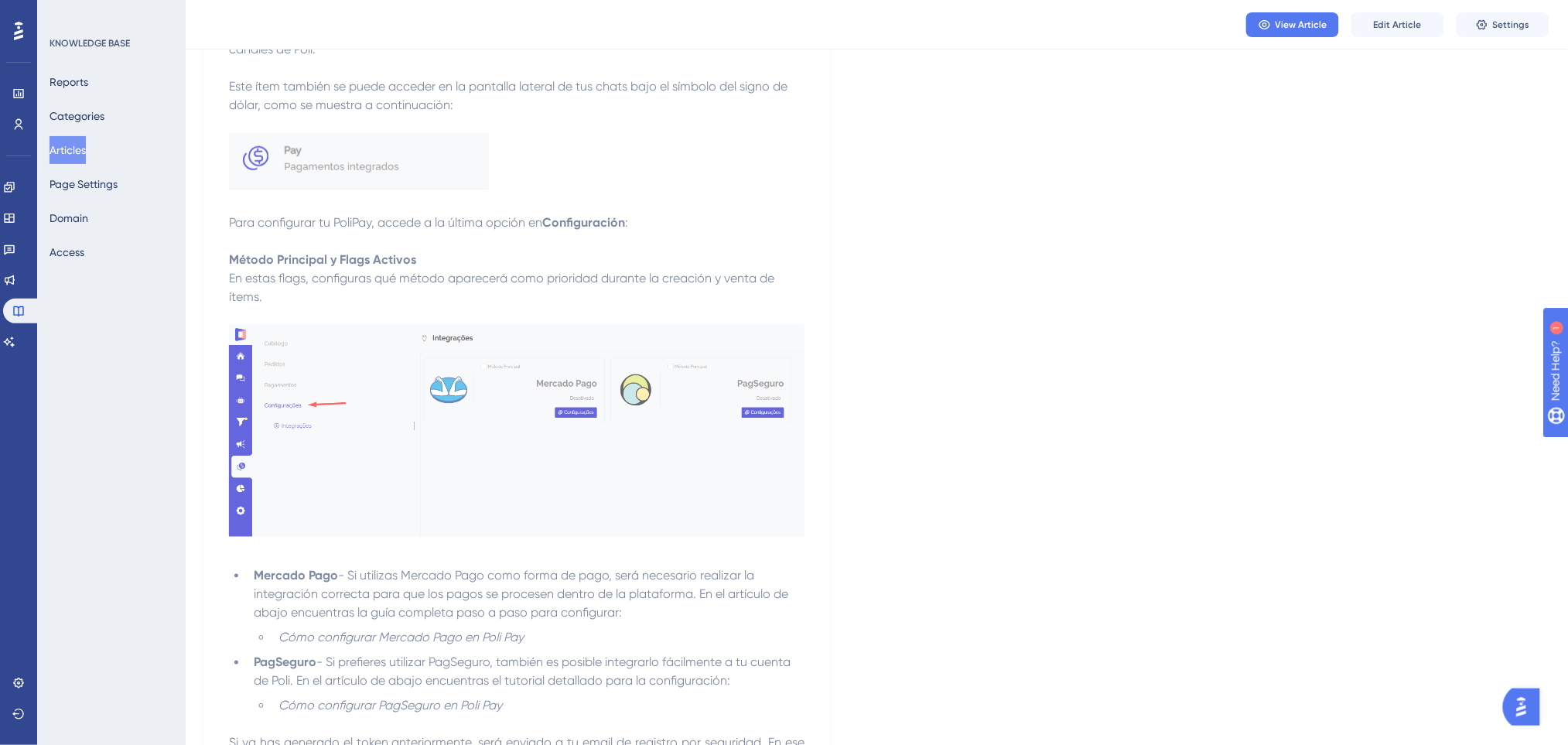
scroll to position [1133, 0]
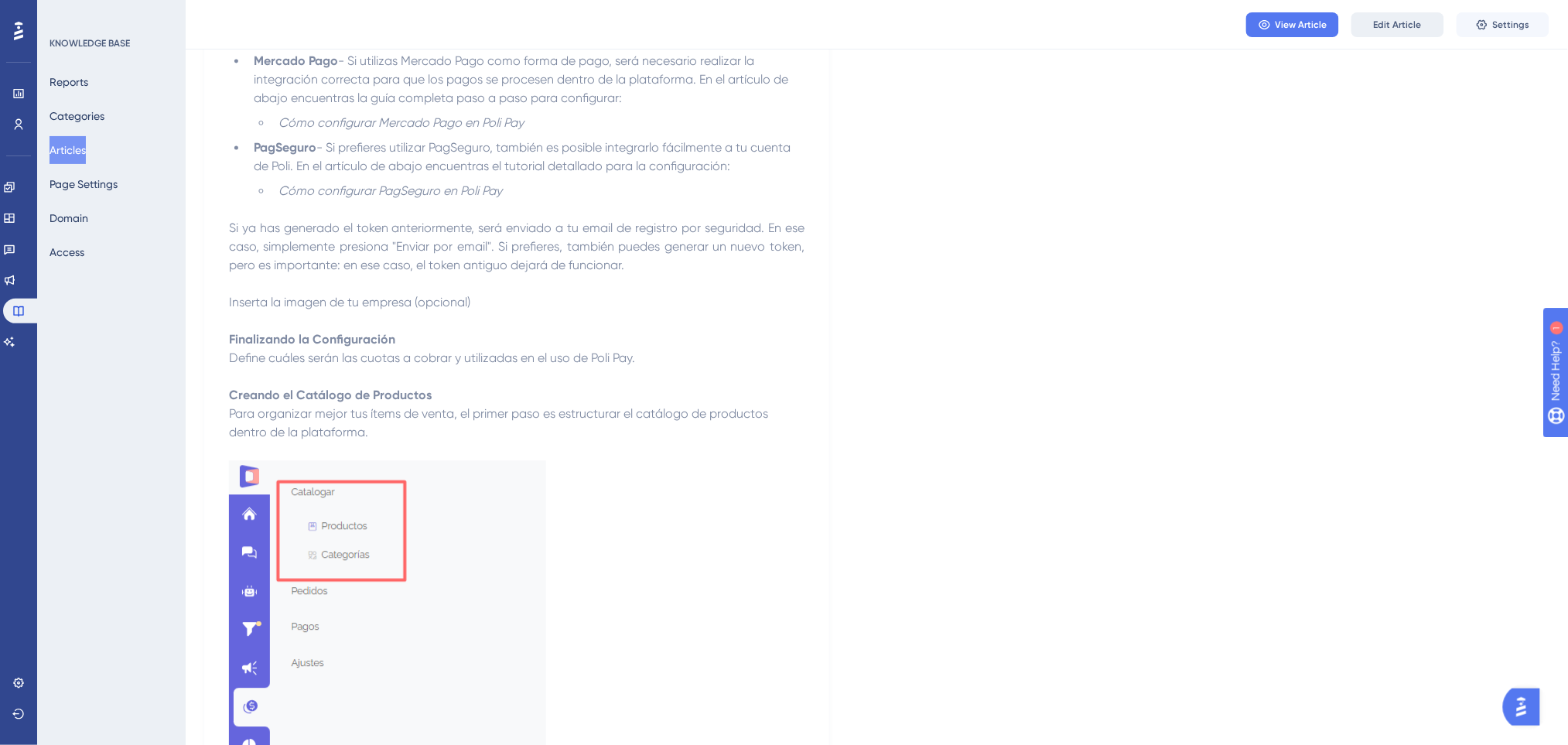
click at [1378, 22] on span "Edit Article" at bounding box center [1398, 24] width 48 height 12
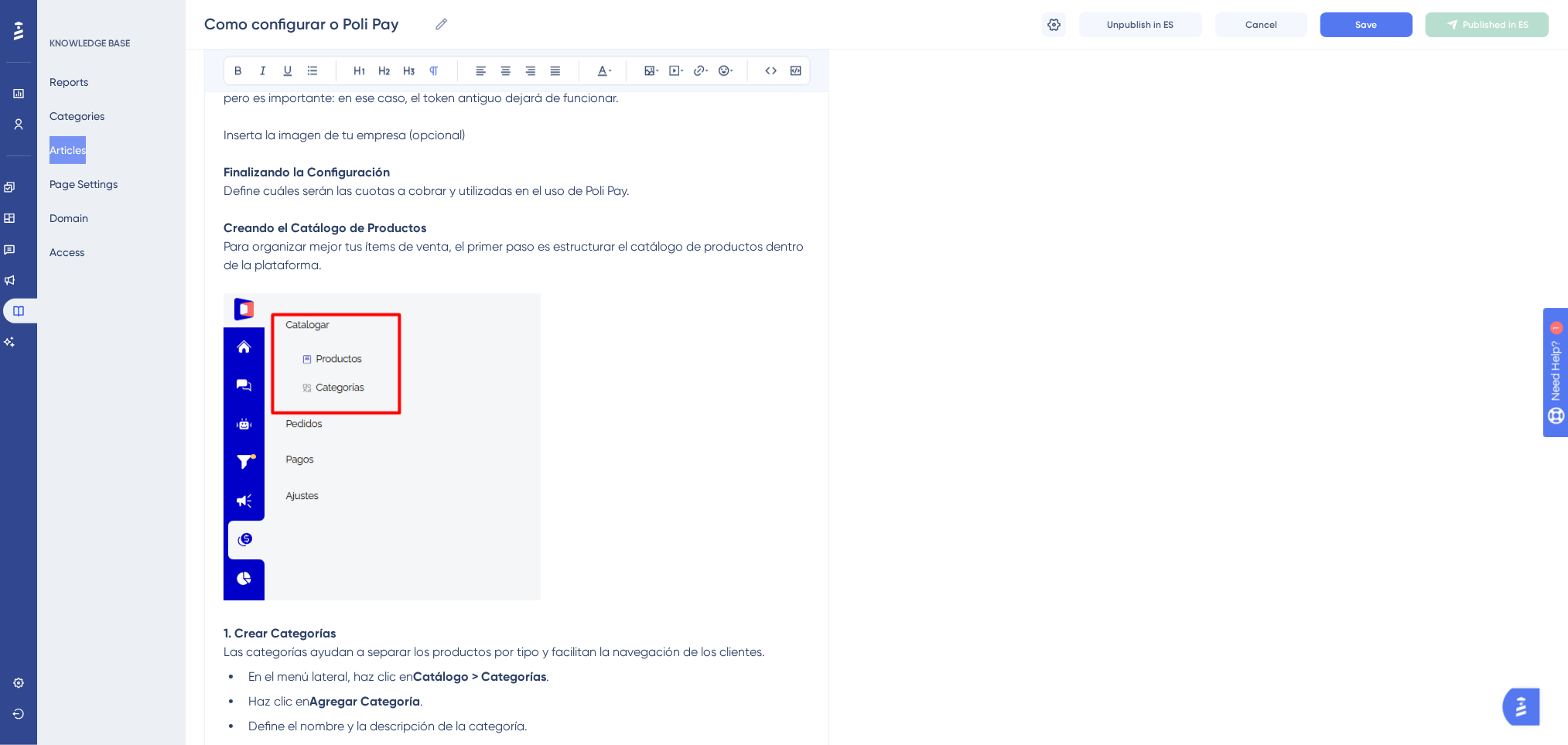
scroll to position [1090, 0]
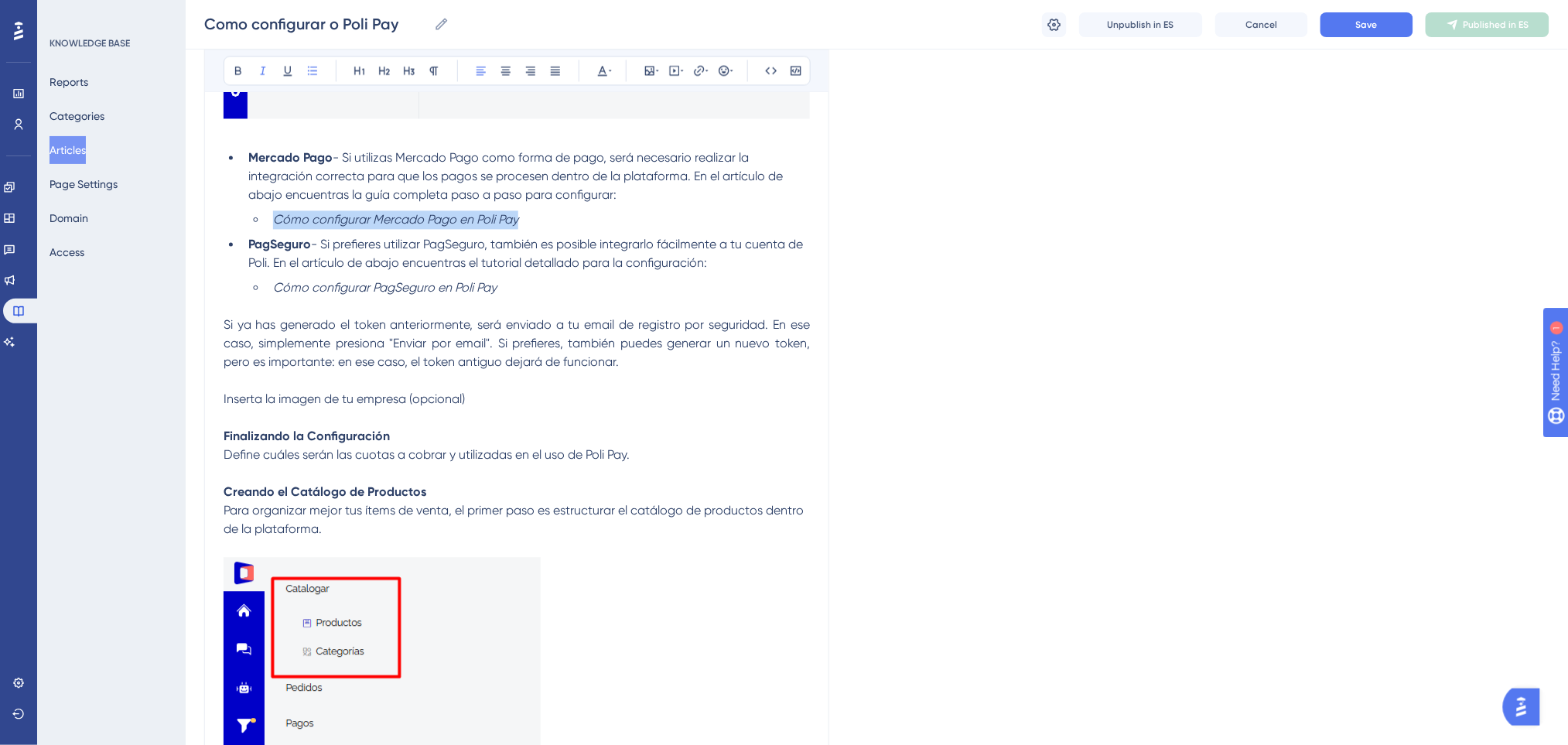
drag, startPoint x: 541, startPoint y: 209, endPoint x: 183, endPoint y: 214, distance: 358.0
click at [706, 73] on icon at bounding box center [707, 70] width 3 height 12
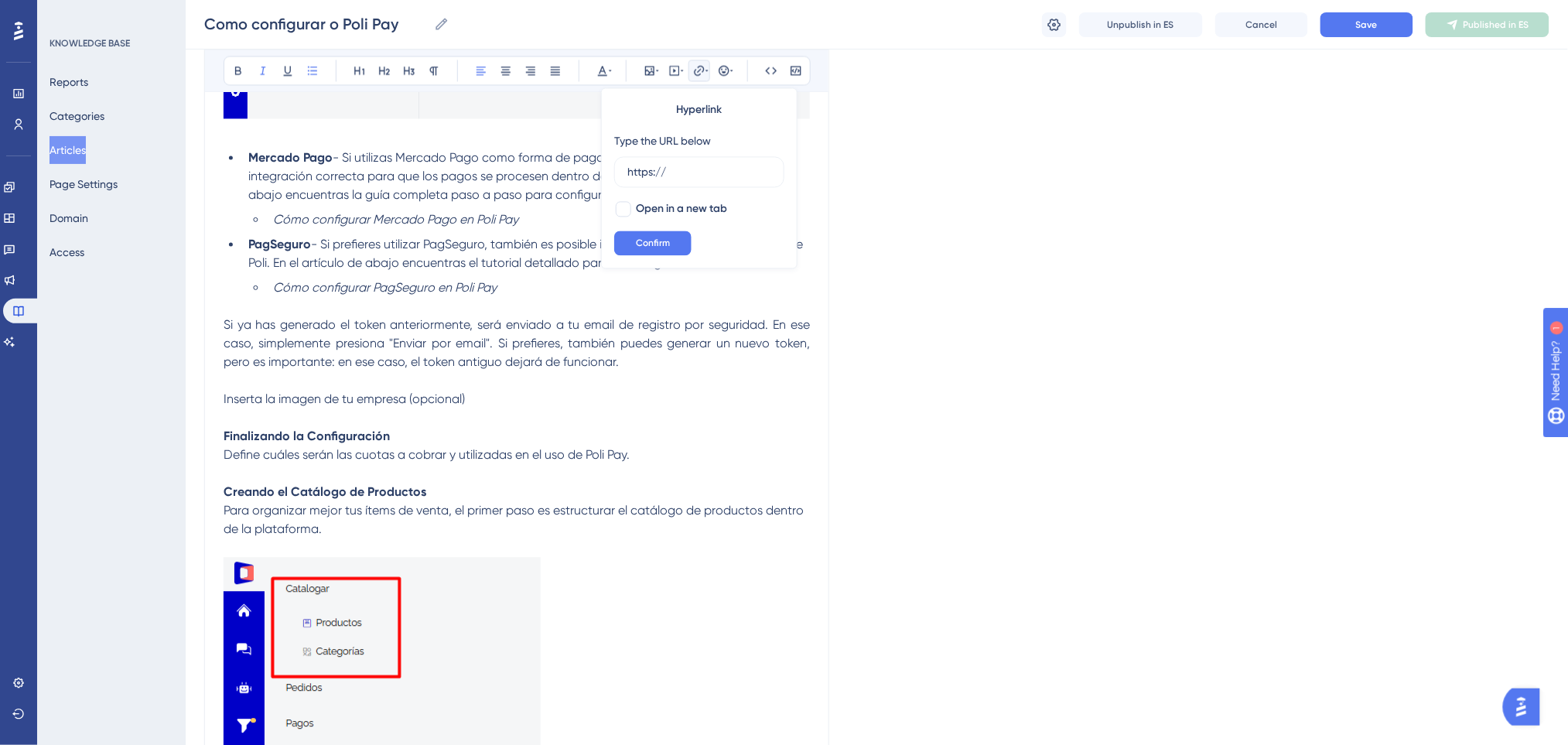
drag, startPoint x: 700, startPoint y: 173, endPoint x: 608, endPoint y: 174, distance: 92.0
click at [608, 174] on div "Hyperlink Type the URL below https:// Open in a new tab Confirm" at bounding box center [699, 178] width 196 height 181
type input "[URL][DOMAIN_NAME]"
click at [663, 237] on span "Confirm" at bounding box center [652, 243] width 34 height 12
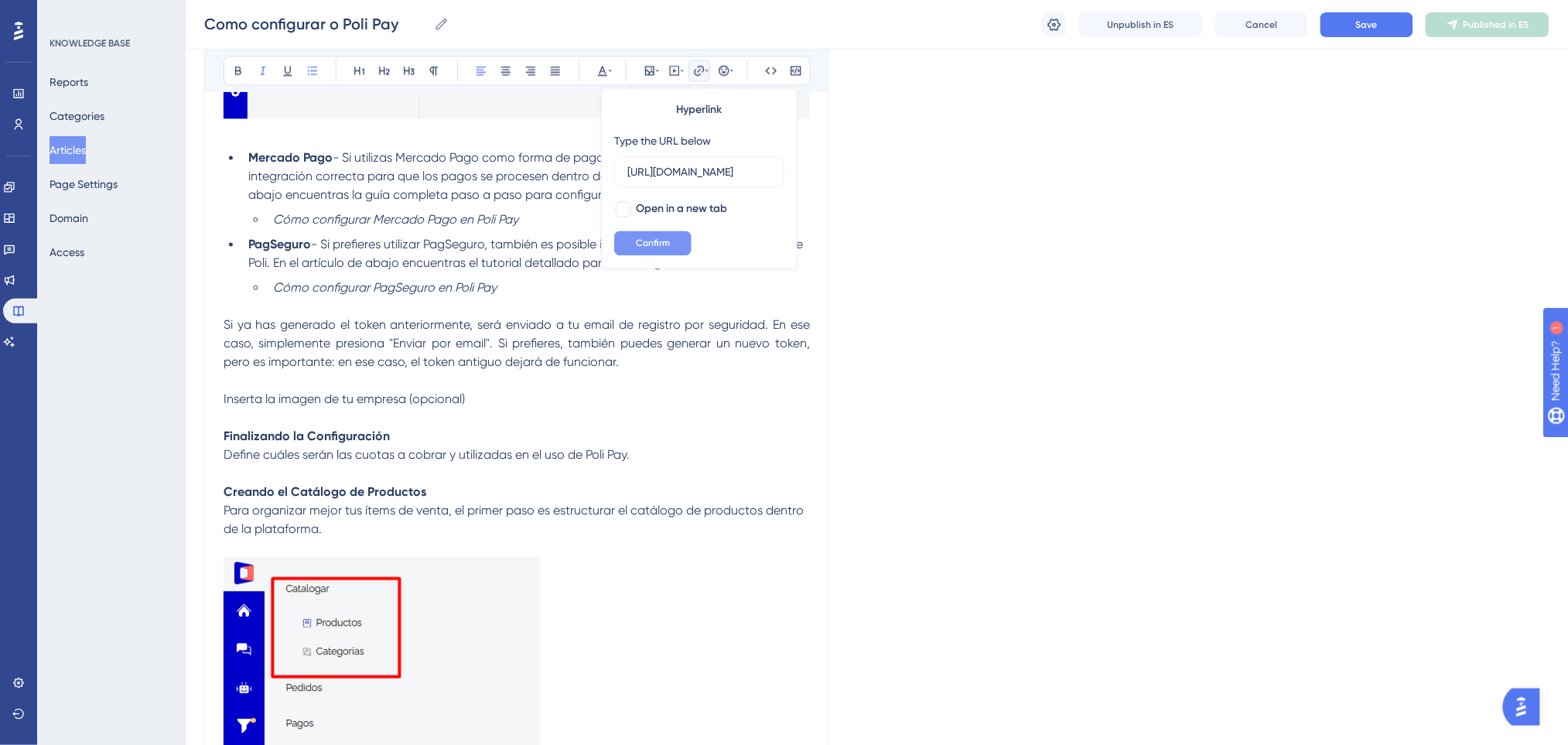
scroll to position [0, 0]
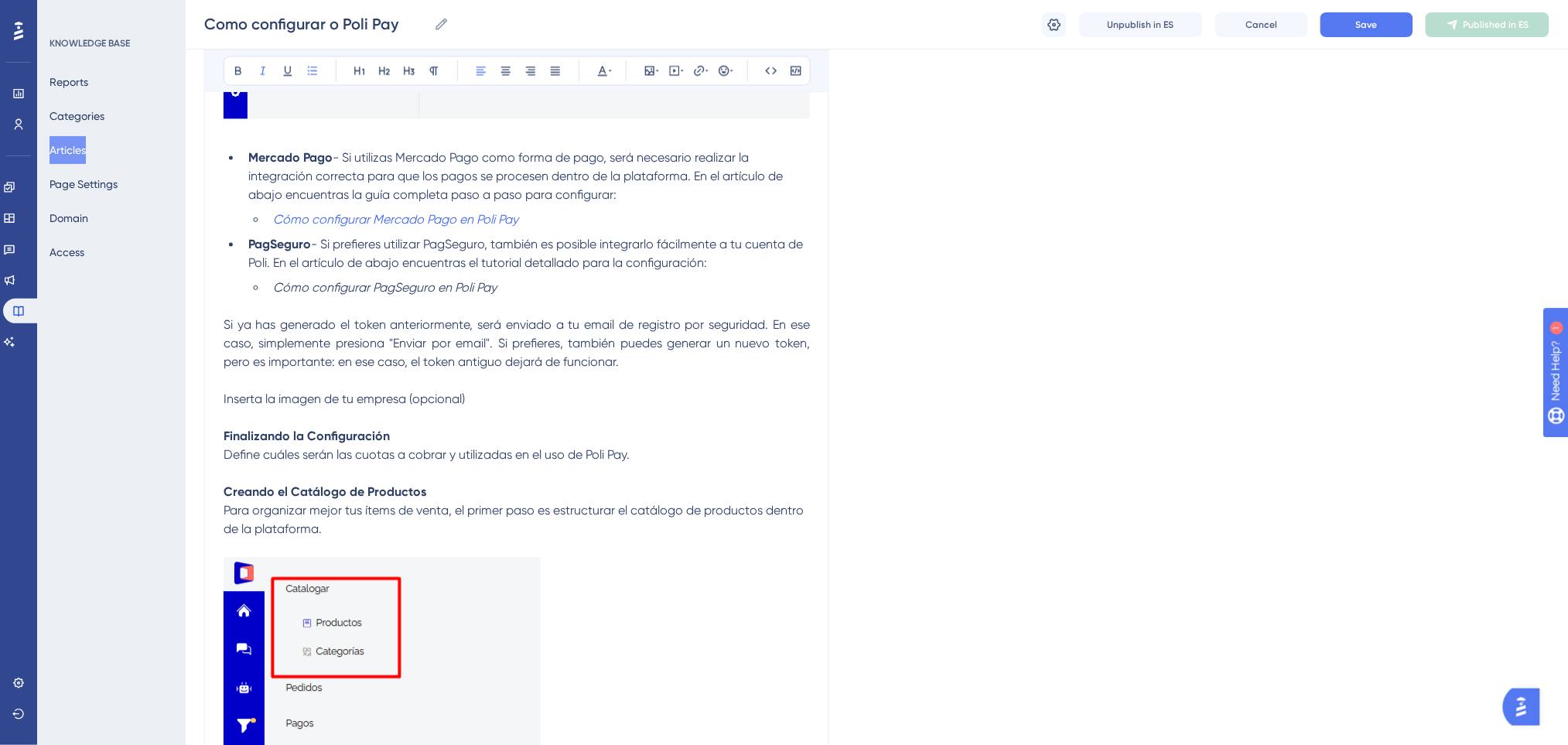
click at [562, 279] on li "Cómo configurar PagSeguro en Poli Pay" at bounding box center [538, 287] width 543 height 18
drag, startPoint x: 545, startPoint y: 289, endPoint x: 273, endPoint y: 284, distance: 272.0
click at [273, 284] on li "Cómo configurar PagSeguro en Poli Pay" at bounding box center [538, 287] width 543 height 18
click at [704, 72] on icon at bounding box center [699, 70] width 12 height 12
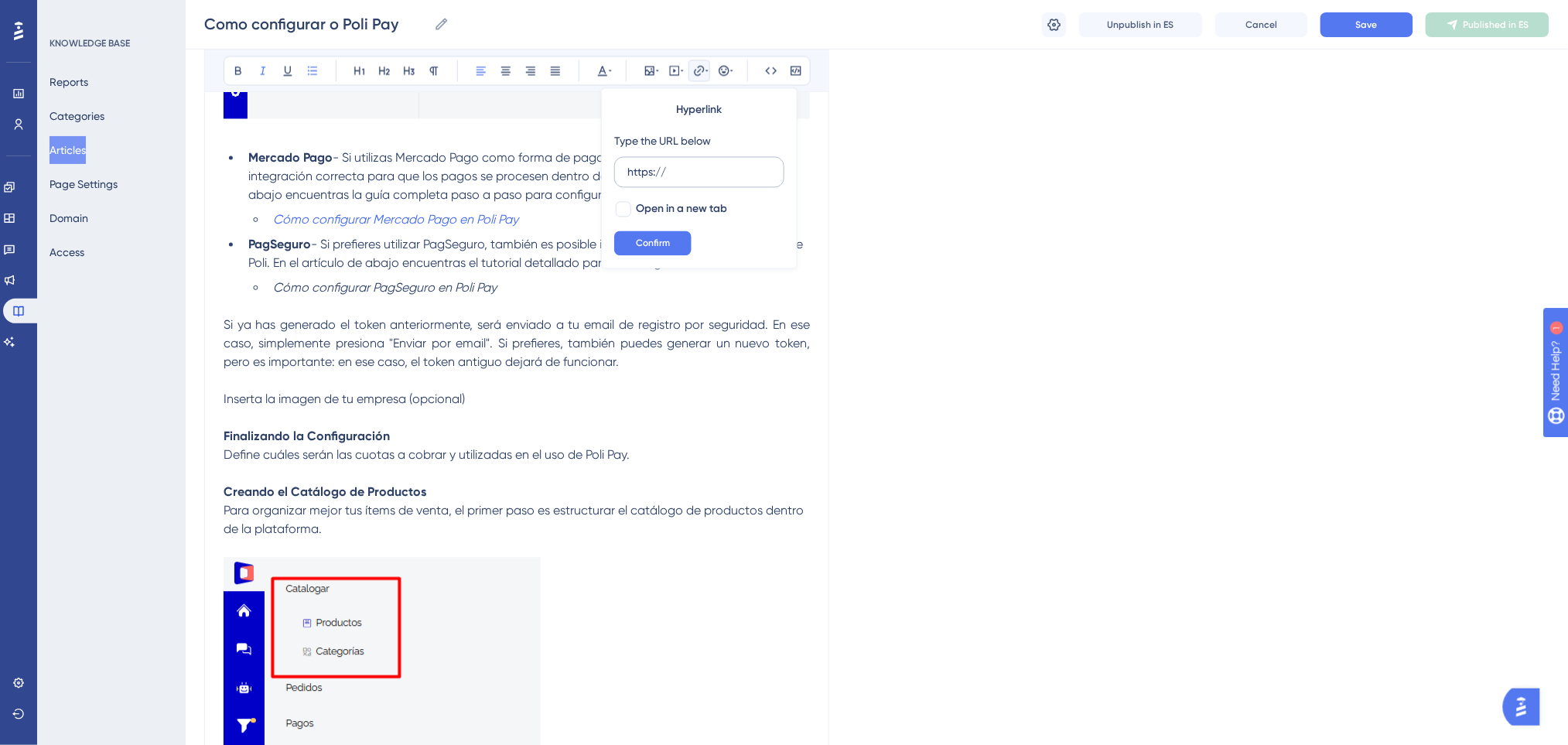
drag, startPoint x: 705, startPoint y: 167, endPoint x: 616, endPoint y: 167, distance: 89.0
click at [616, 167] on label "https://" at bounding box center [699, 172] width 170 height 31
click at [627, 167] on input "https://" at bounding box center [699, 172] width 144 height 17
type input "[URL][DOMAIN_NAME]"
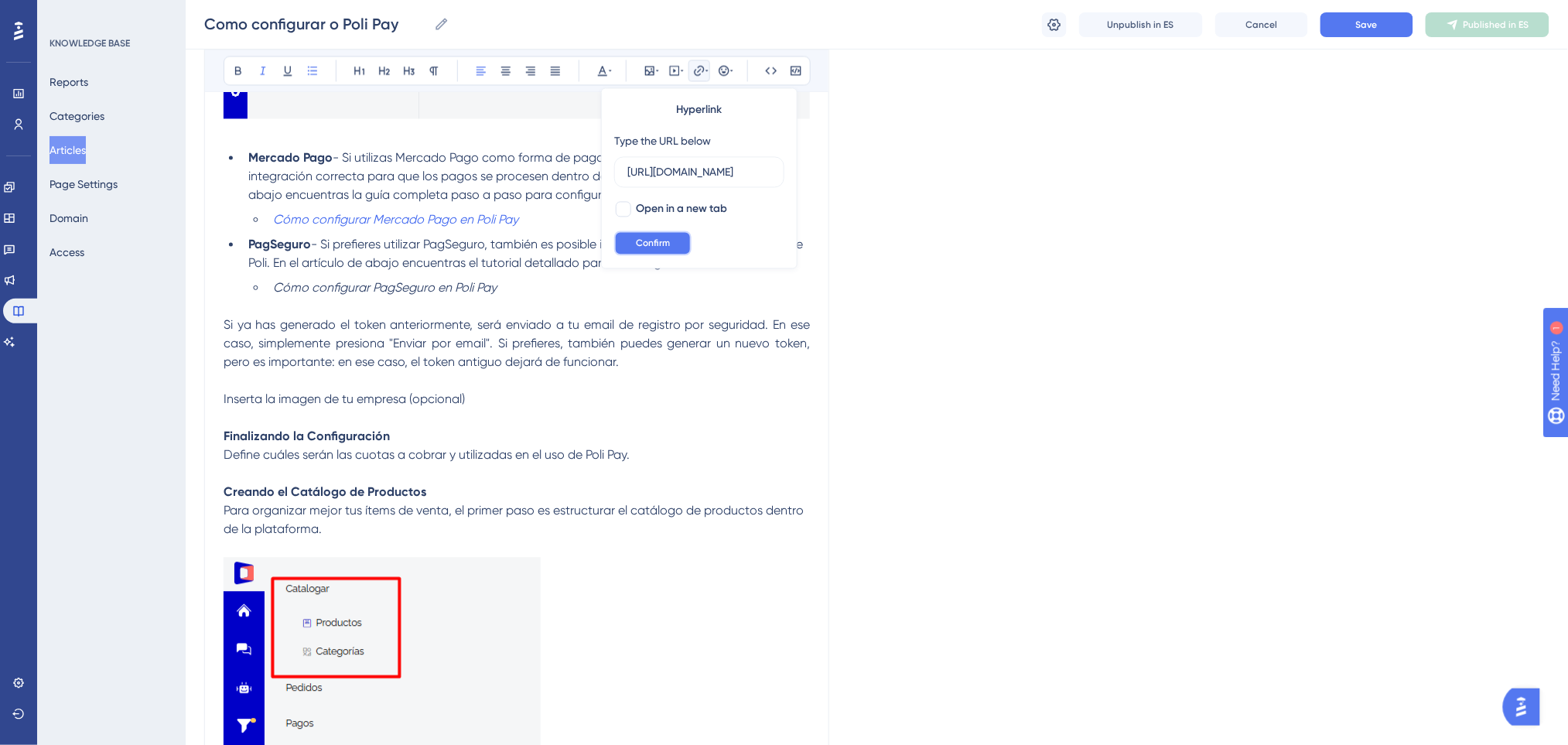
scroll to position [0, 0]
click at [683, 241] on button "Confirm" at bounding box center [653, 243] width 78 height 25
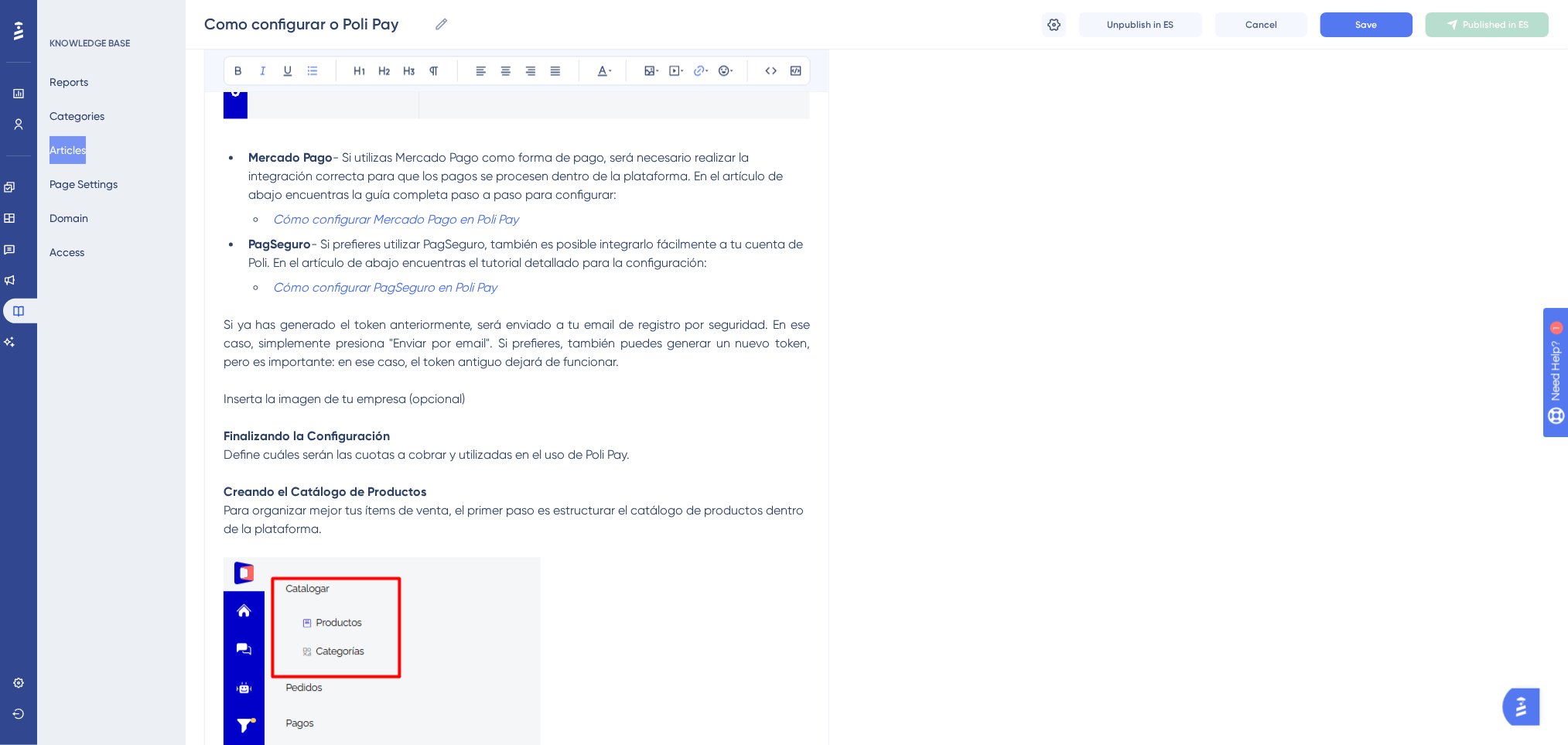
click at [1372, 18] on span "Save" at bounding box center [1366, 24] width 22 height 12
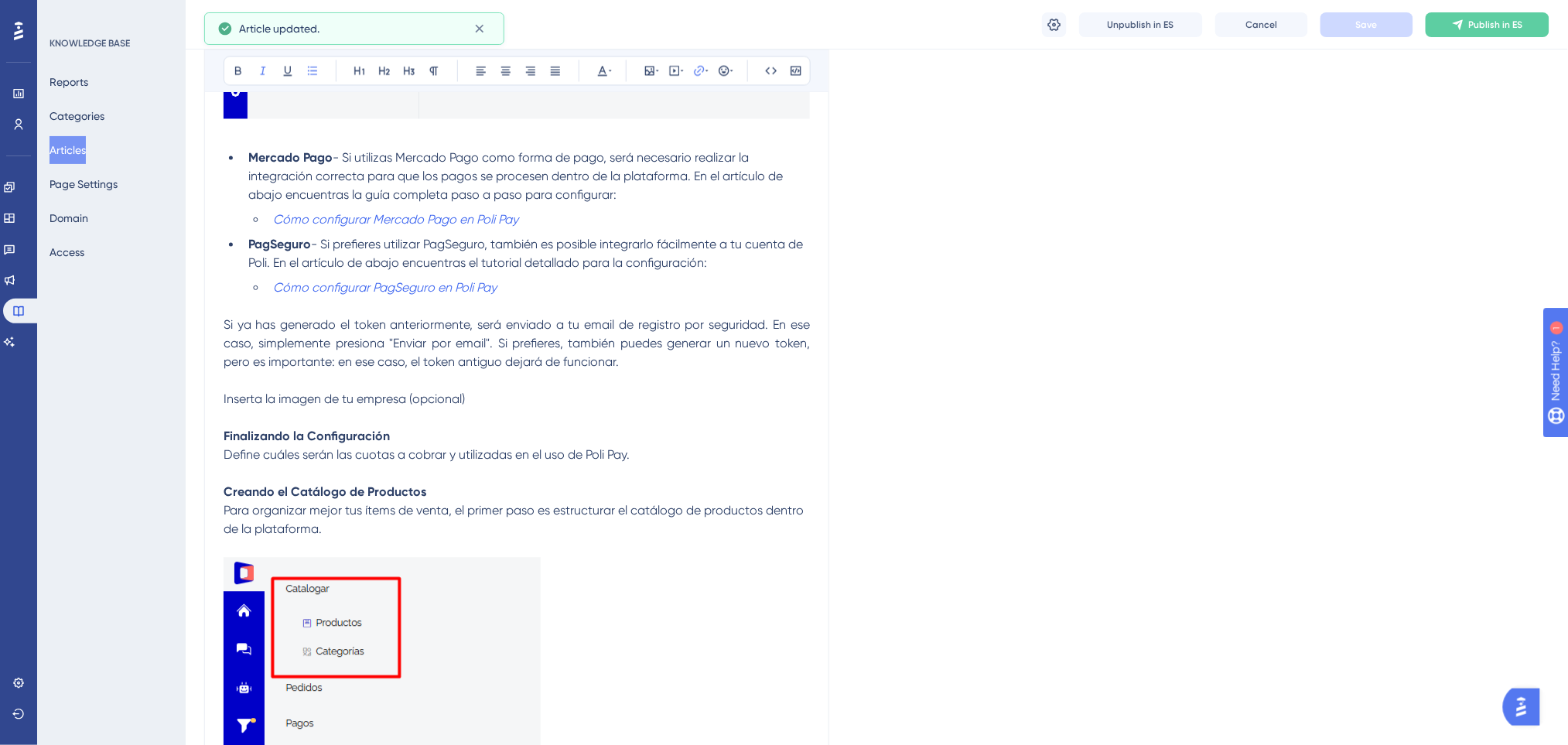
click at [1467, 18] on button "Publish in ES" at bounding box center [1487, 24] width 123 height 25
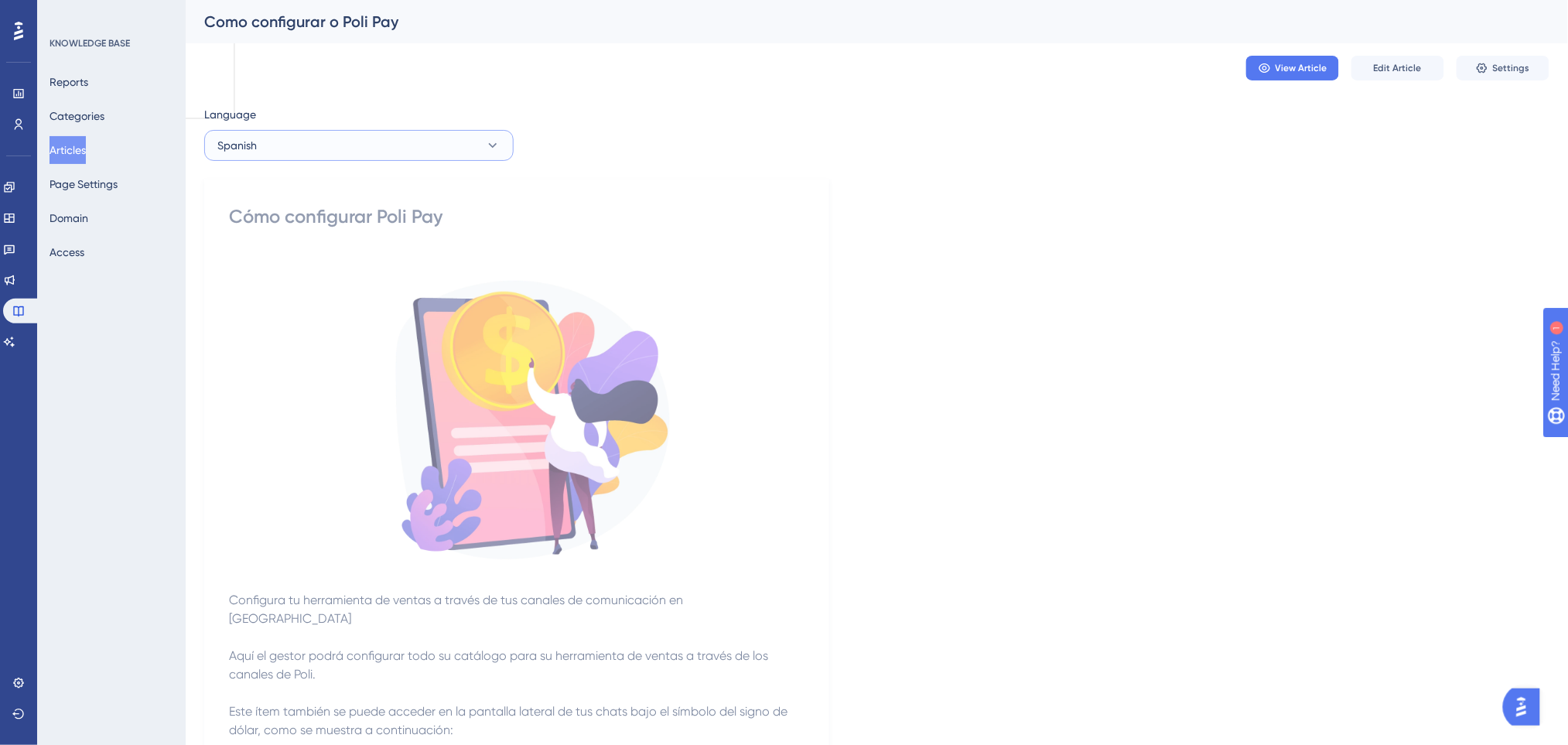
click at [458, 153] on button "Spanish" at bounding box center [358, 145] width 309 height 31
click at [71, 148] on button "Articles" at bounding box center [67, 150] width 36 height 28
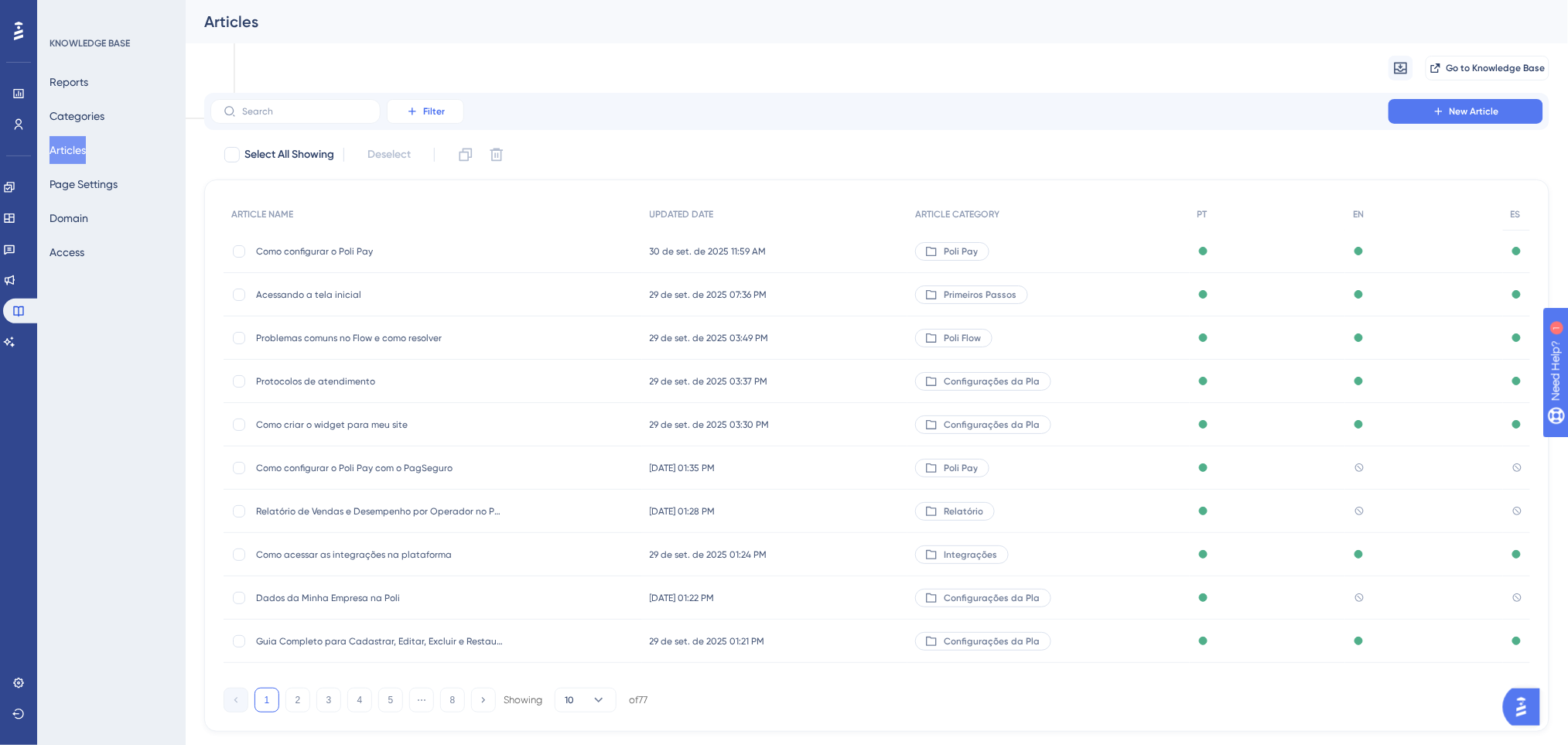
click at [451, 123] on button "Filter" at bounding box center [426, 111] width 78 height 25
click at [448, 249] on span "Category" at bounding box center [433, 248] width 47 height 18
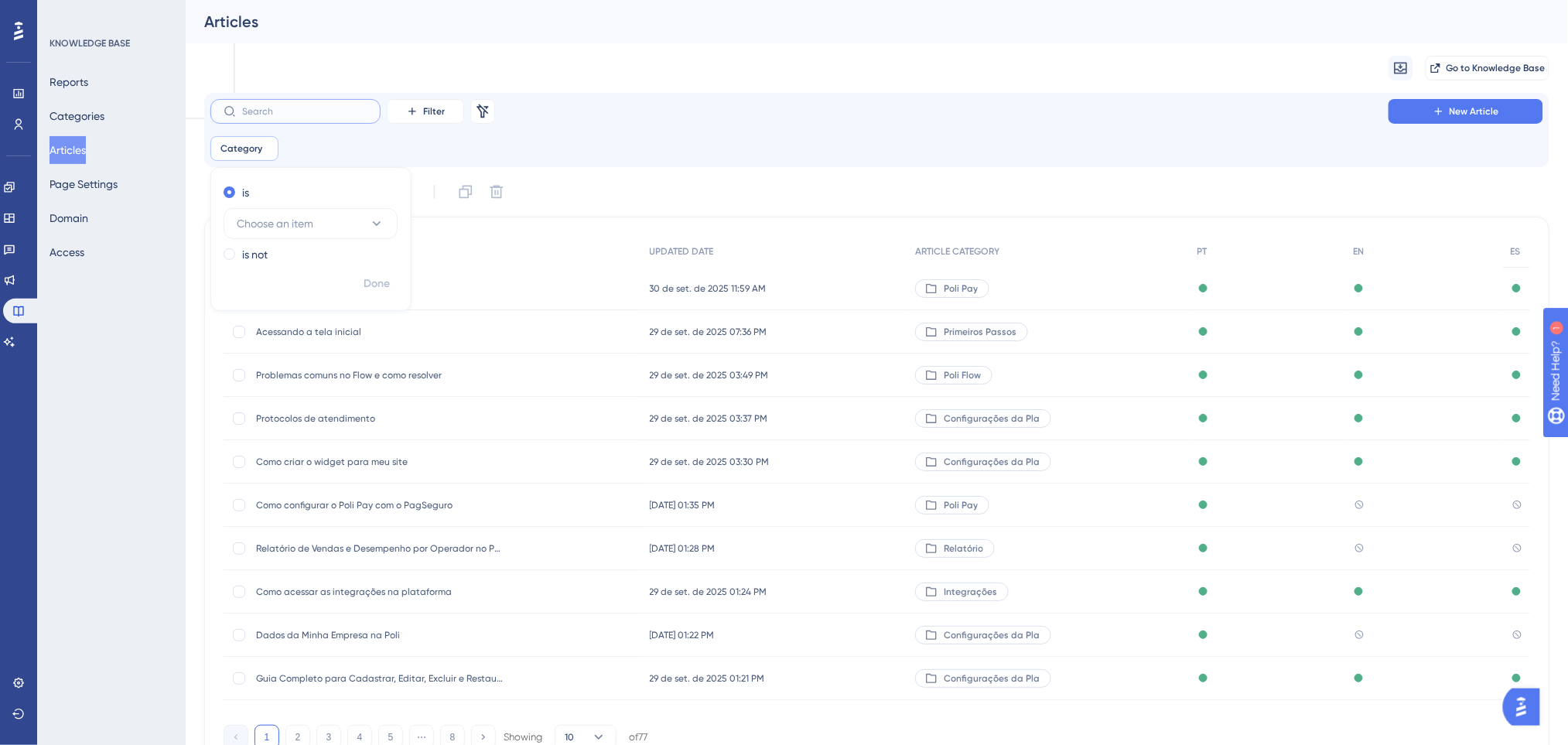
click at [281, 113] on input "text" at bounding box center [304, 111] width 125 height 11
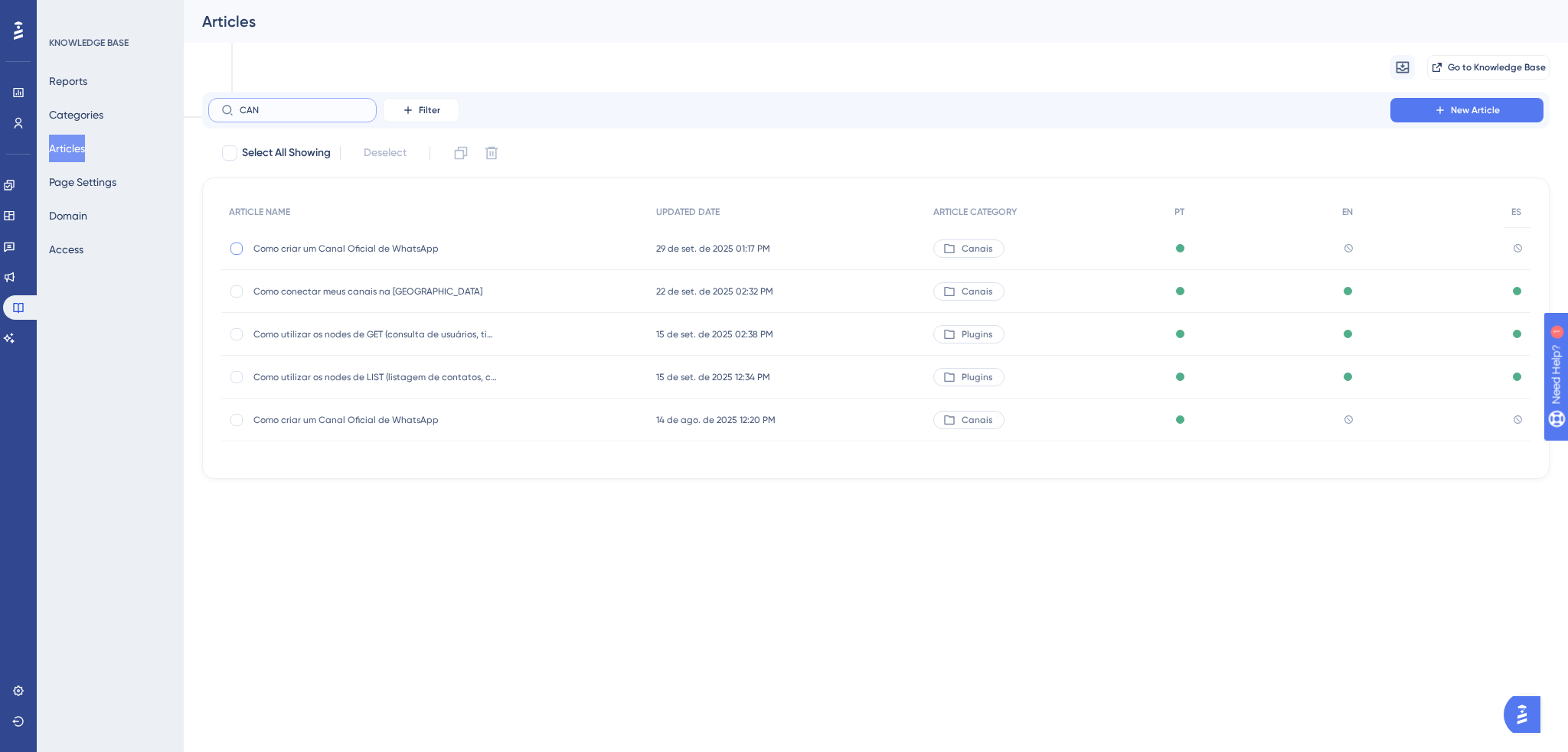
type input "CAN"
click at [231, 247] on div at bounding box center [237, 249] width 12 height 12
checkbox input "true"
click at [227, 246] on div "Como criar um Canal Oficial de WhatsApp Como criar um Canal Oficial de WhatsApp" at bounding box center [435, 249] width 427 height 43
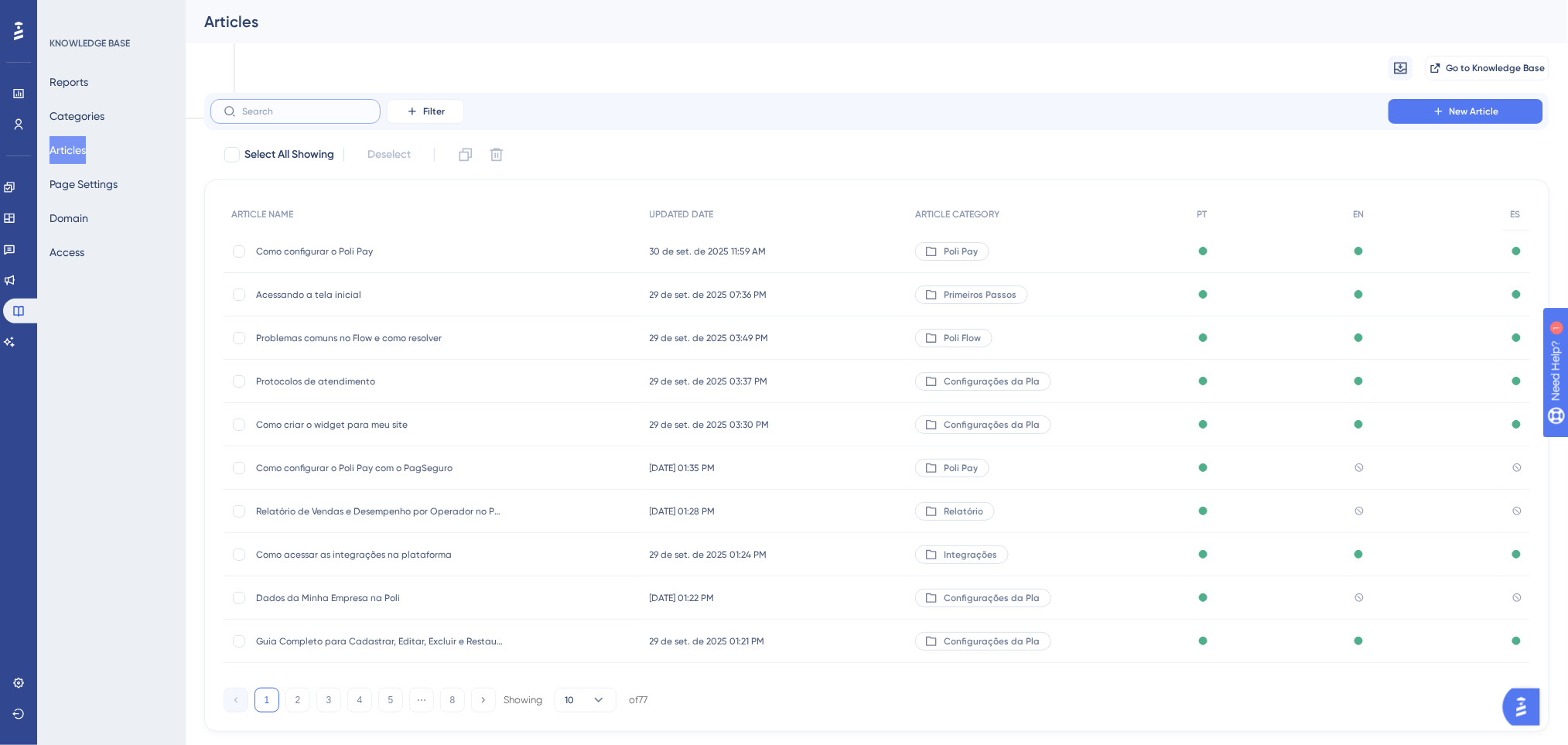
click at [350, 116] on input "text" at bounding box center [304, 111] width 125 height 11
click at [419, 113] on button "Filter" at bounding box center [426, 111] width 78 height 25
click at [448, 241] on span "Category" at bounding box center [433, 248] width 47 height 18
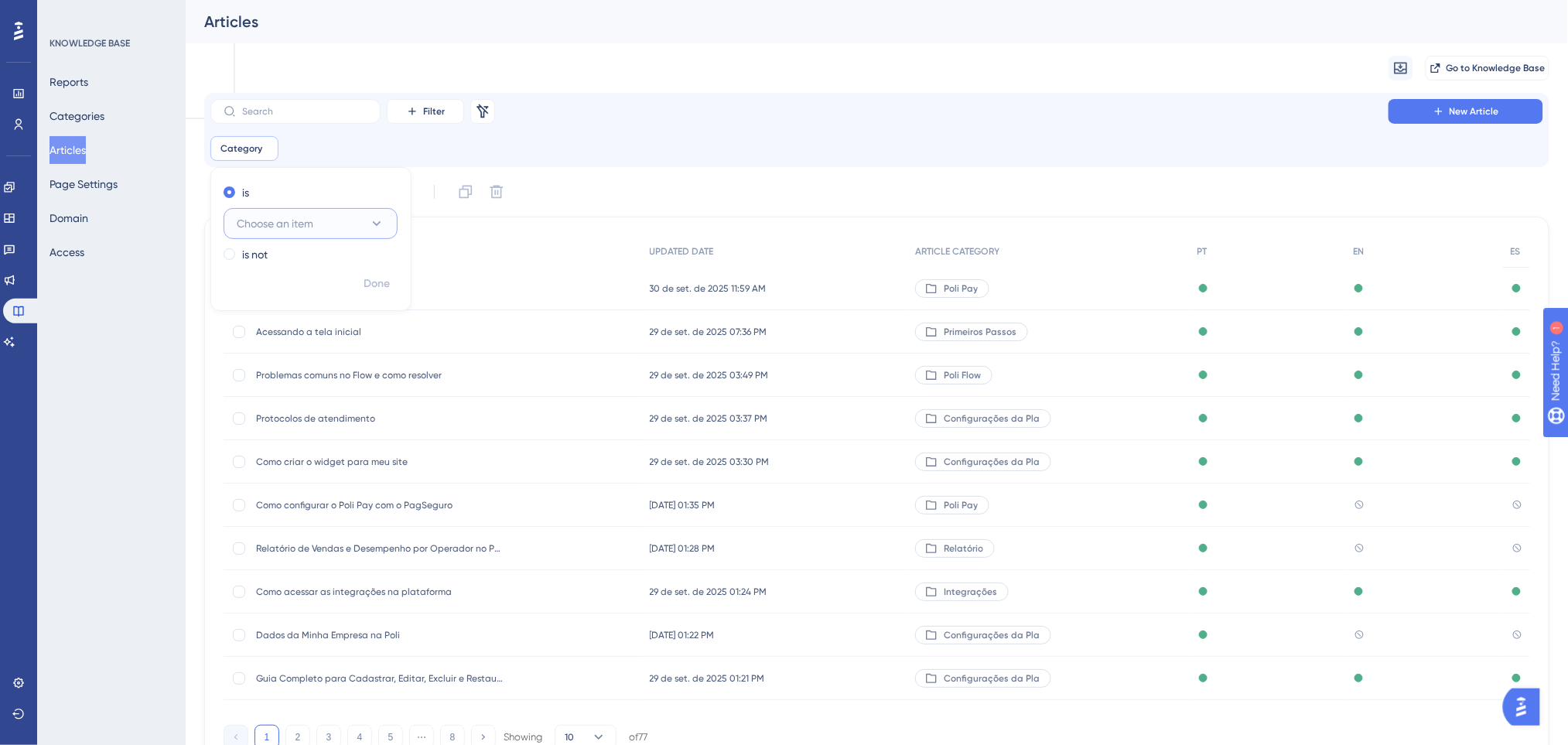
click at [316, 220] on button "Choose an item" at bounding box center [311, 224] width 174 height 31
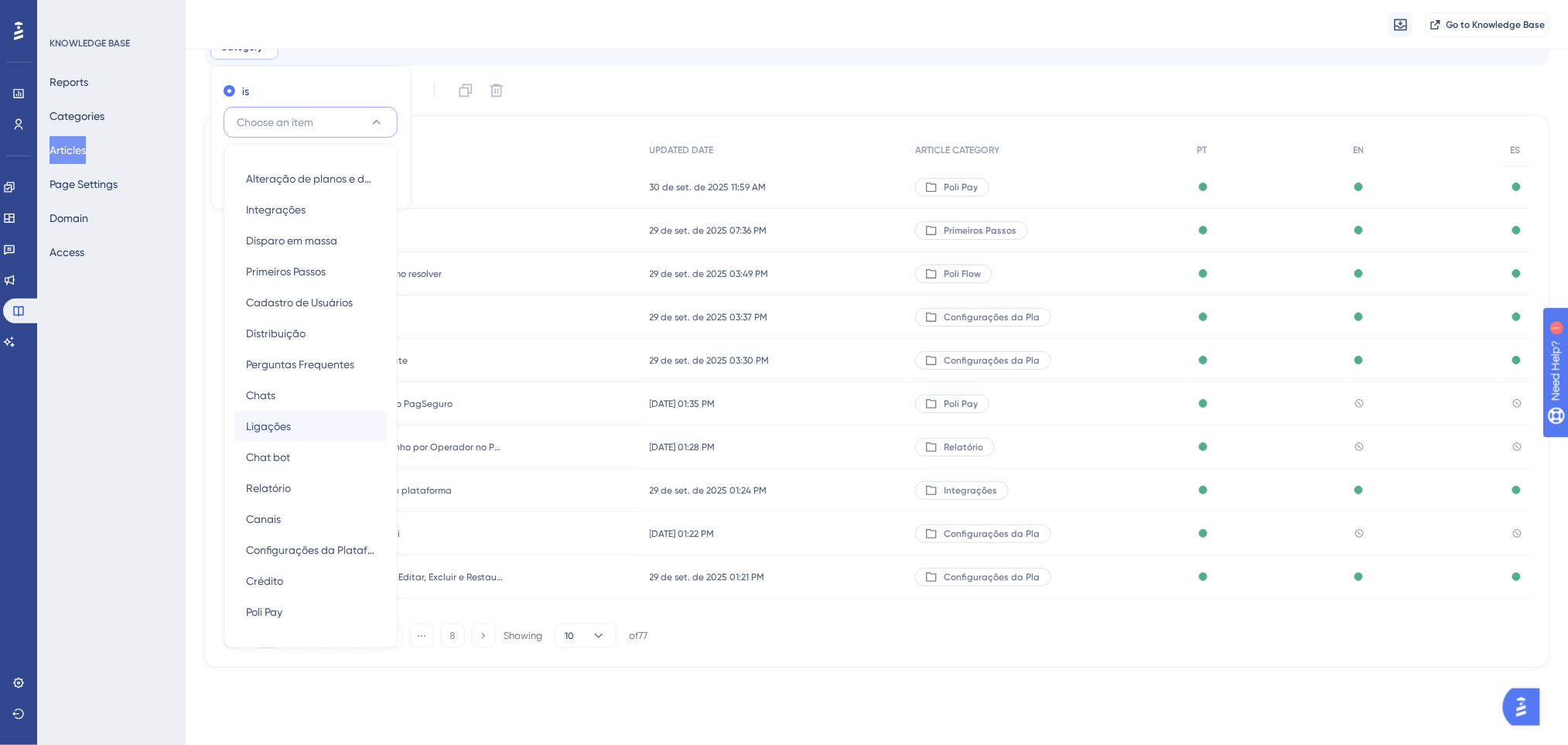
scroll to position [103, 0]
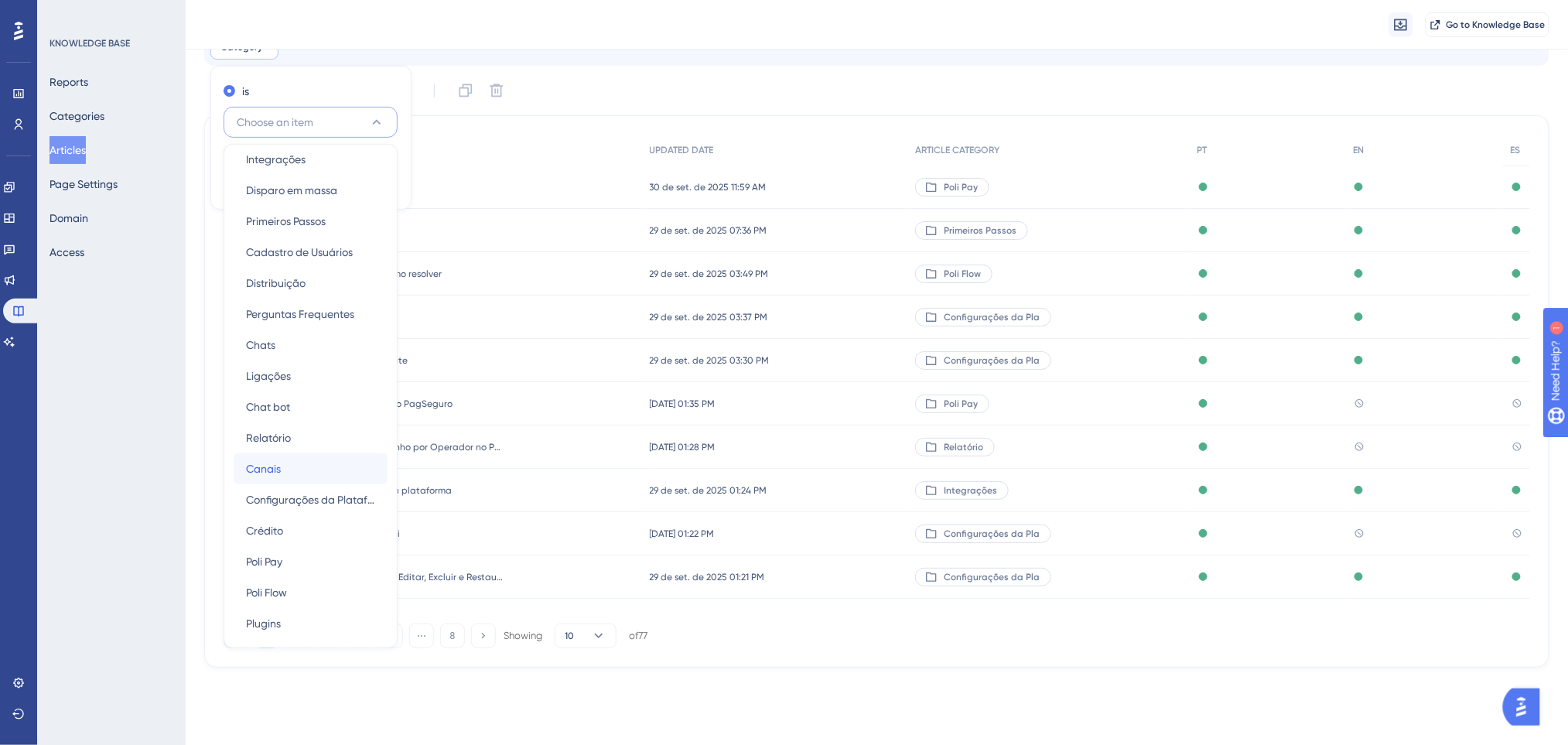
click at [307, 460] on div "Canais Canais" at bounding box center [311, 469] width 130 height 31
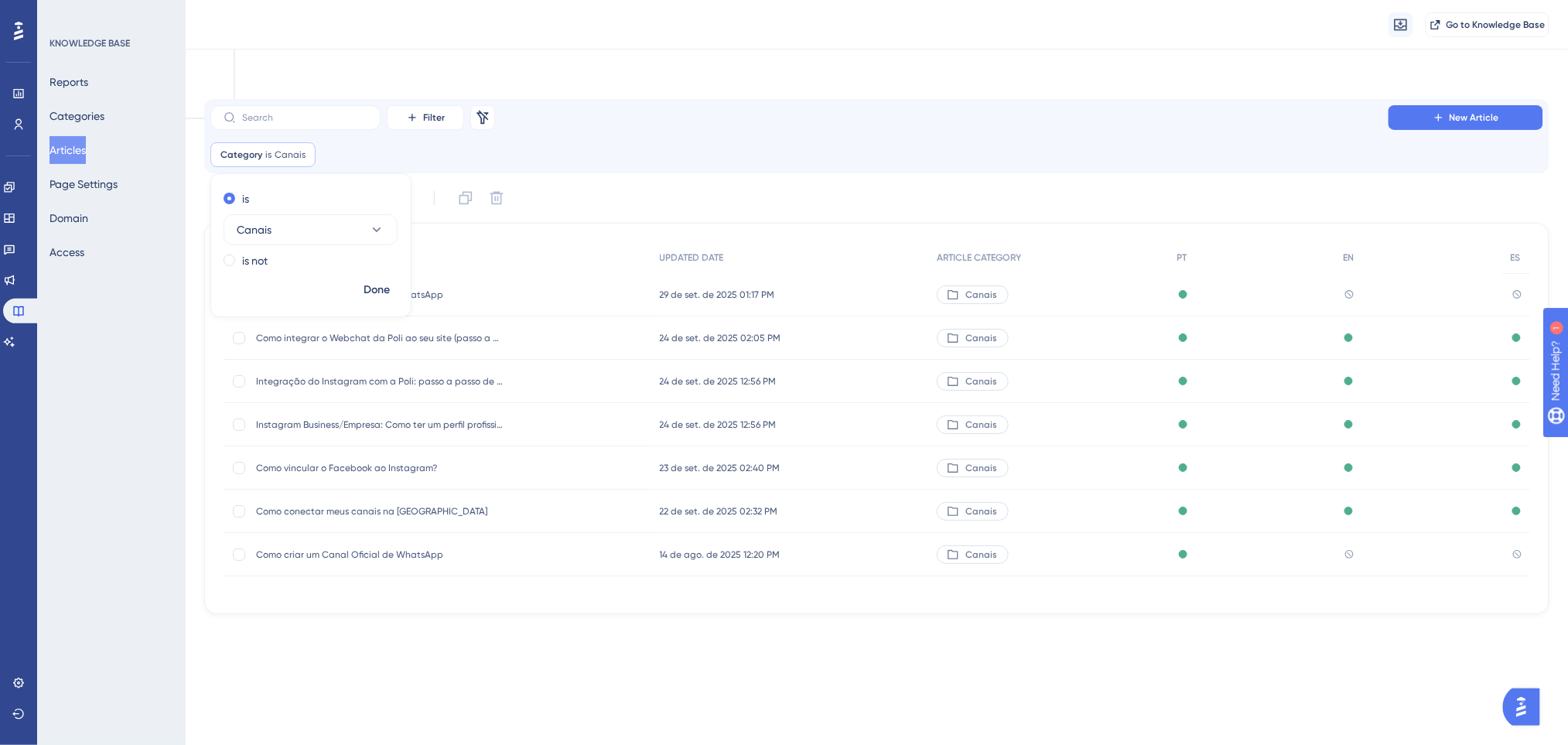
scroll to position [0, 0]
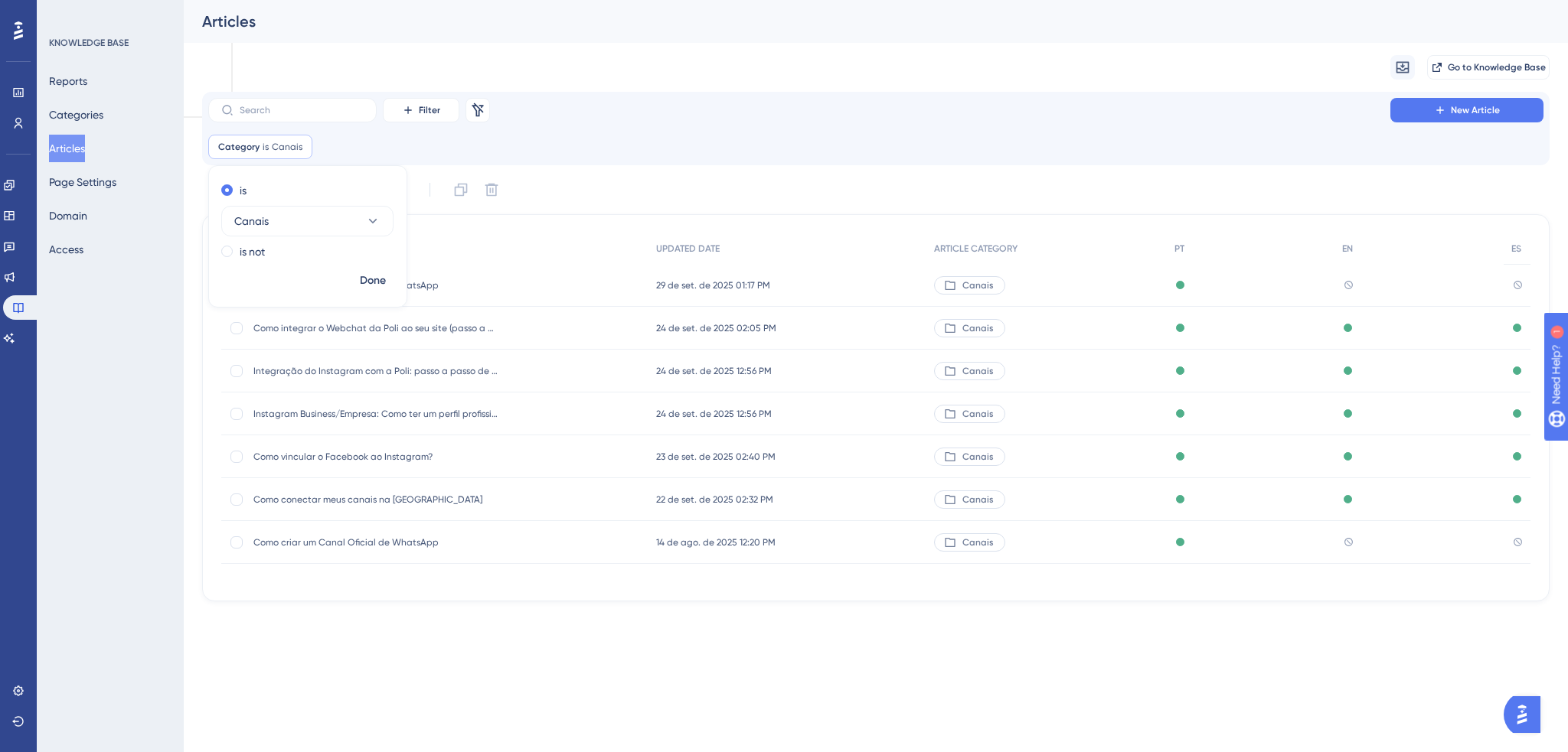
click at [693, 147] on div "Category is Canais Canais Remove is Canais is not Done" at bounding box center [876, 147] width 1335 height 25
click at [235, 543] on div at bounding box center [237, 543] width 12 height 12
click at [494, 185] on icon at bounding box center [492, 190] width 13 height 13
checkbox input "false"
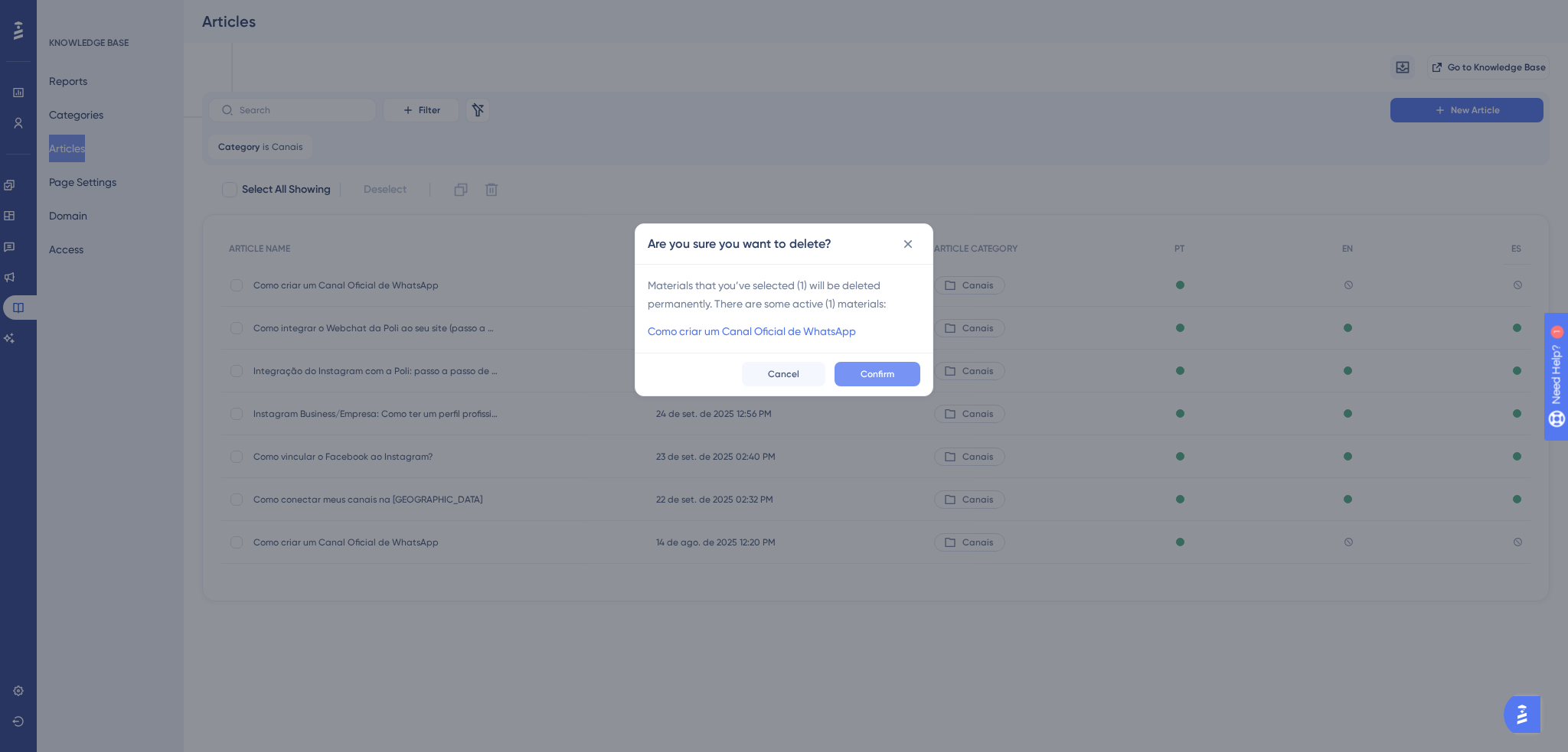
click at [893, 377] on span "Confirm" at bounding box center [877, 374] width 33 height 12
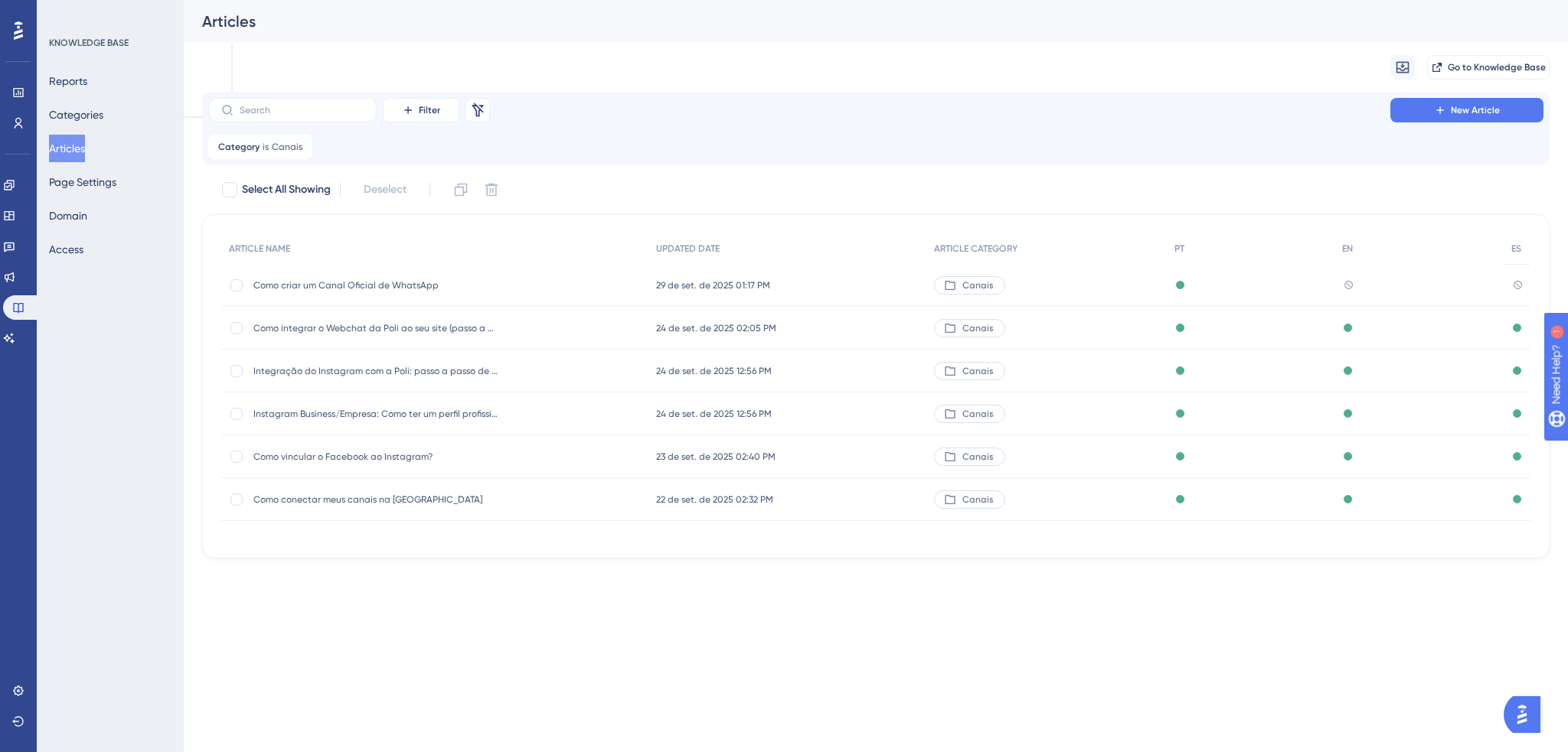
click at [81, 150] on button "Articles" at bounding box center [67, 149] width 36 height 27
click at [279, 146] on span "Canais" at bounding box center [287, 147] width 31 height 12
click at [298, 147] on icon at bounding box center [300, 145] width 4 height 4
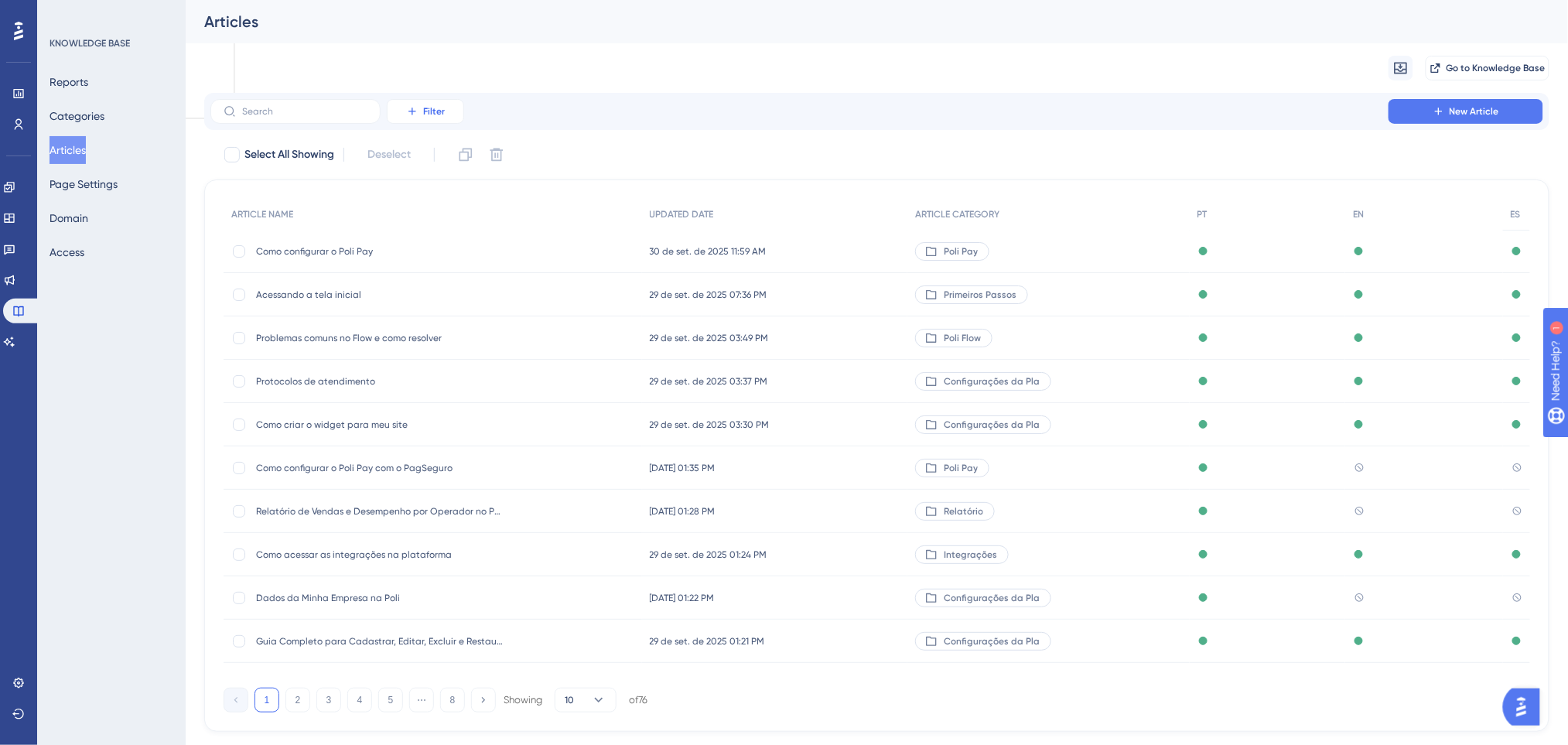
click at [440, 115] on span "Filter" at bounding box center [433, 111] width 22 height 12
click at [625, 73] on div "Migrate from Go to Knowledge Base" at bounding box center [876, 67] width 1345 height 49
click at [346, 106] on input "text" at bounding box center [304, 111] width 125 height 11
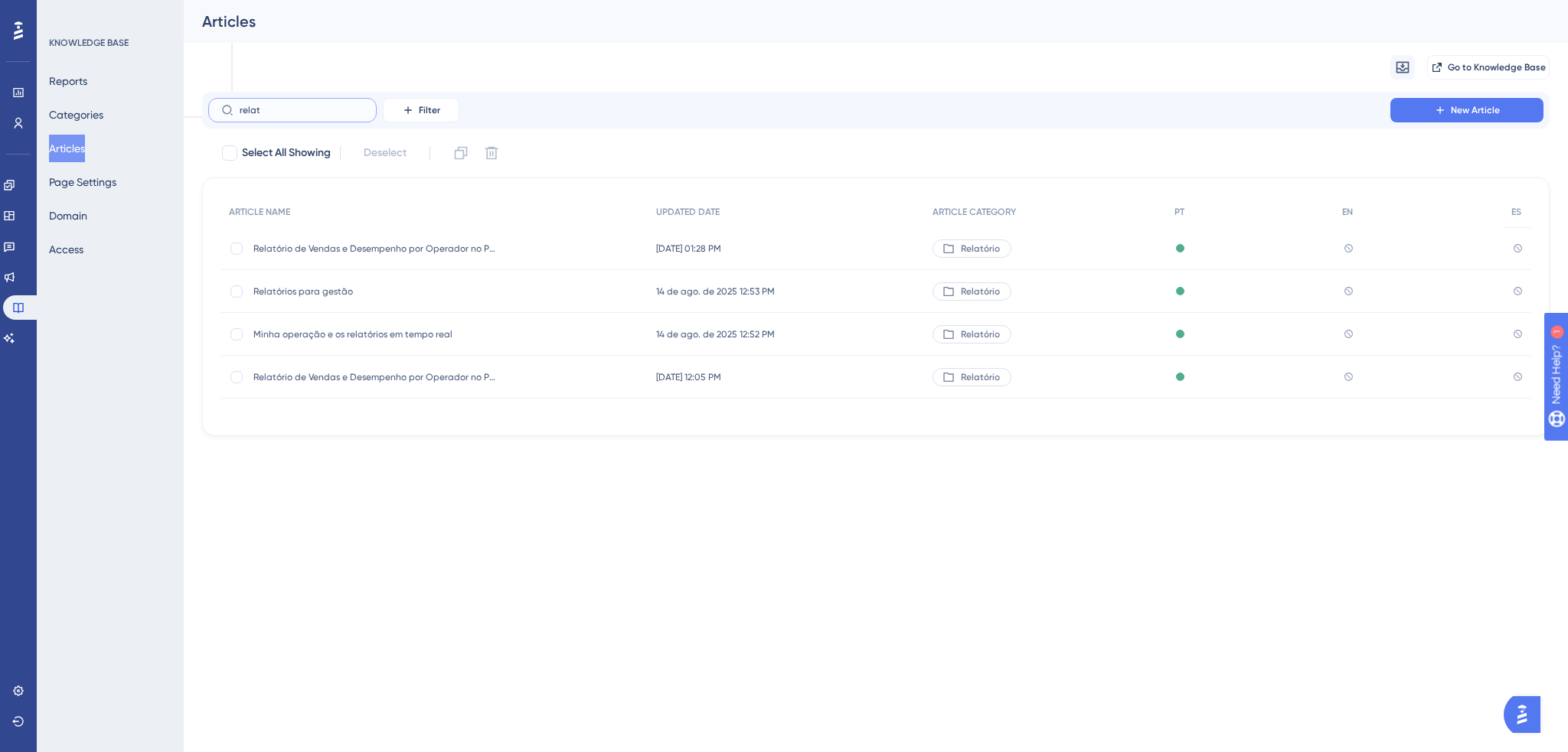
type input "relato"
checkbox input "true"
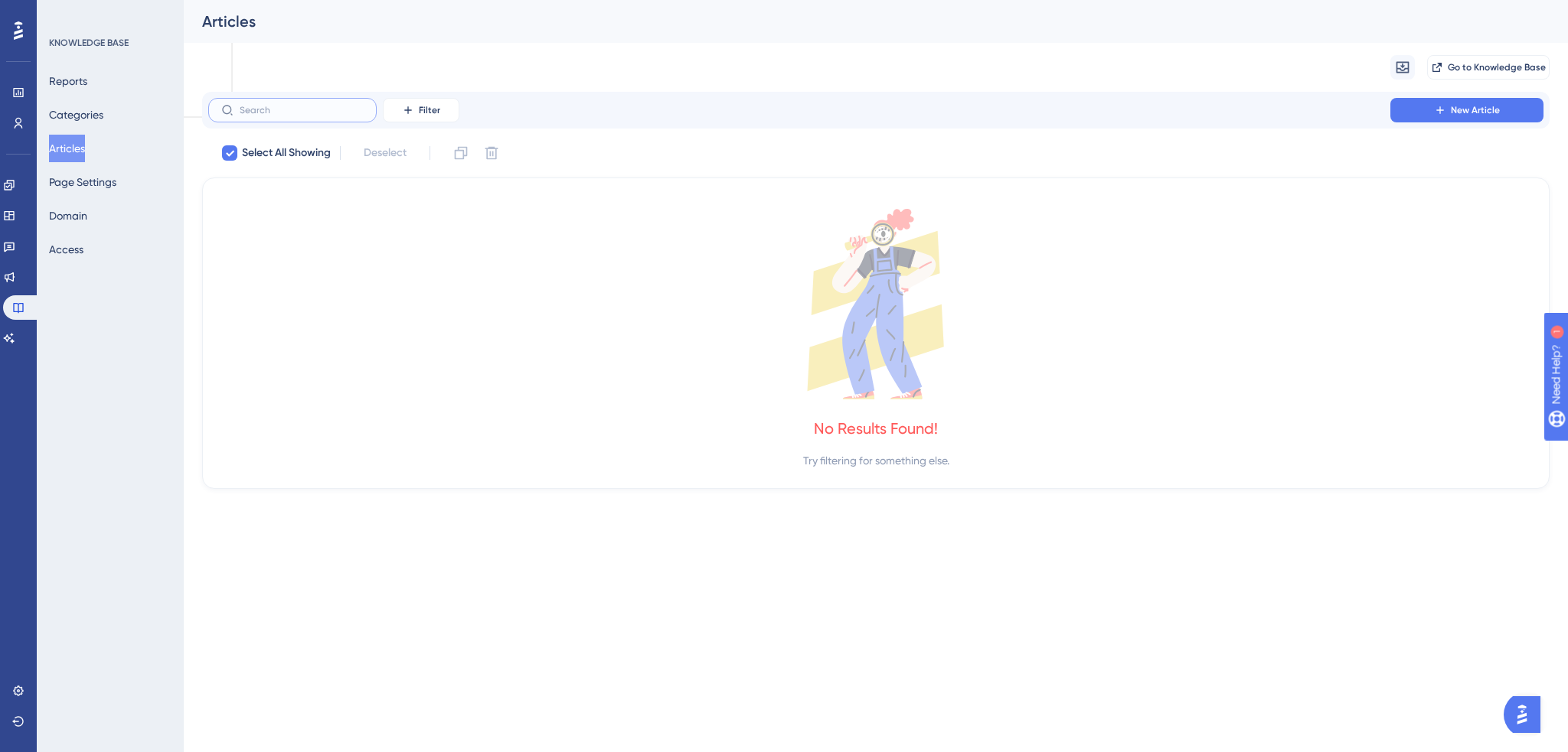
checkbox input "false"
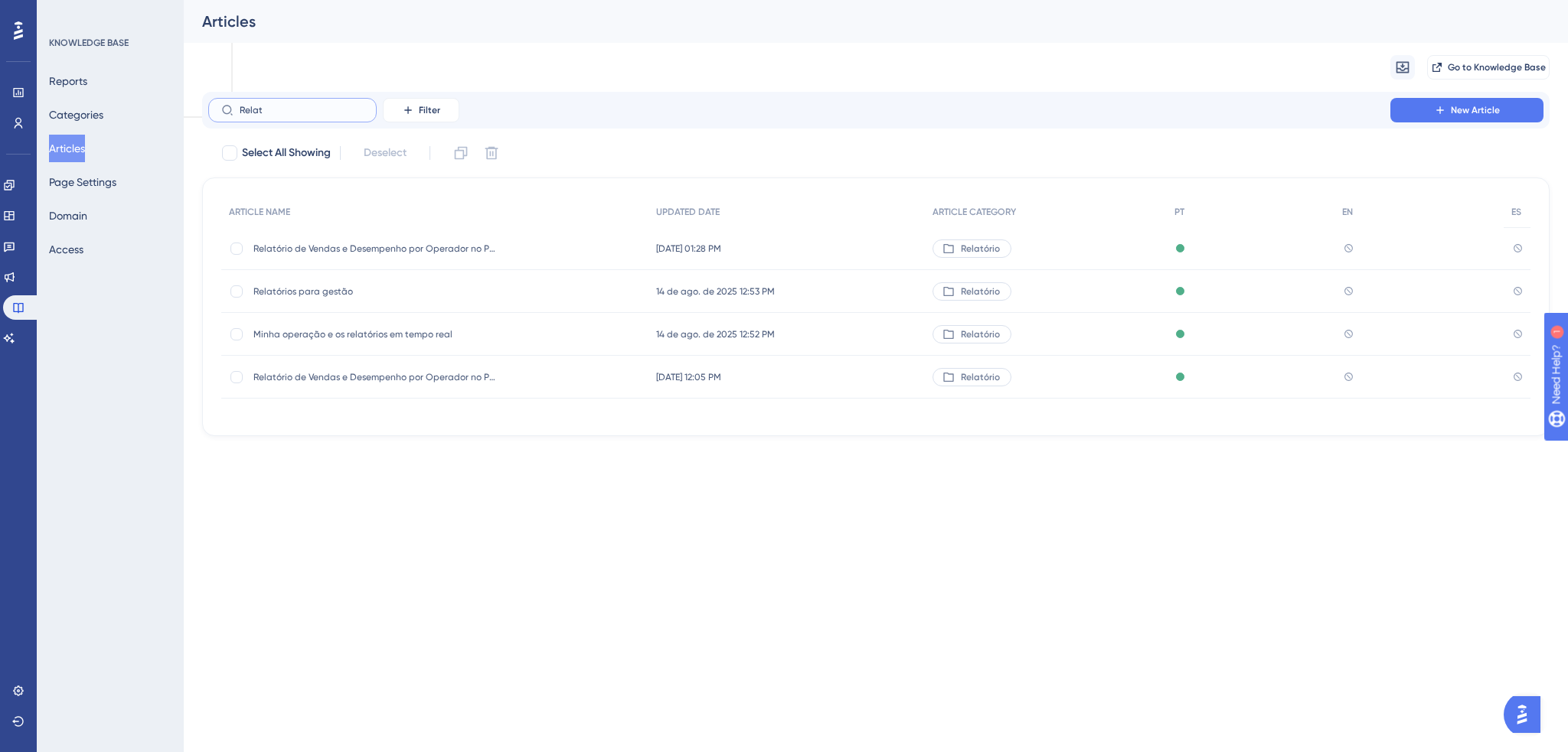
type input "Relato"
checkbox input "true"
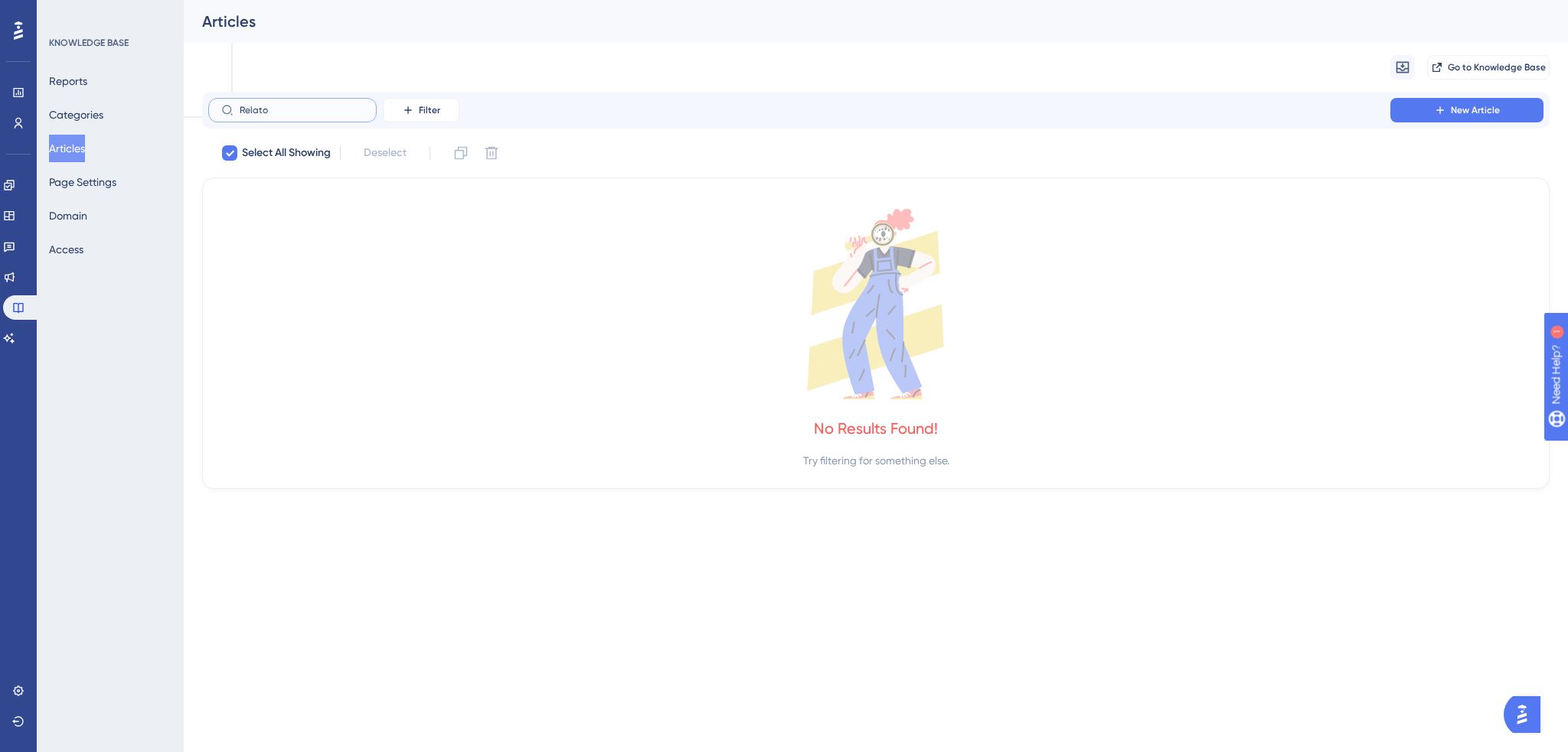
type input "Relat"
checkbox input "false"
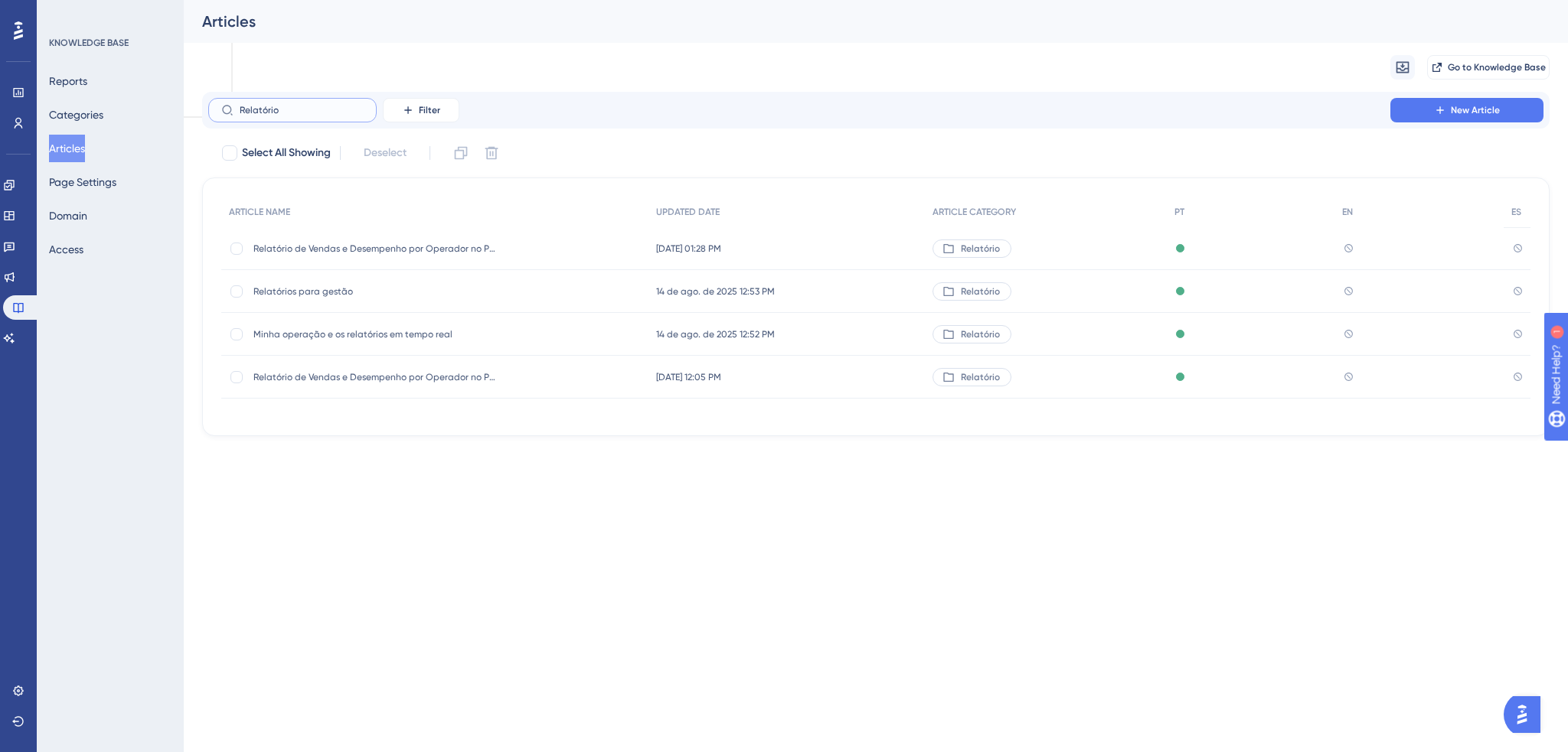
type input "Relatório"
click at [227, 382] on div "Relatório de Vendas e Desempenho por Operador no Poli Pay Relatório de Vendas e…" at bounding box center [435, 377] width 427 height 43
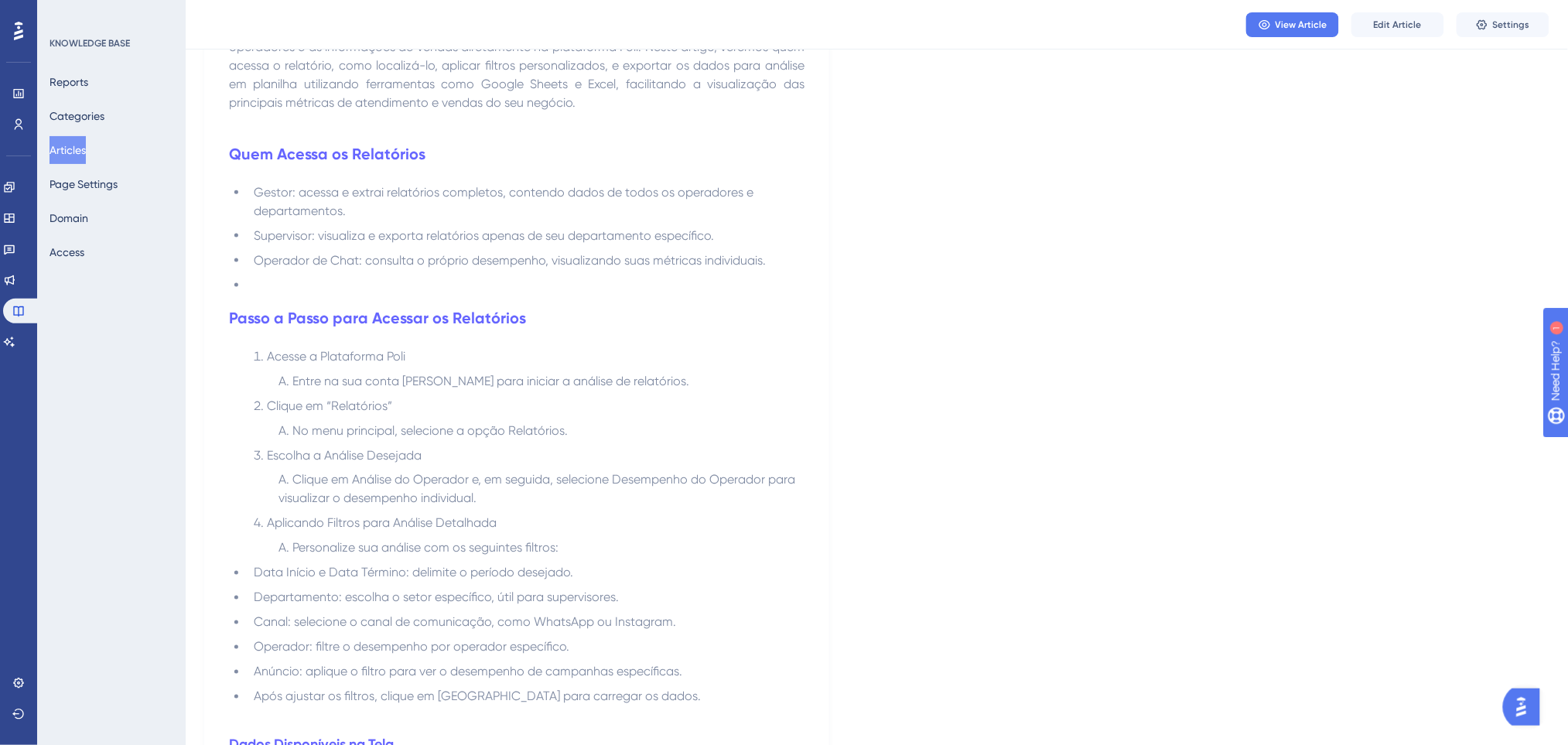
scroll to position [412, 0]
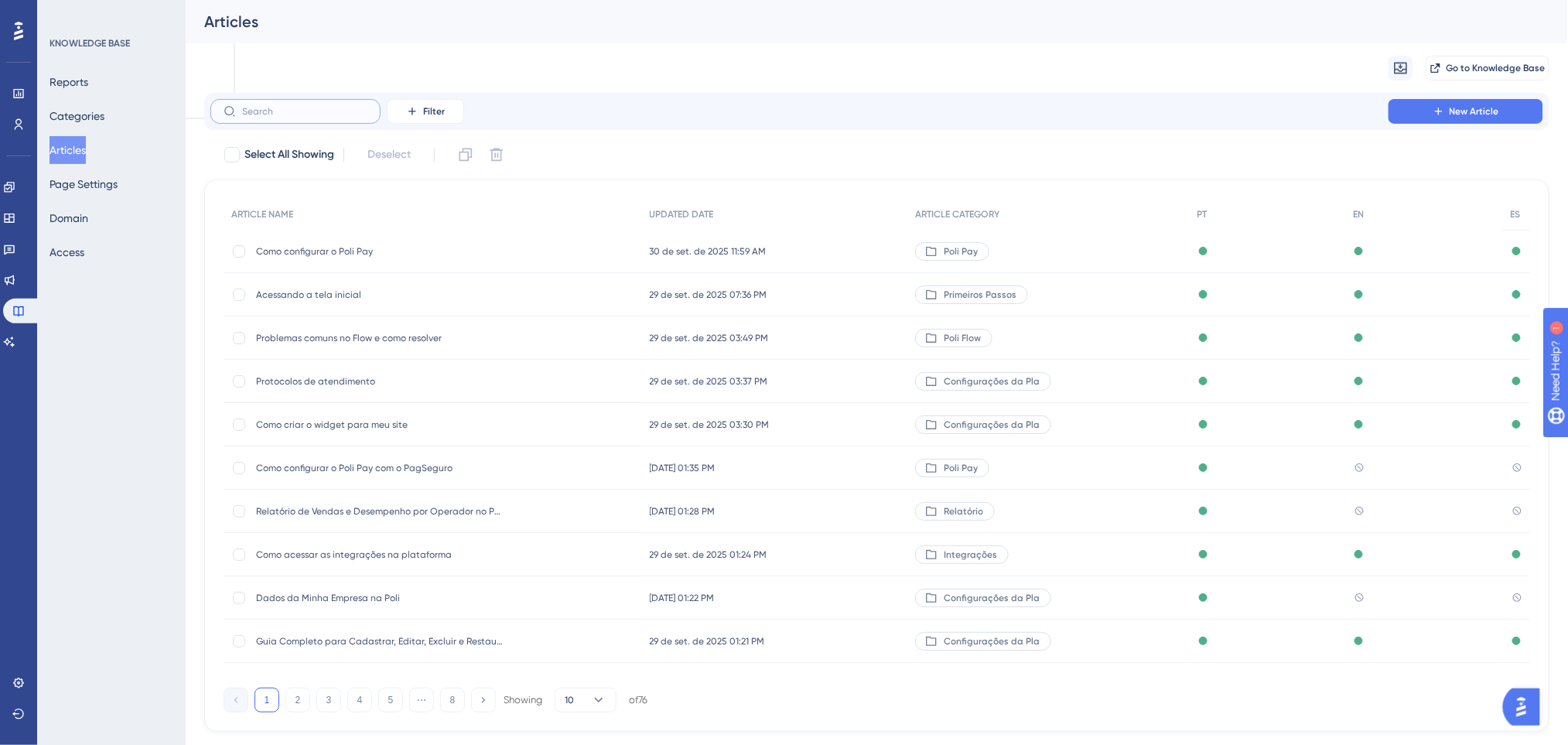
click at [330, 106] on input "text" at bounding box center [304, 111] width 125 height 11
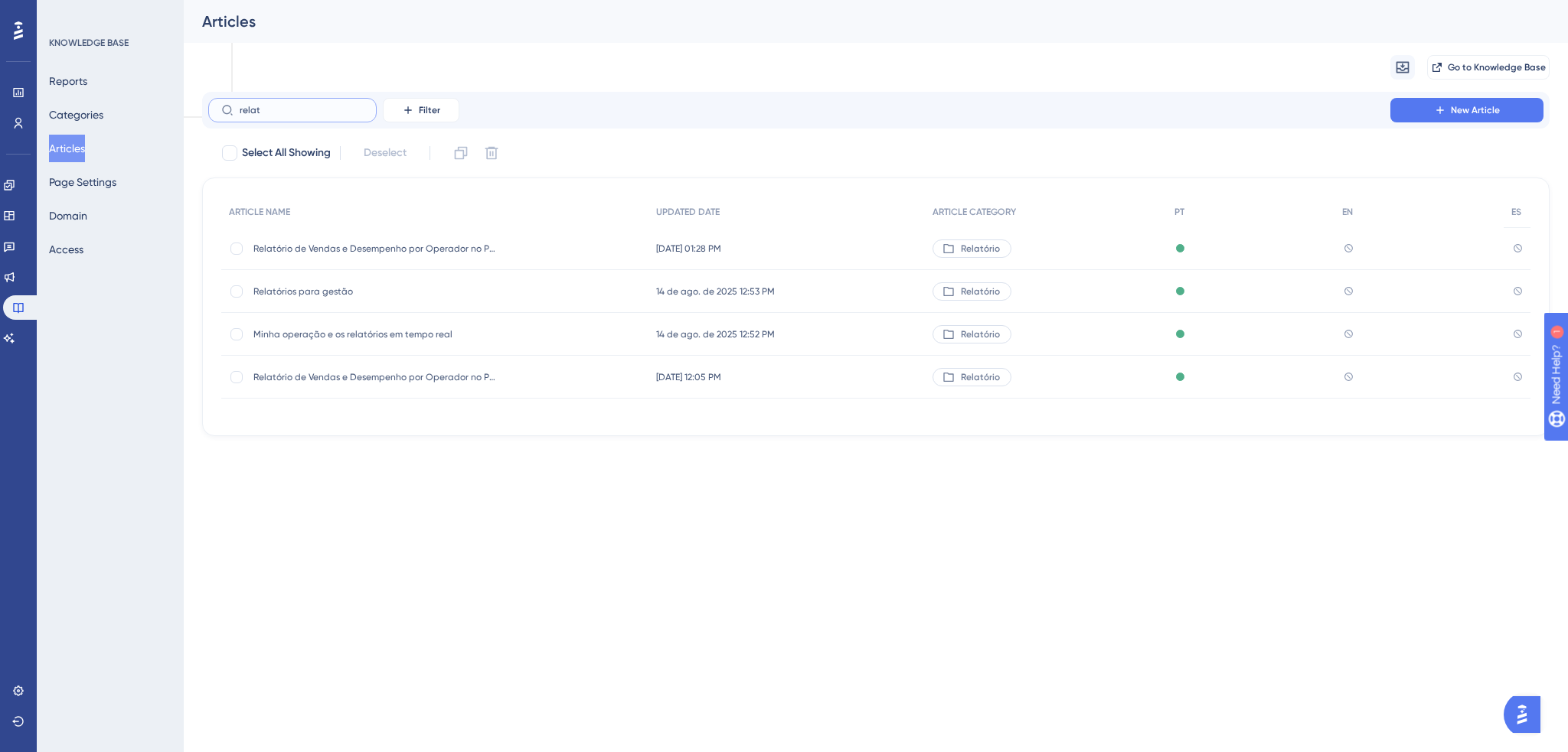
type input "relato"
checkbox input "true"
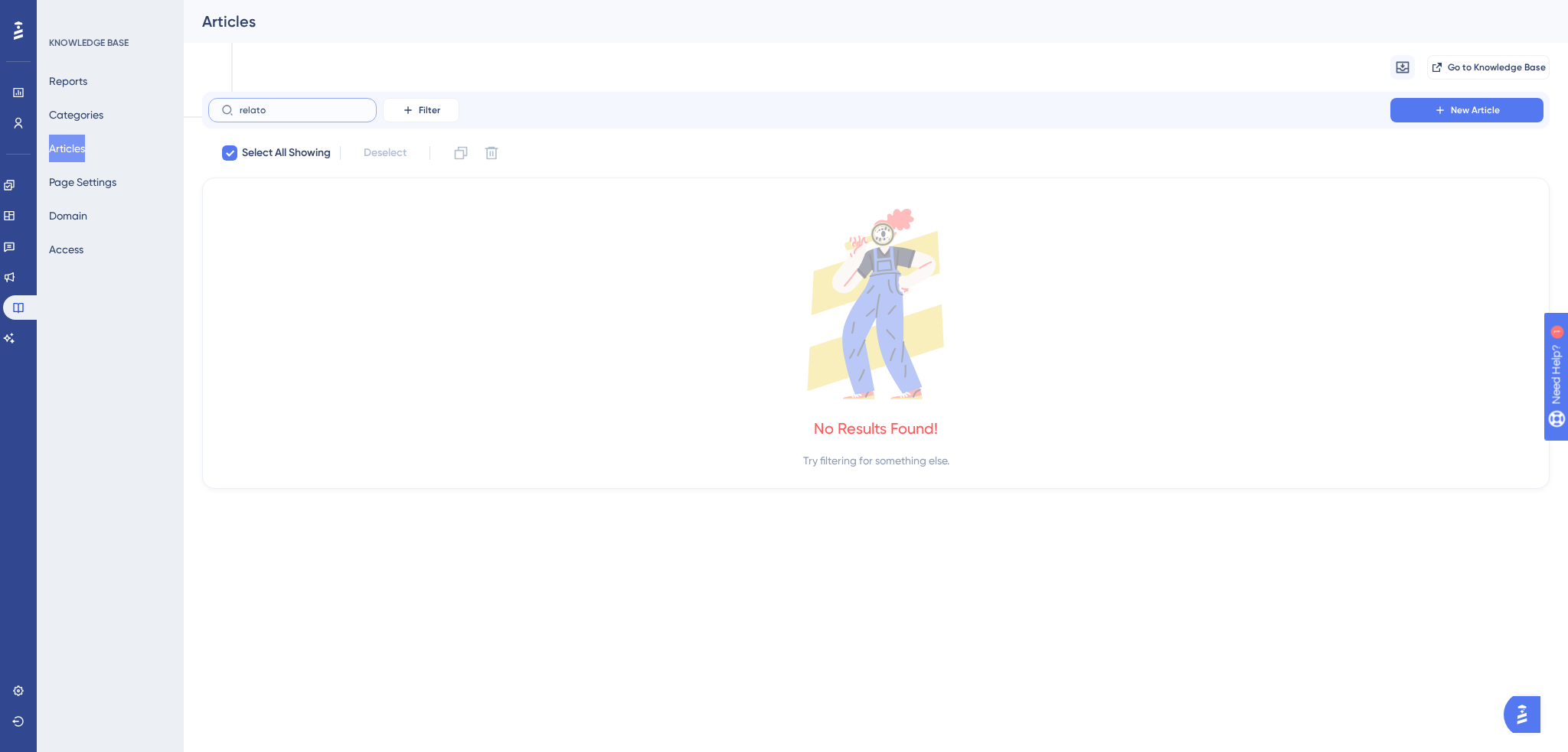
type input "relat"
checkbox input "false"
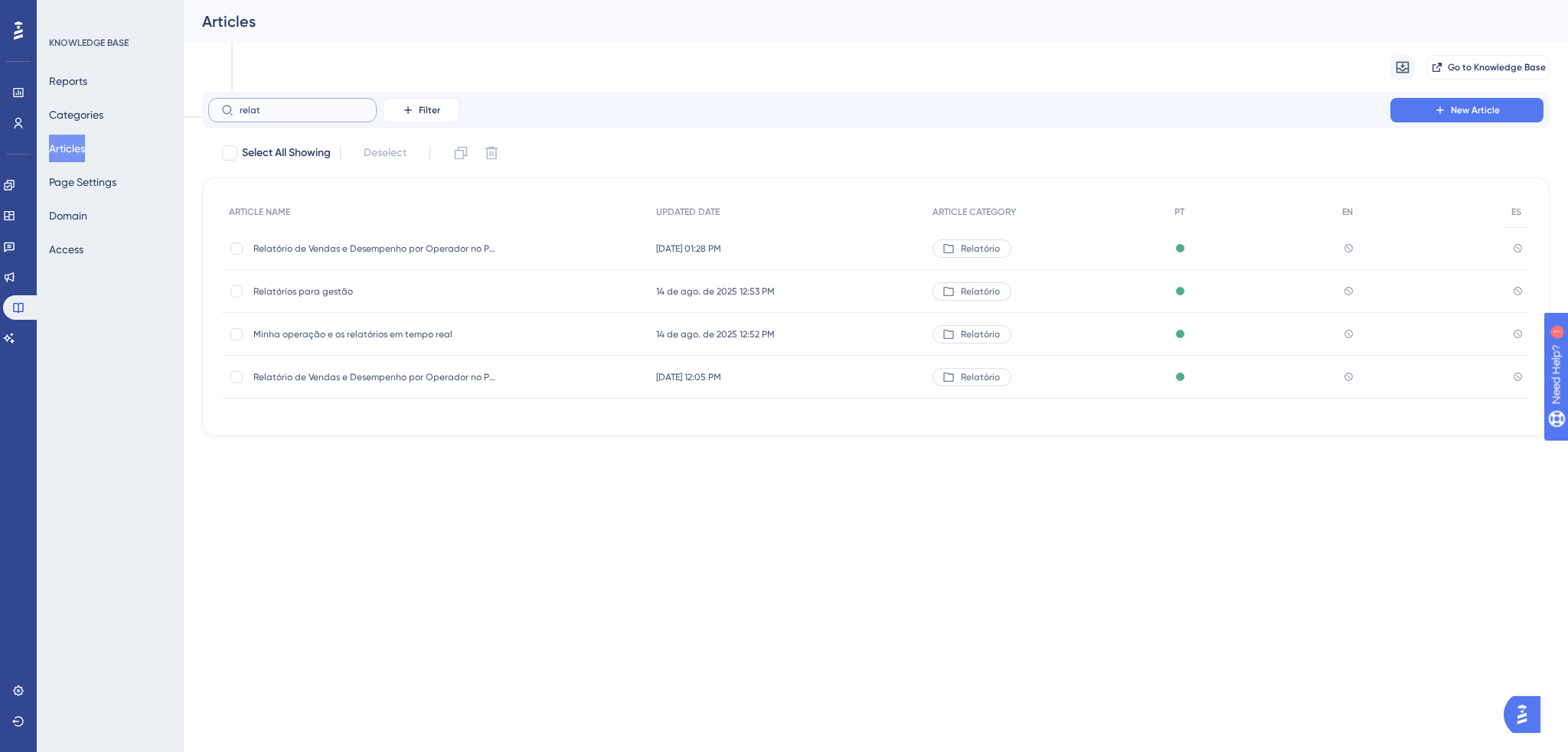
type input "relat"
click at [239, 378] on div at bounding box center [237, 377] width 12 height 12
click at [492, 153] on icon at bounding box center [492, 153] width 13 height 13
checkbox input "false"
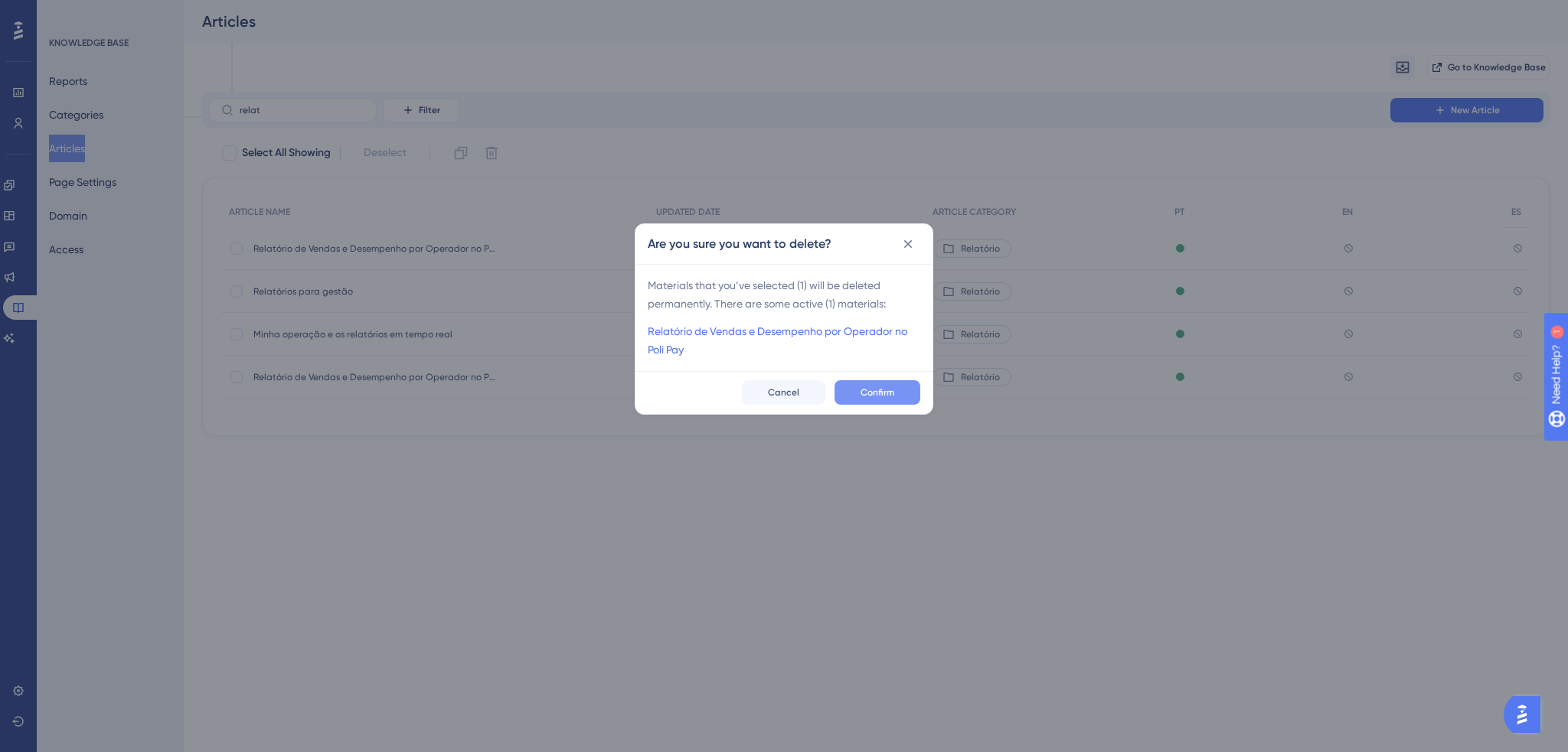
click at [894, 395] on span "Confirm" at bounding box center [877, 392] width 33 height 12
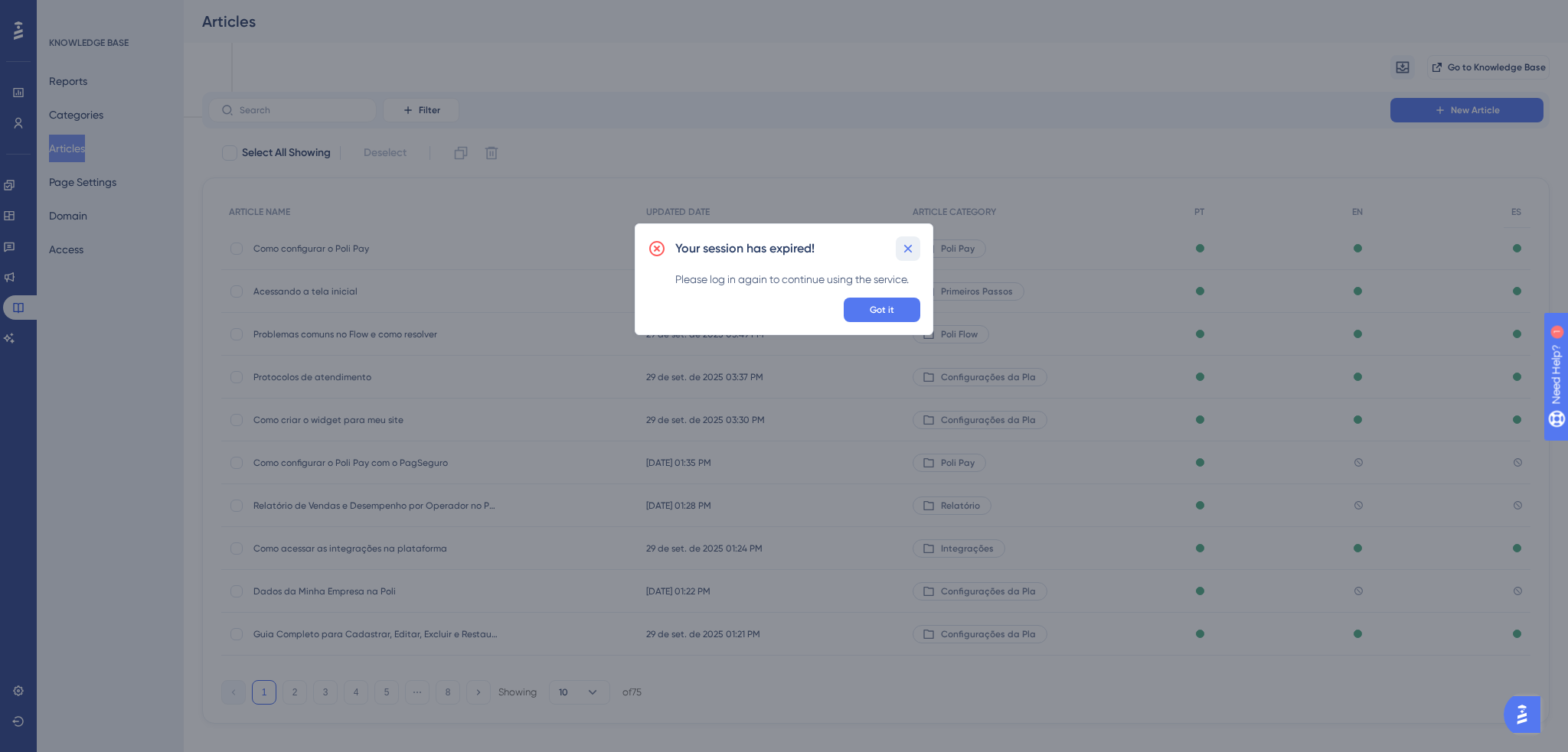
click at [912, 246] on icon at bounding box center [908, 249] width 15 height 15
